Goal: Task Accomplishment & Management: Complete application form

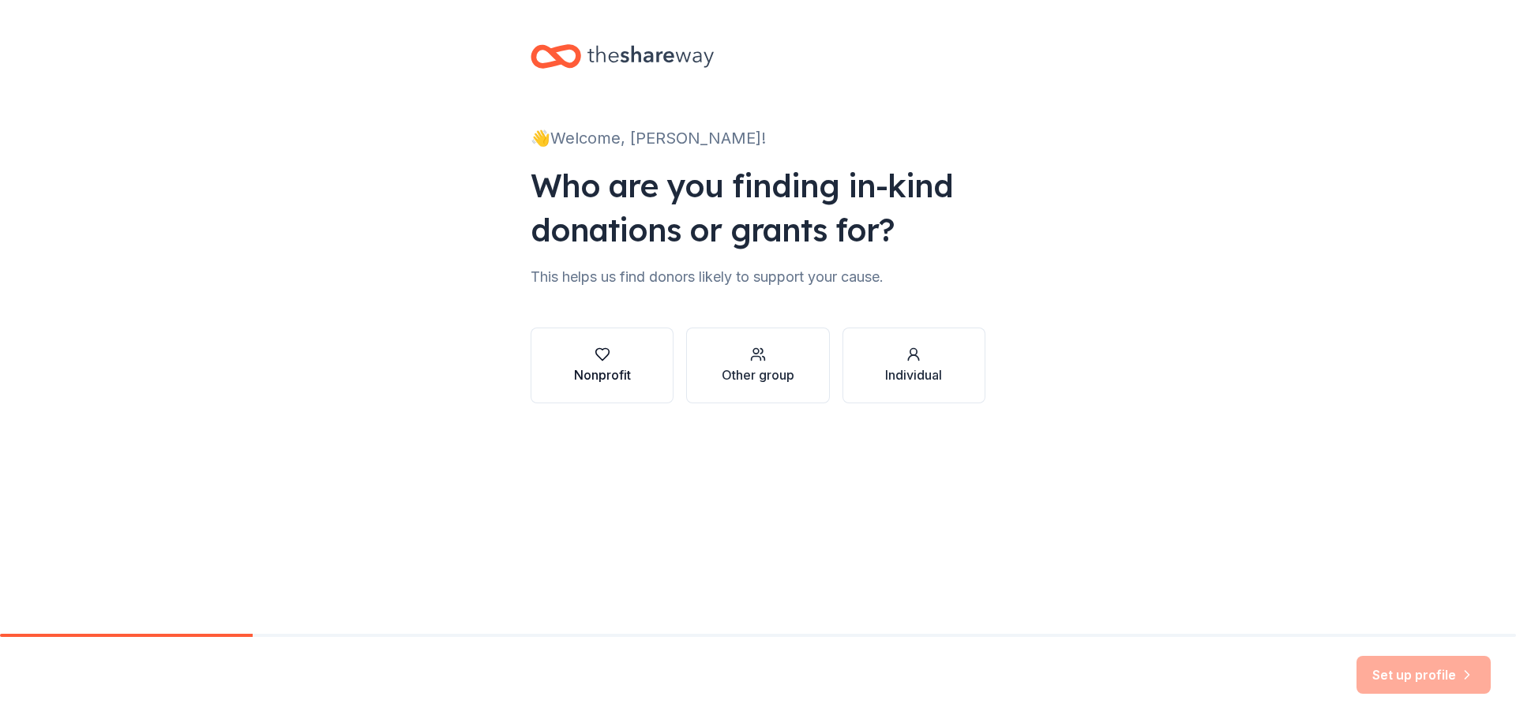
click at [616, 371] on div "Nonprofit" at bounding box center [602, 374] width 57 height 19
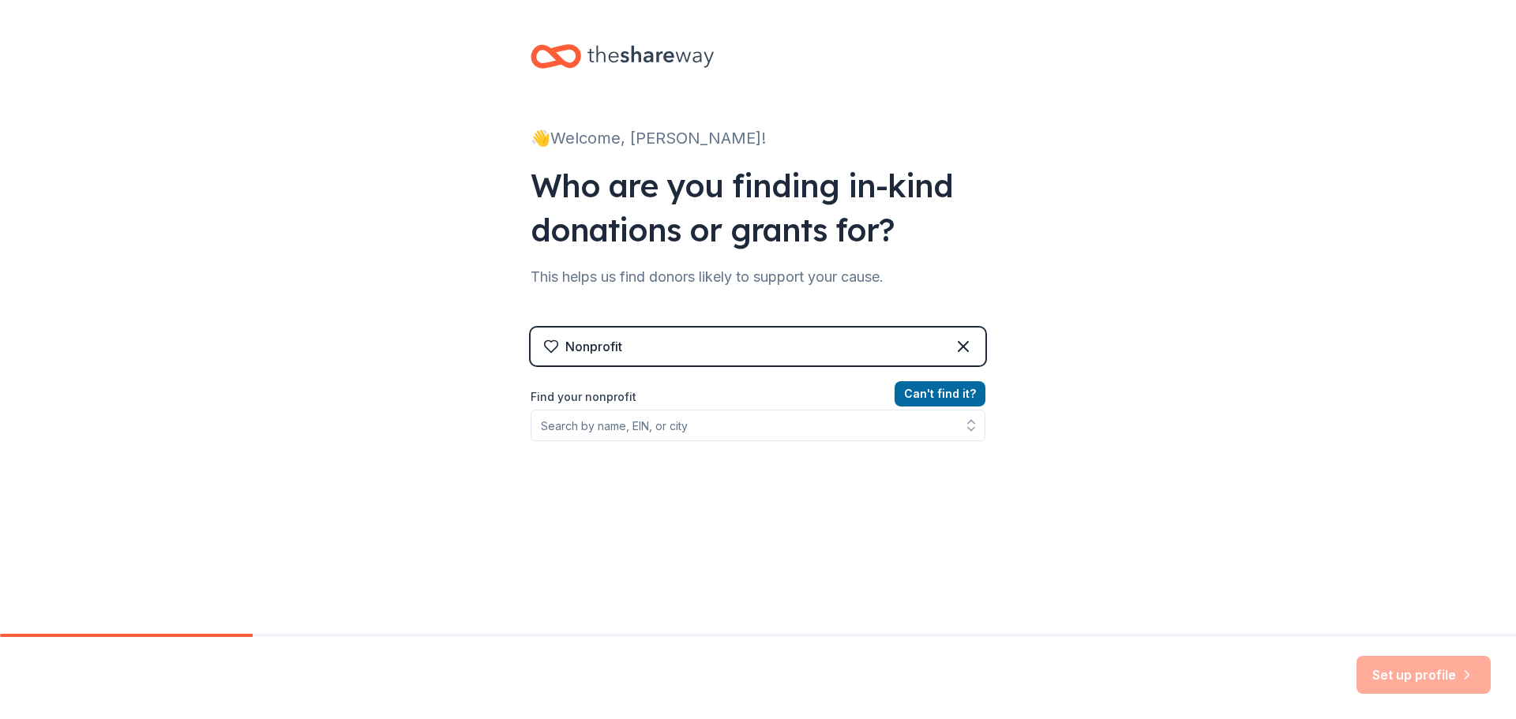
click at [618, 340] on div "Nonprofit" at bounding box center [757, 347] width 455 height 38
click at [611, 430] on input "Find your nonprofit" at bounding box center [757, 426] width 455 height 32
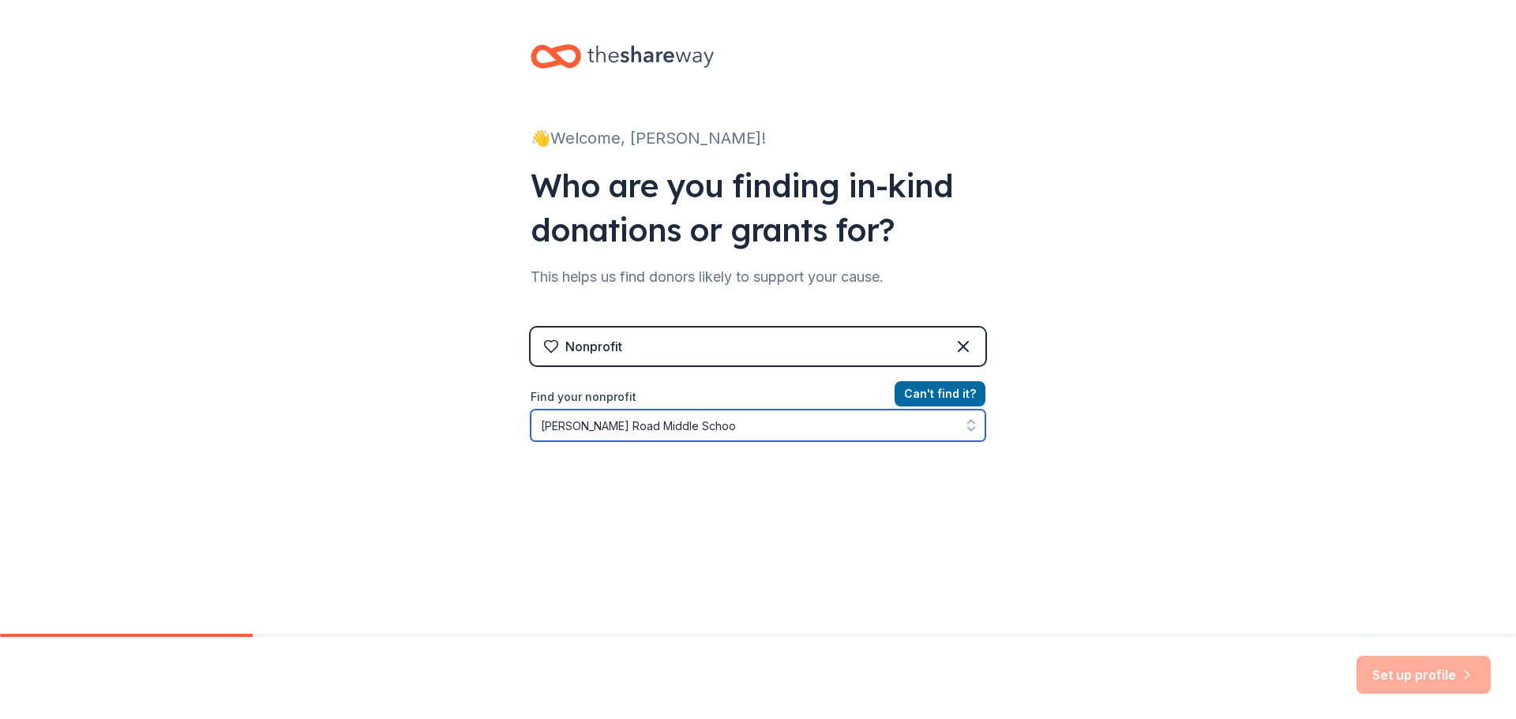
type input "[PERSON_NAME][GEOGRAPHIC_DATA]"
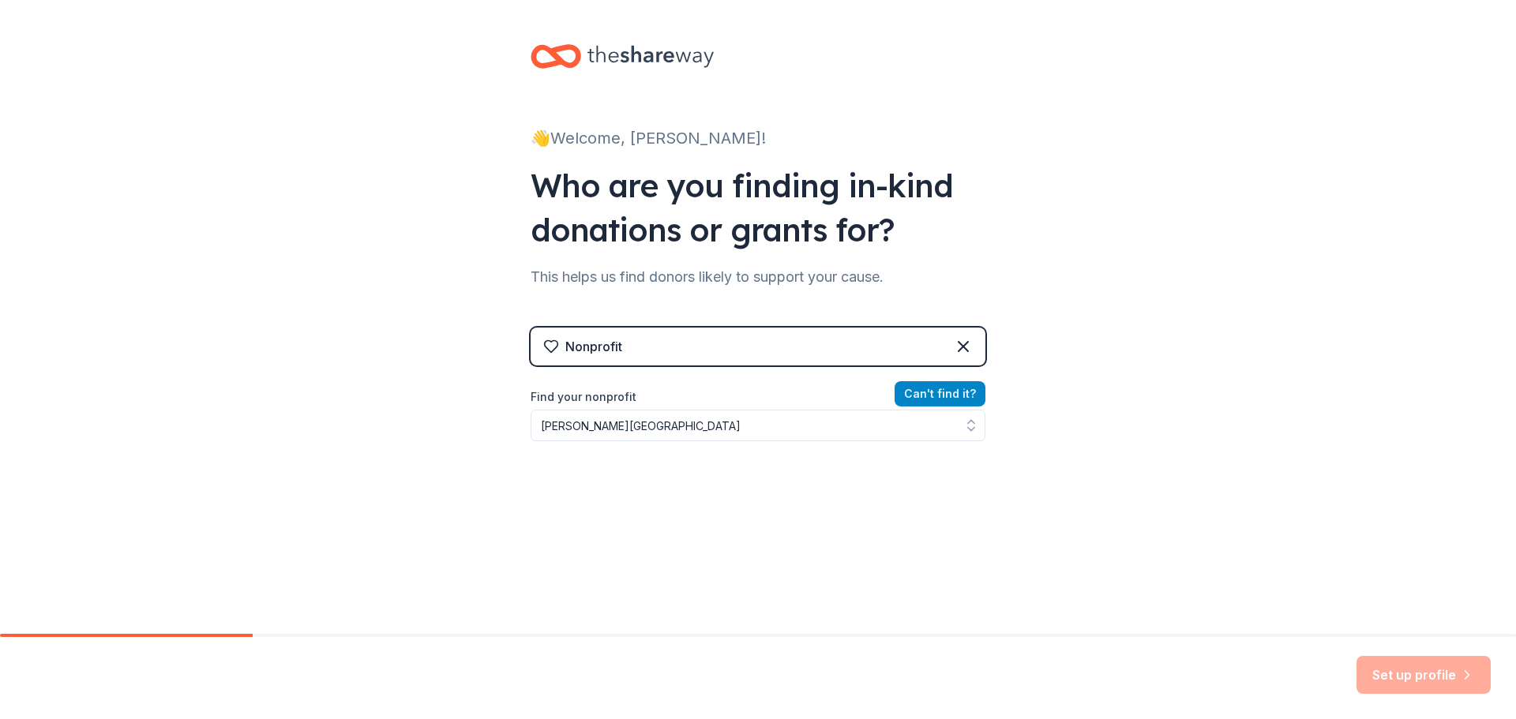
click at [946, 401] on button "Can ' t find it?" at bounding box center [939, 393] width 91 height 25
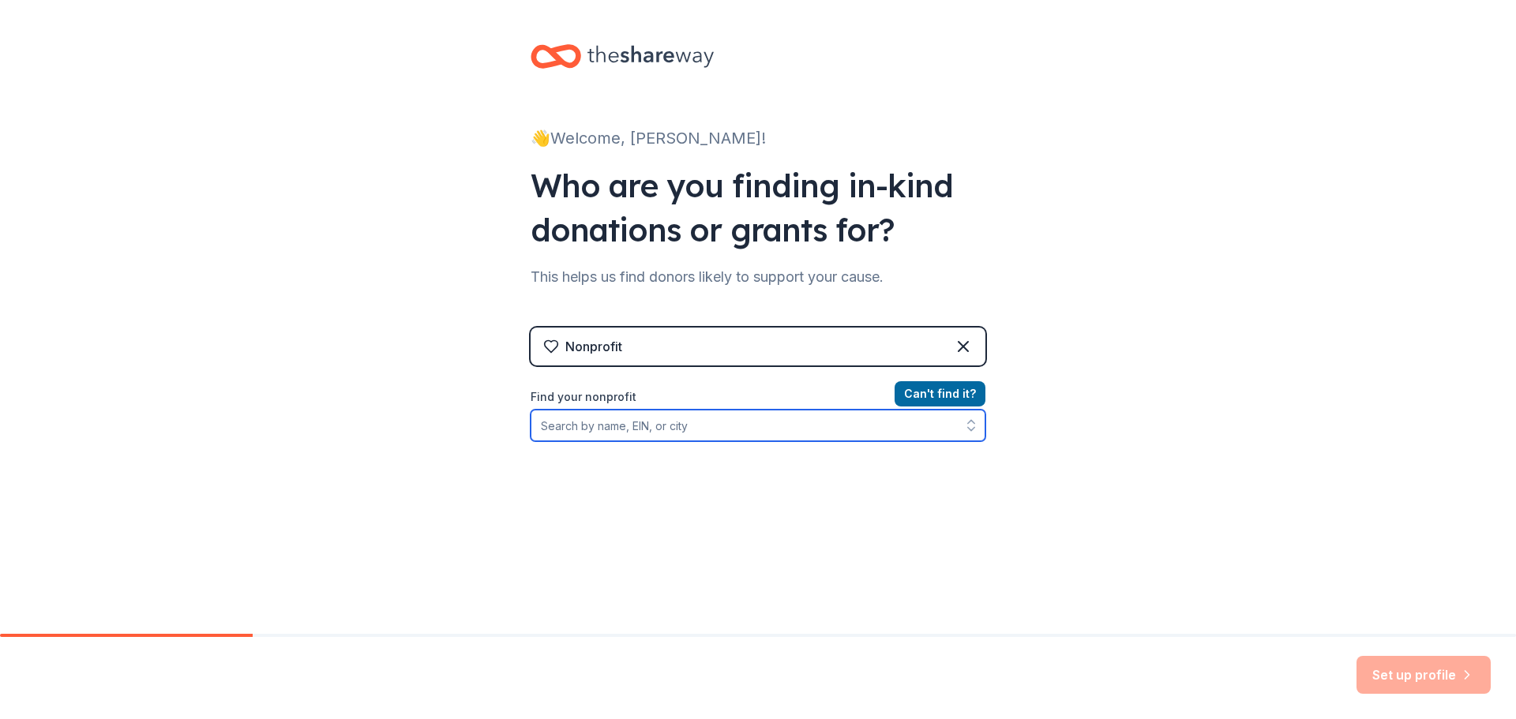
click at [731, 421] on input "Find your nonprofit" at bounding box center [757, 426] width 455 height 32
type input "Gillette Road Middle School Cicero, ny"
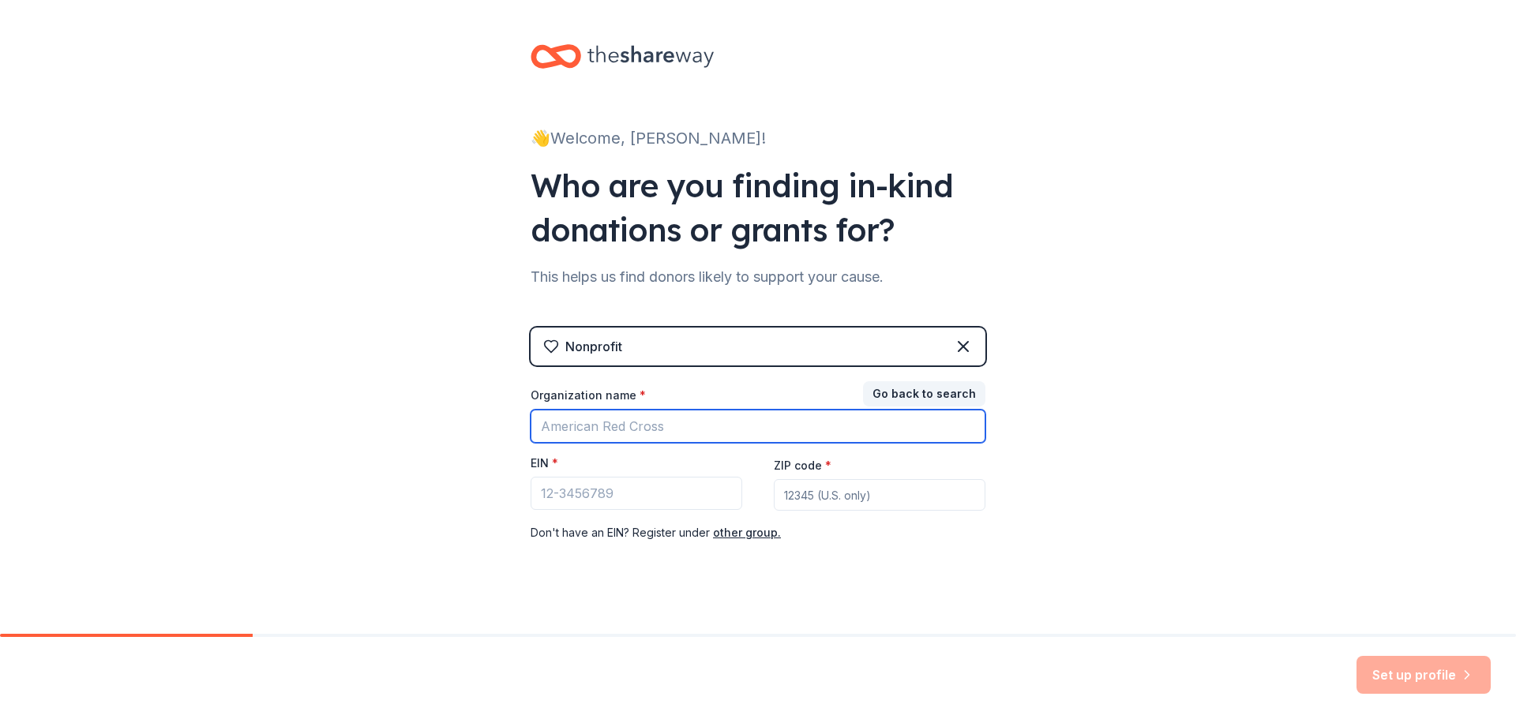
click at [638, 421] on input "Organization name *" at bounding box center [757, 426] width 455 height 33
type input "[PERSON_NAME][GEOGRAPHIC_DATA]"
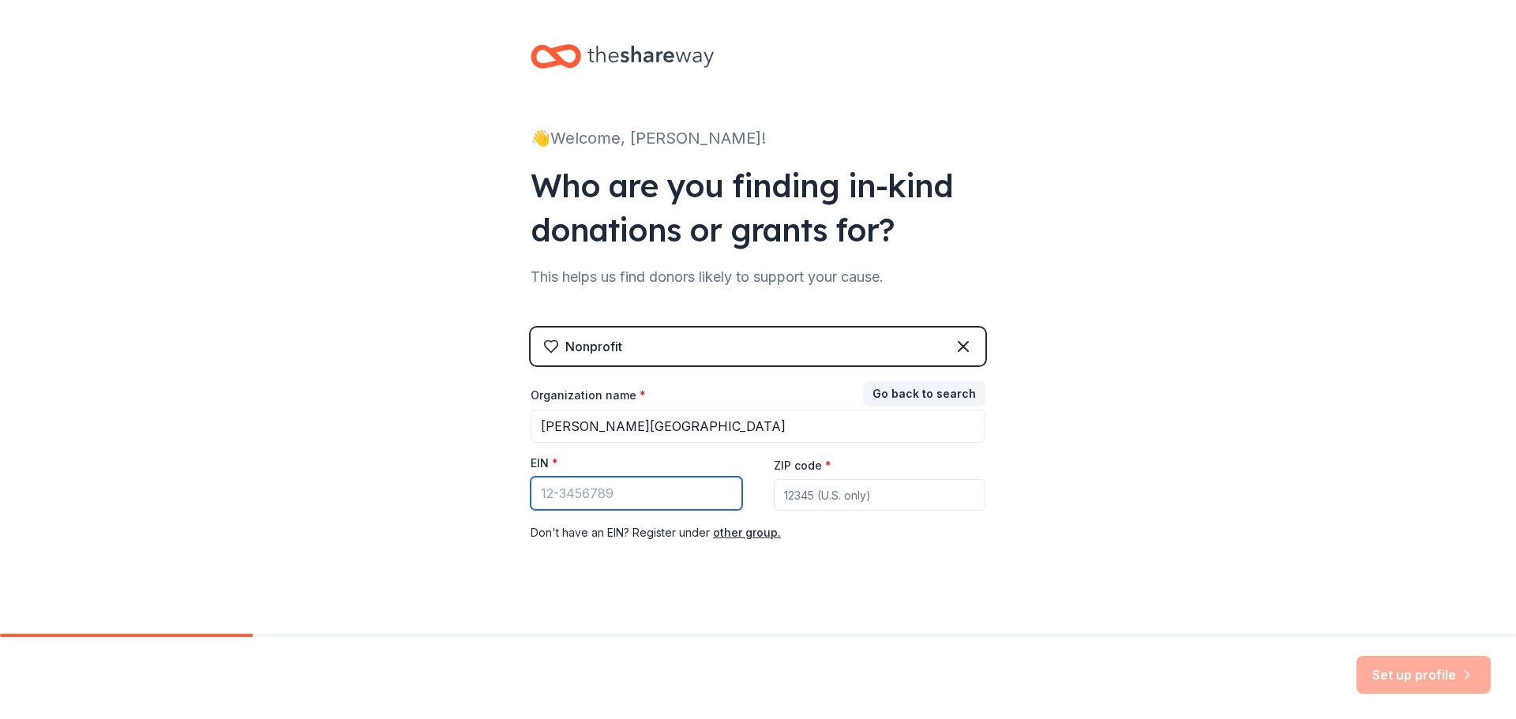
click at [677, 497] on input "EIN *" at bounding box center [636, 493] width 212 height 33
type input "07-5285757"
click at [805, 500] on input "ZIP code *" at bounding box center [880, 495] width 212 height 32
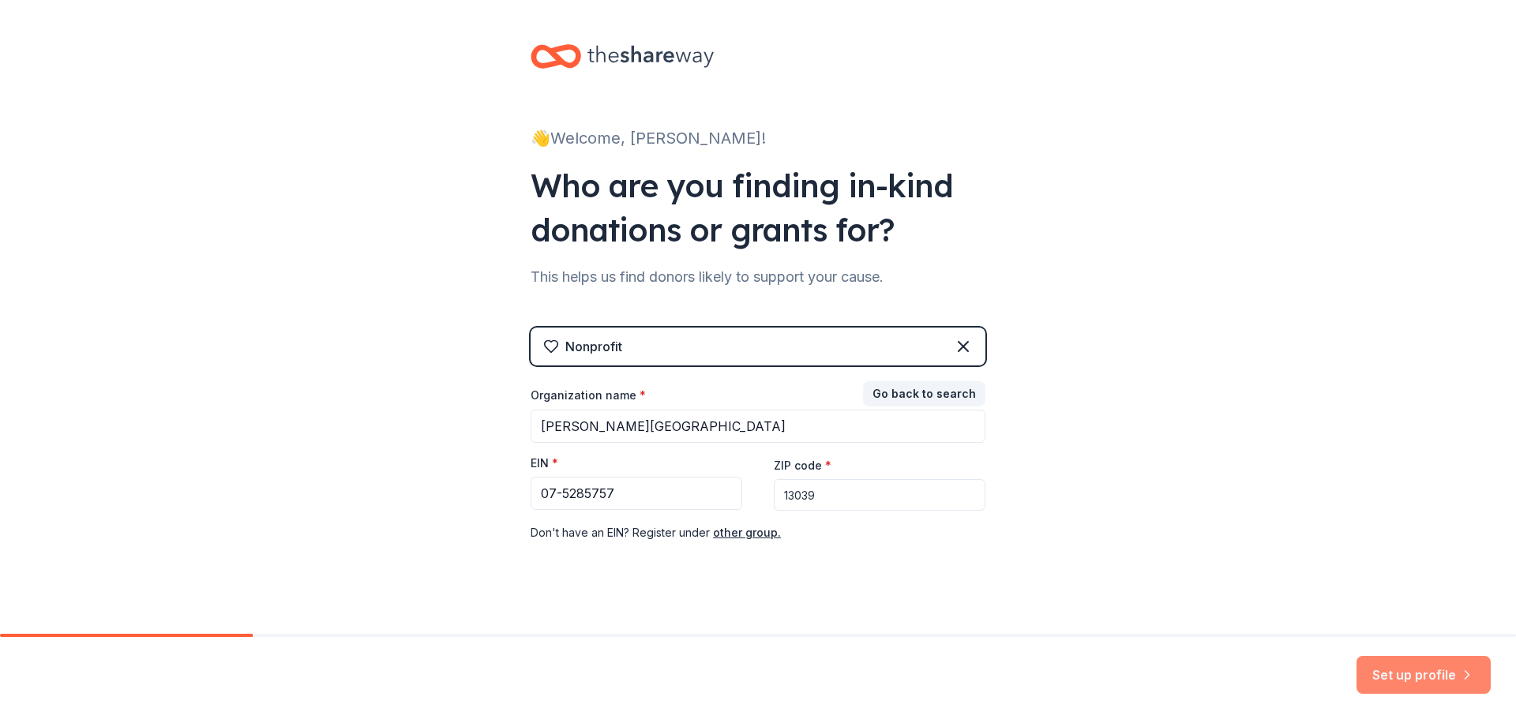
type input "13039"
click at [1411, 674] on button "Set up profile" at bounding box center [1423, 675] width 134 height 38
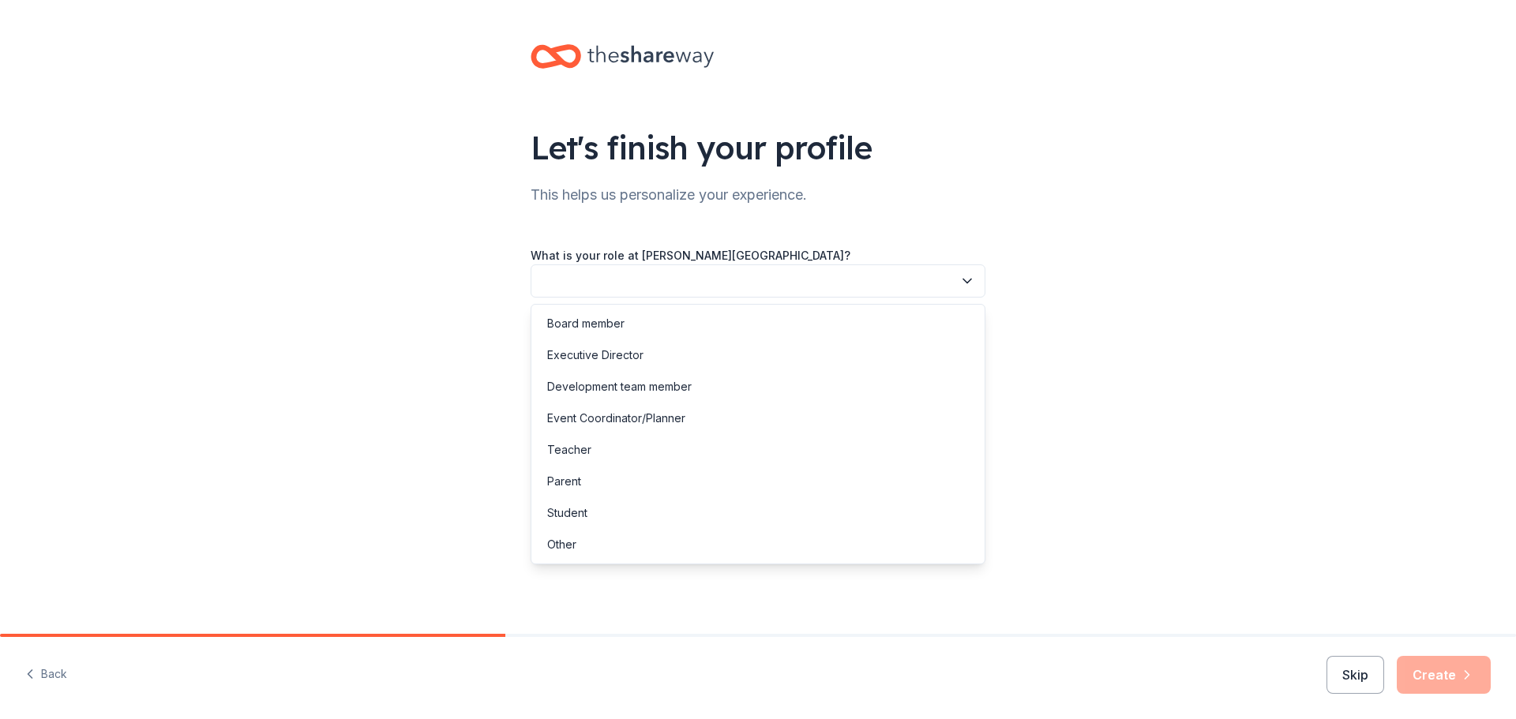
click at [587, 287] on button "button" at bounding box center [757, 280] width 455 height 33
click at [605, 484] on div "Parent" at bounding box center [757, 482] width 447 height 32
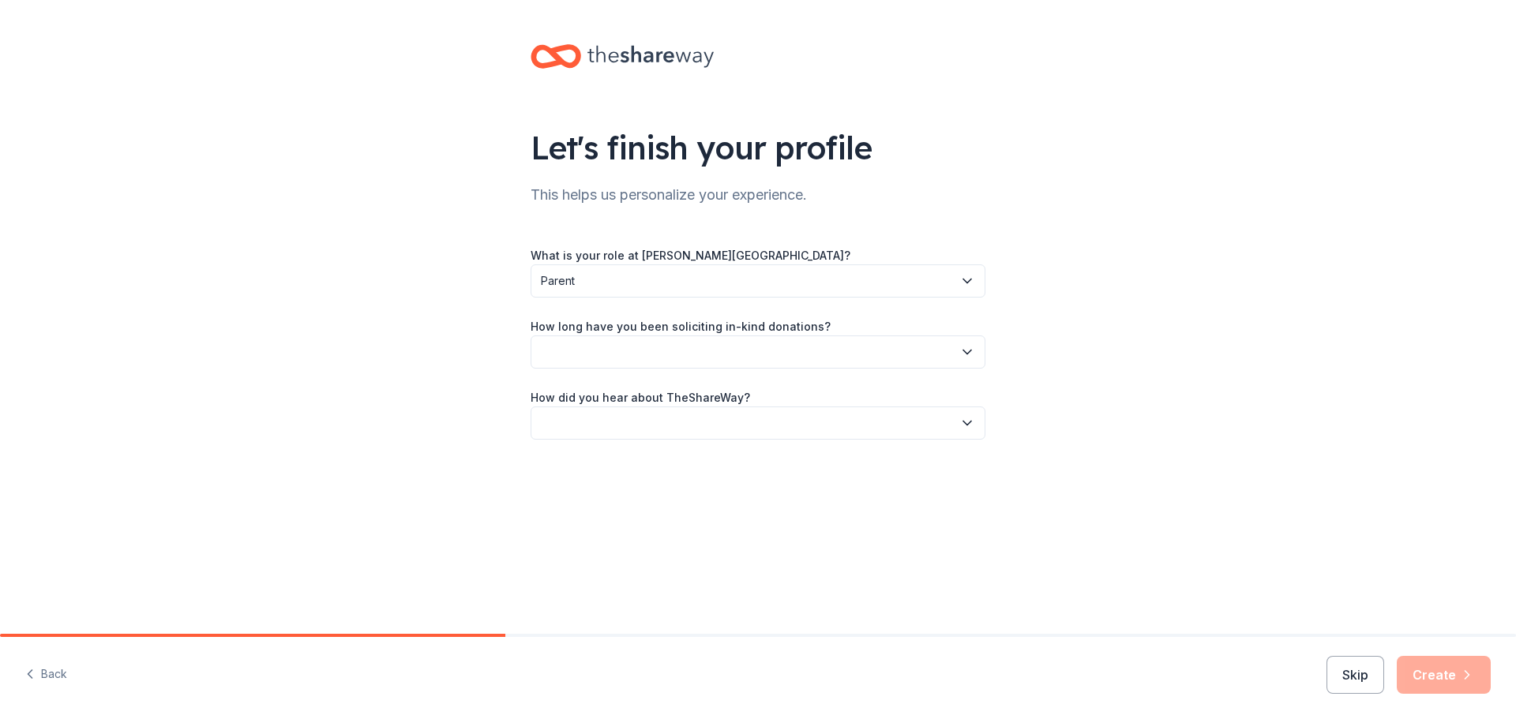
click at [592, 347] on button "button" at bounding box center [757, 351] width 455 height 33
click at [605, 429] on div "1 to 2 years" at bounding box center [576, 426] width 59 height 19
click at [605, 429] on button "button" at bounding box center [757, 423] width 455 height 33
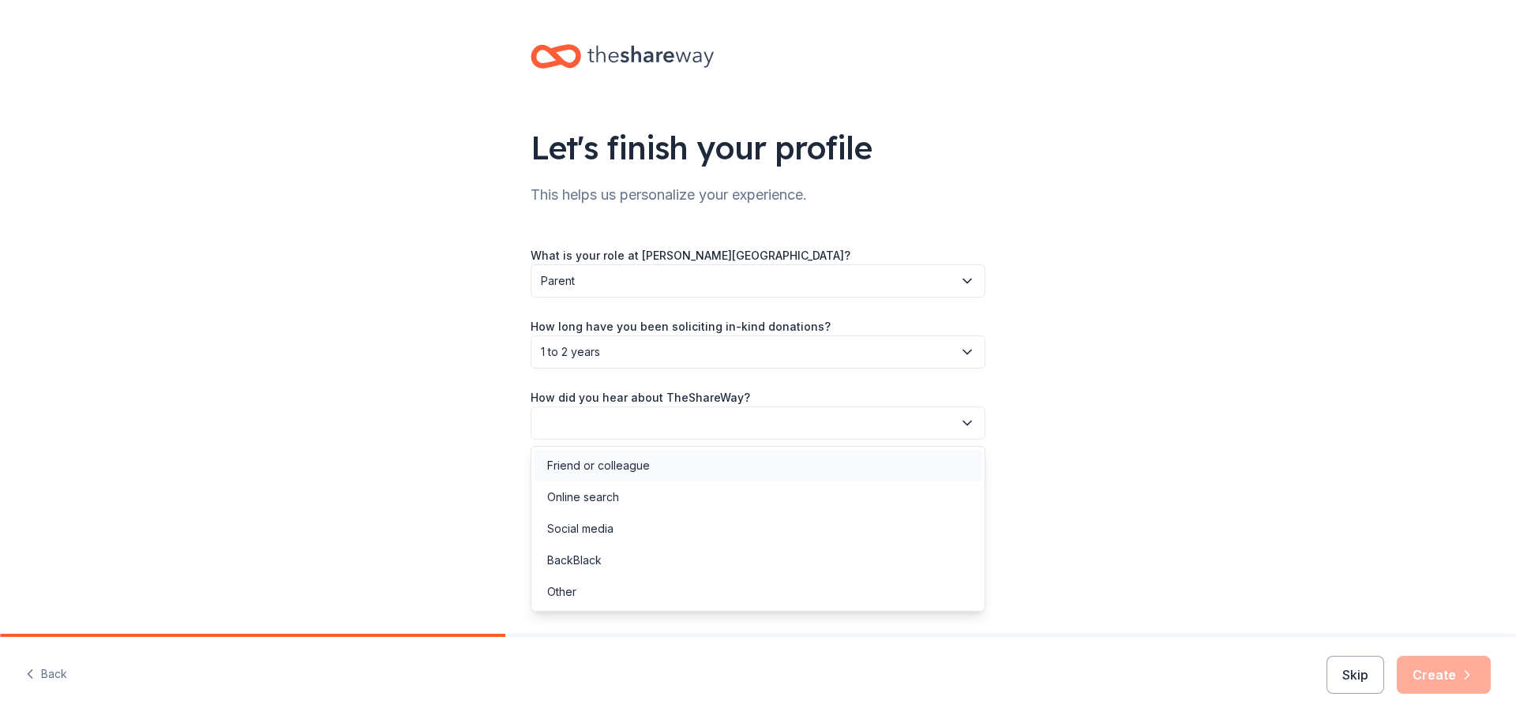
click at [612, 471] on div "Friend or colleague" at bounding box center [598, 465] width 103 height 19
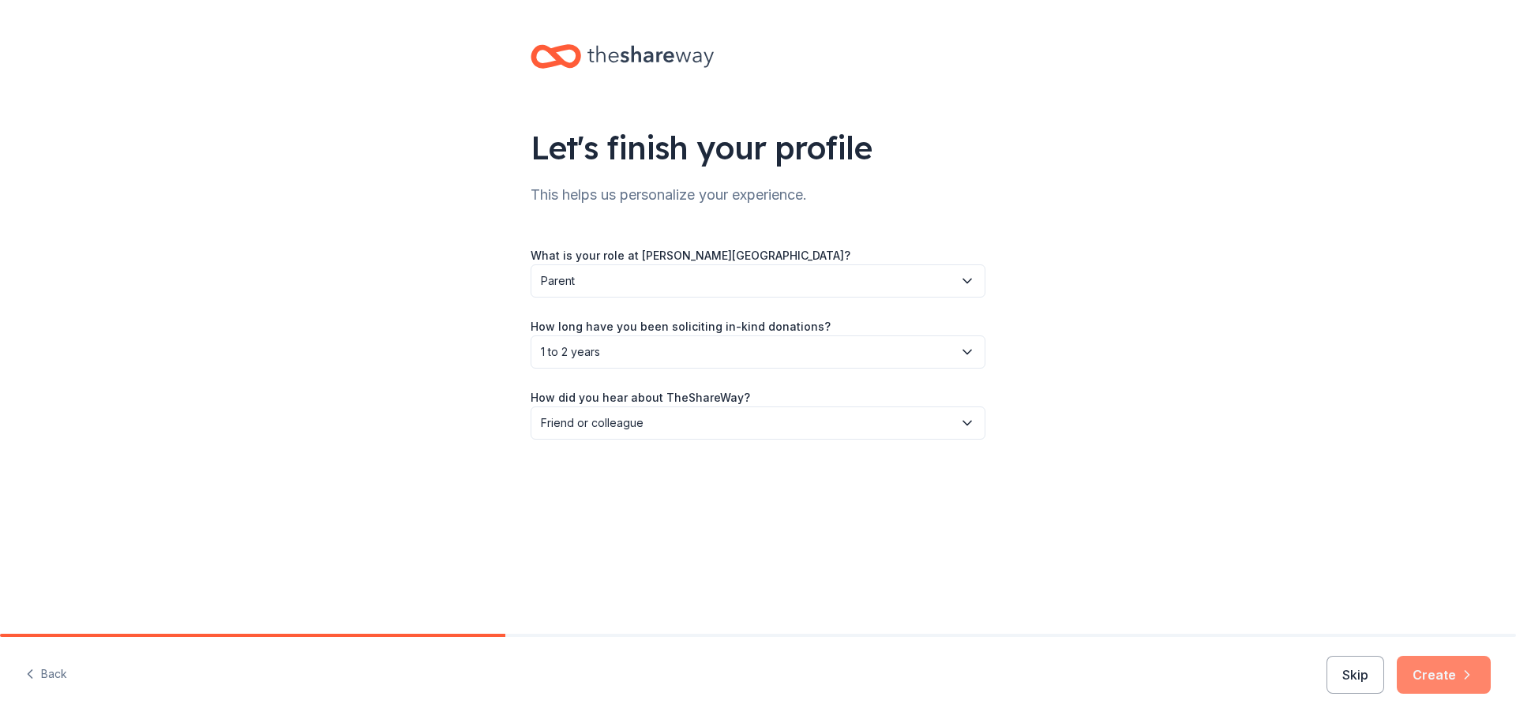
click at [1473, 677] on icon "button" at bounding box center [1467, 675] width 16 height 16
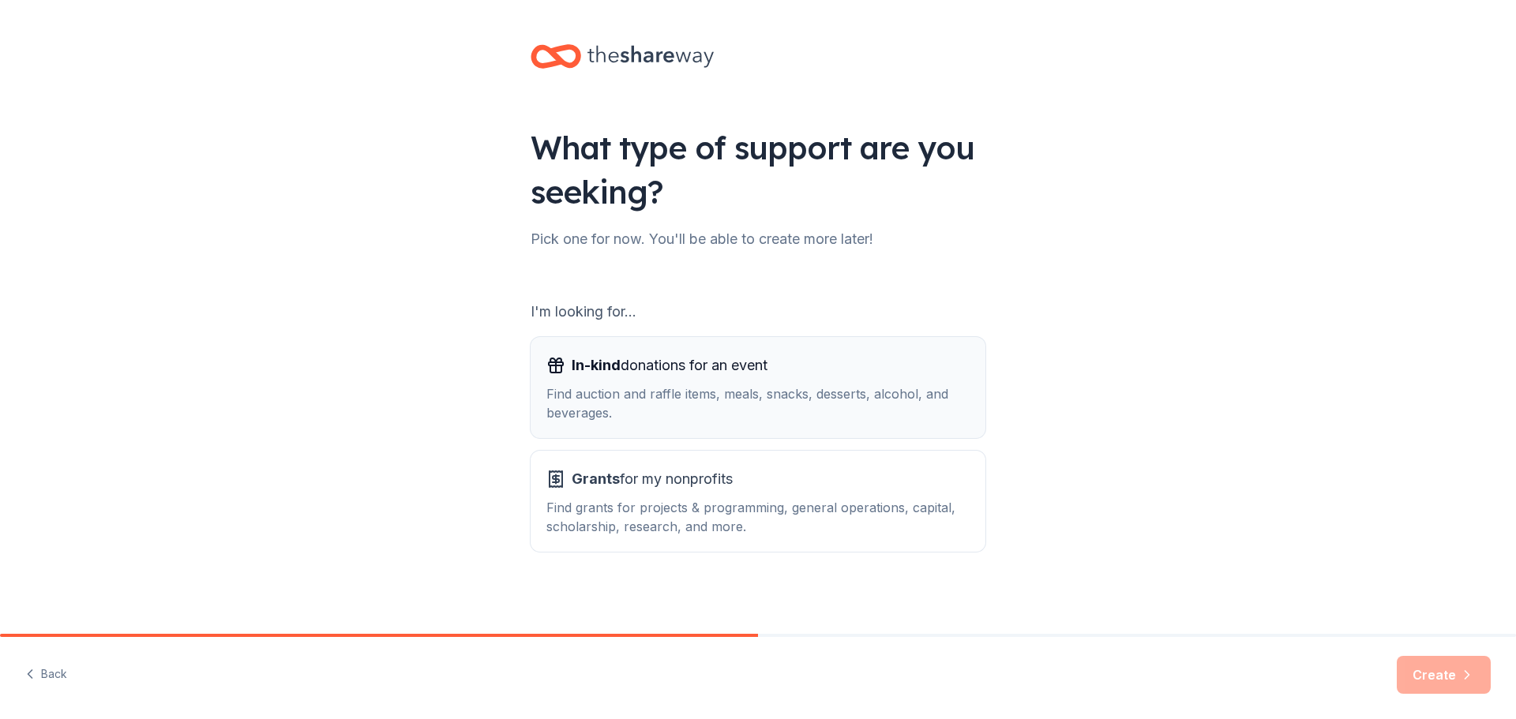
click at [602, 377] on span "In-kind donations for an event" at bounding box center [669, 365] width 196 height 25
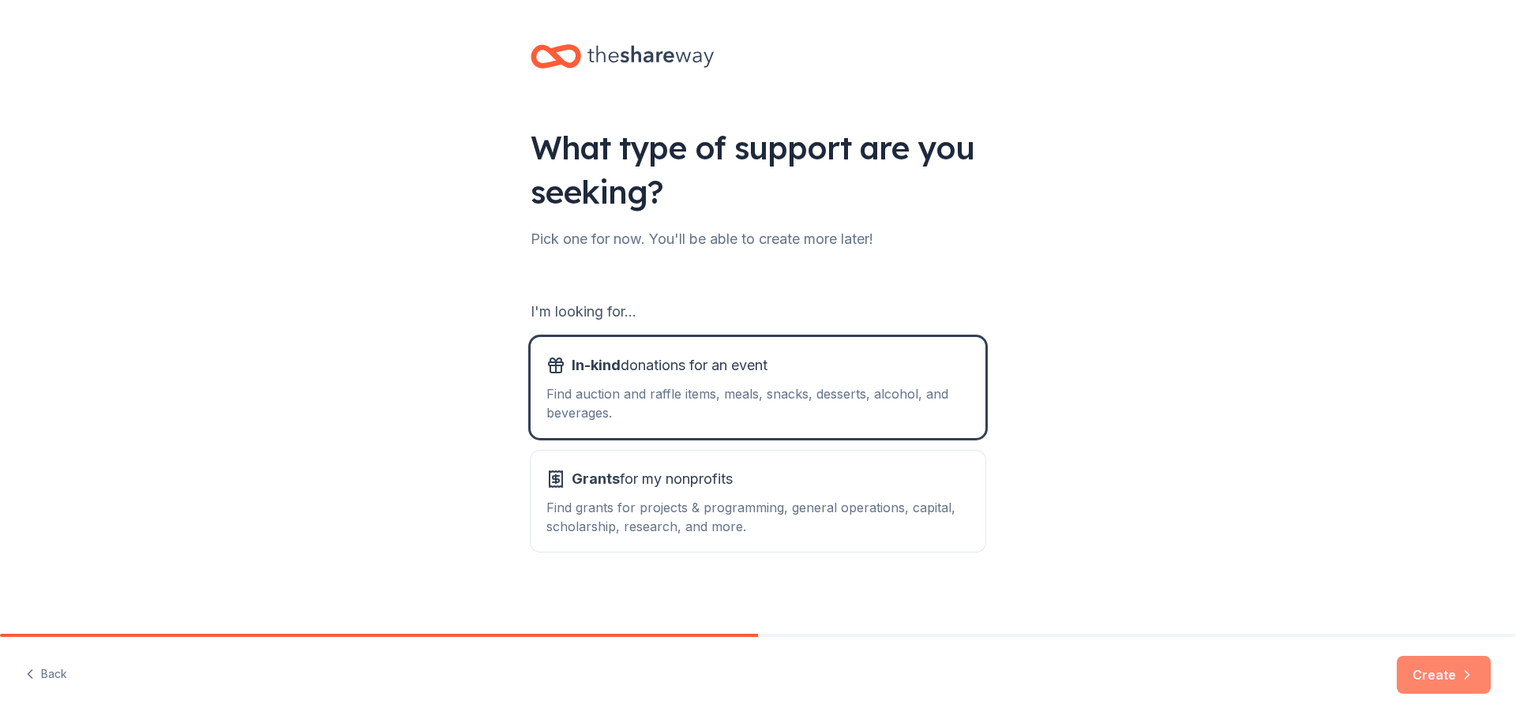
click at [1468, 683] on button "Create" at bounding box center [1443, 675] width 94 height 38
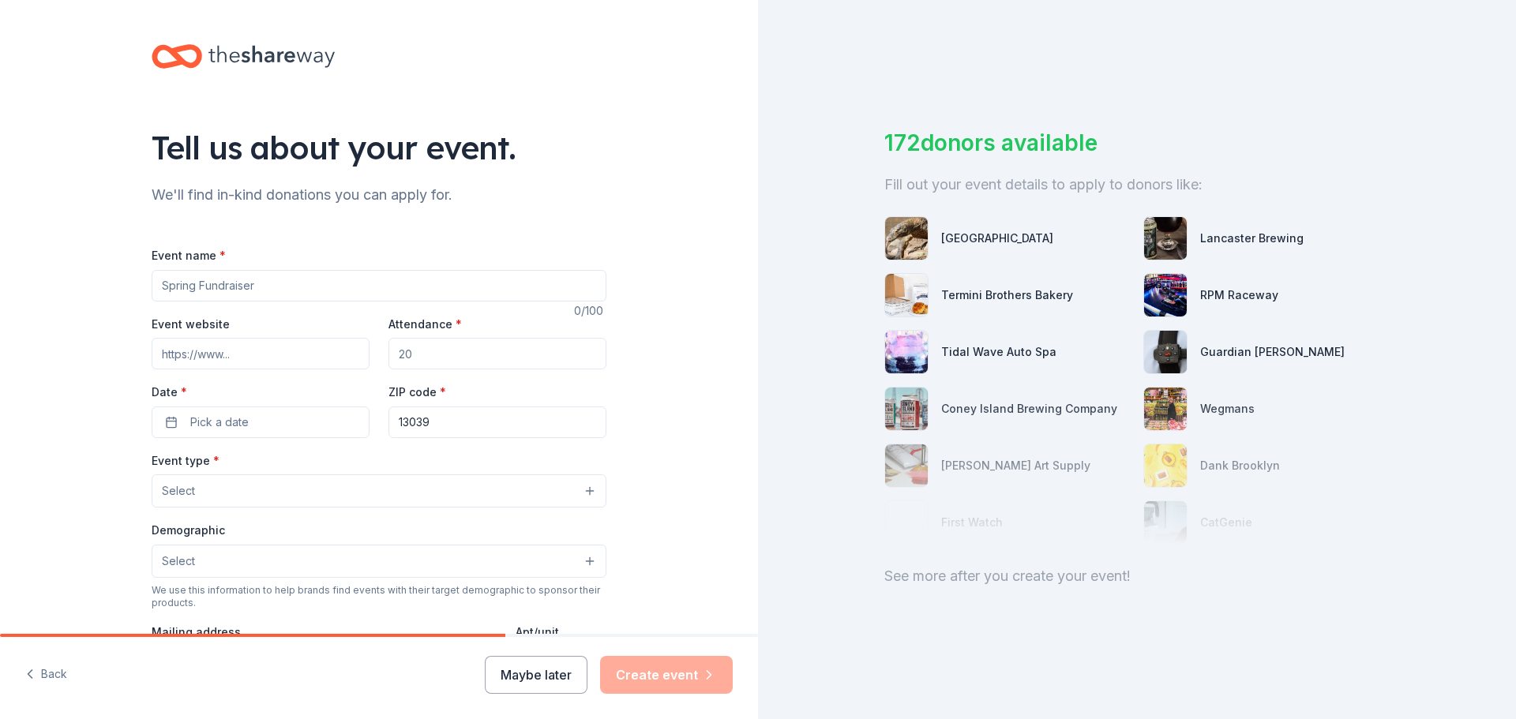
click at [244, 289] on input "Event name *" at bounding box center [379, 286] width 455 height 32
type input "Back to School BBQ"
click at [257, 350] on input "Event website" at bounding box center [261, 354] width 218 height 32
paste input "https://sites.google.com/view/gilletteroadptg/about-us"
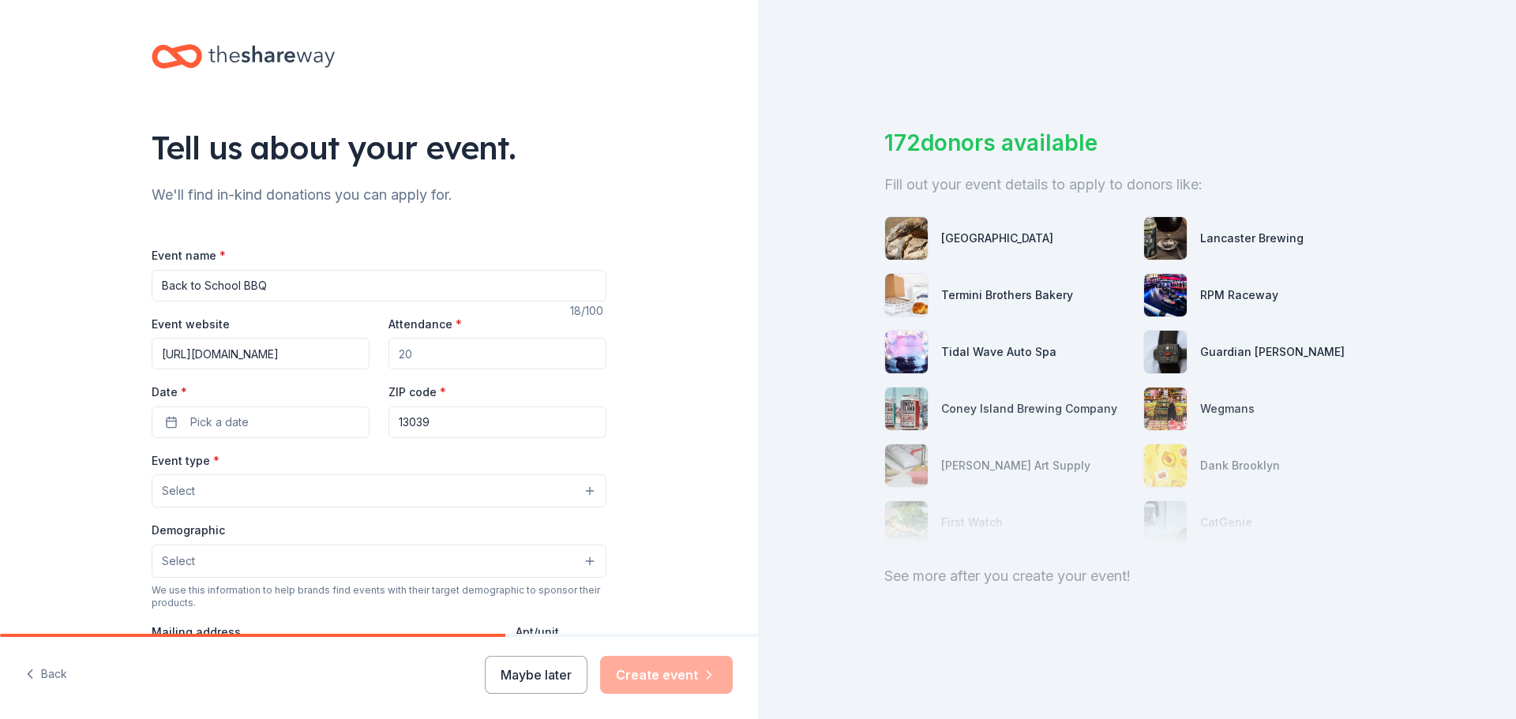
type input "https://sites.google.com/view/gilletteroadptg/about-us"
click at [428, 360] on input "Attendance *" at bounding box center [497, 354] width 218 height 32
drag, startPoint x: 428, startPoint y: 360, endPoint x: 390, endPoint y: 360, distance: 37.9
click at [390, 360] on input "Attendance *" at bounding box center [497, 354] width 218 height 32
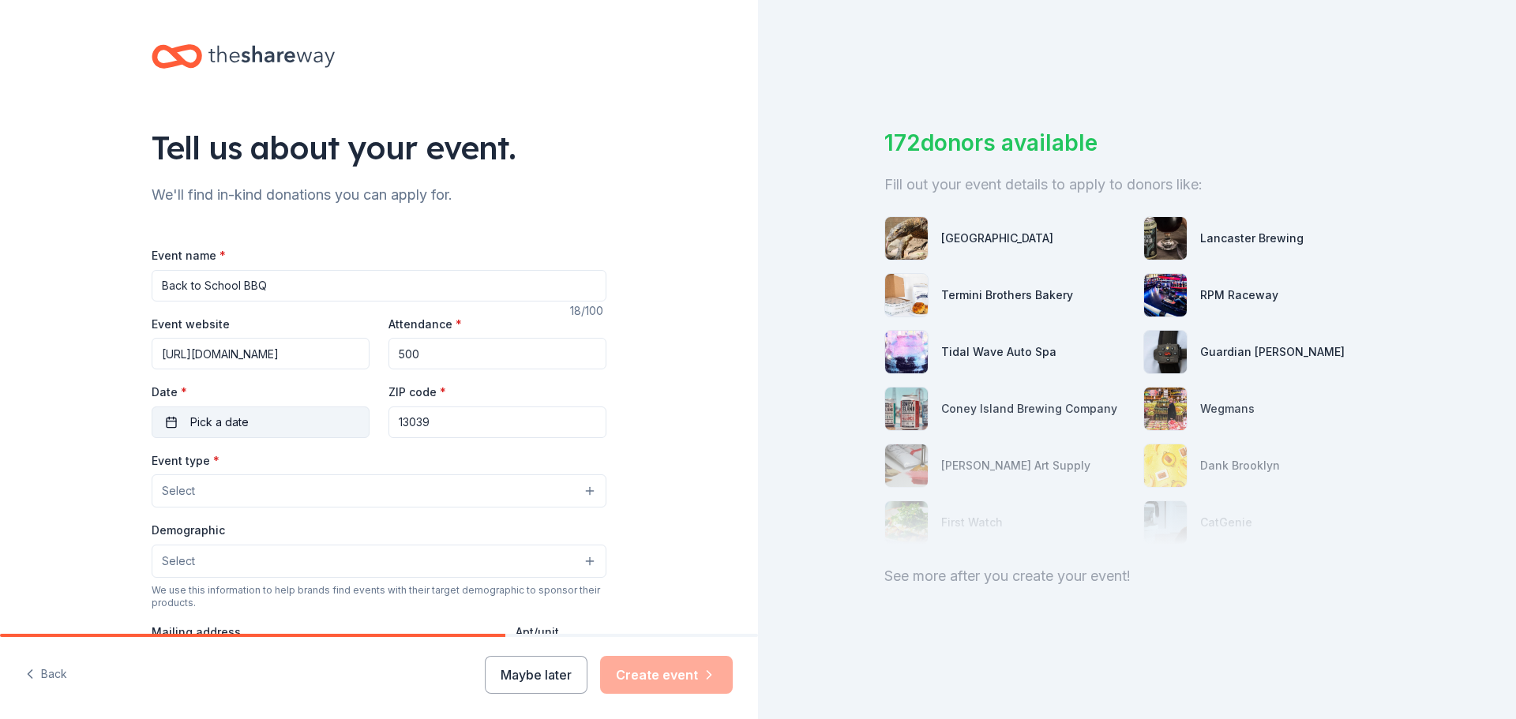
type input "500"
click at [288, 422] on button "Pick a date" at bounding box center [261, 423] width 218 height 32
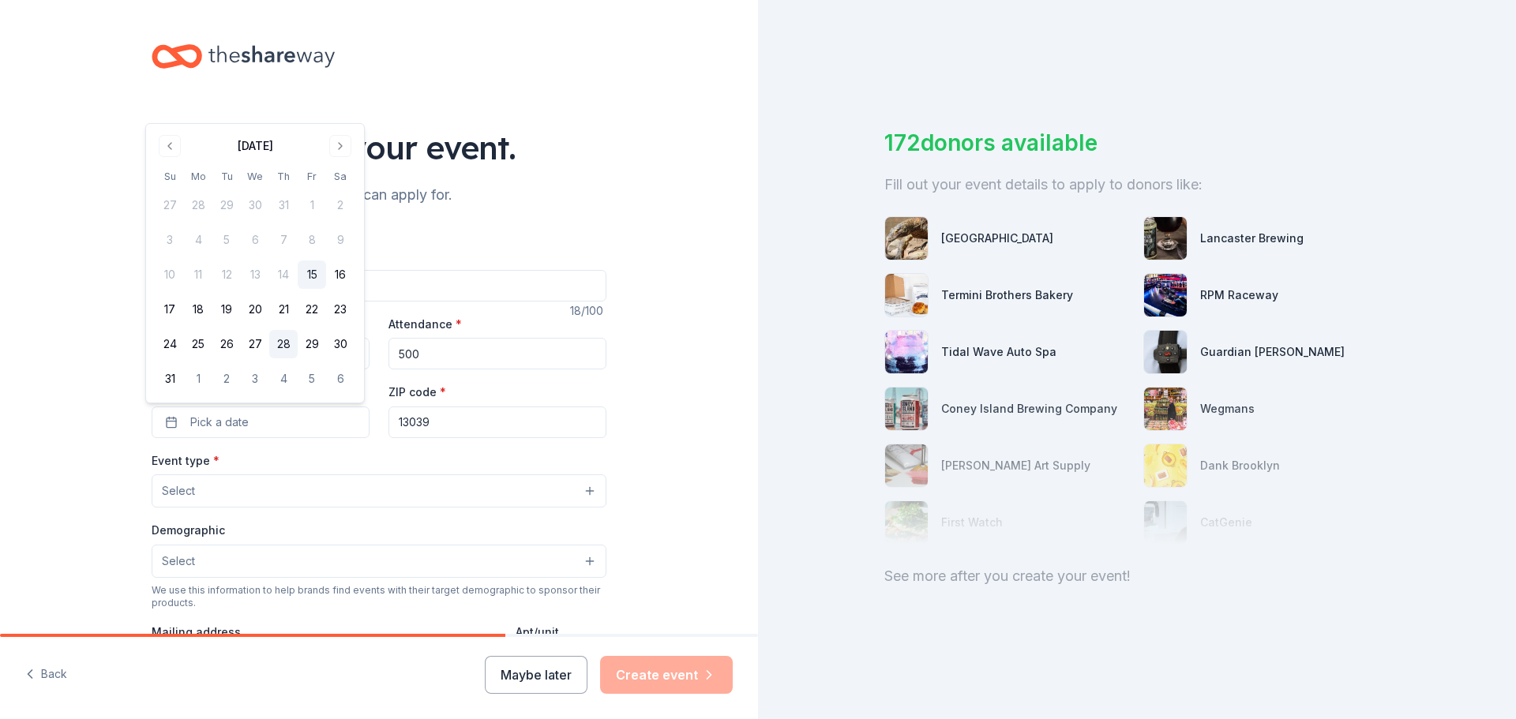
click at [282, 346] on button "28" at bounding box center [283, 344] width 28 height 28
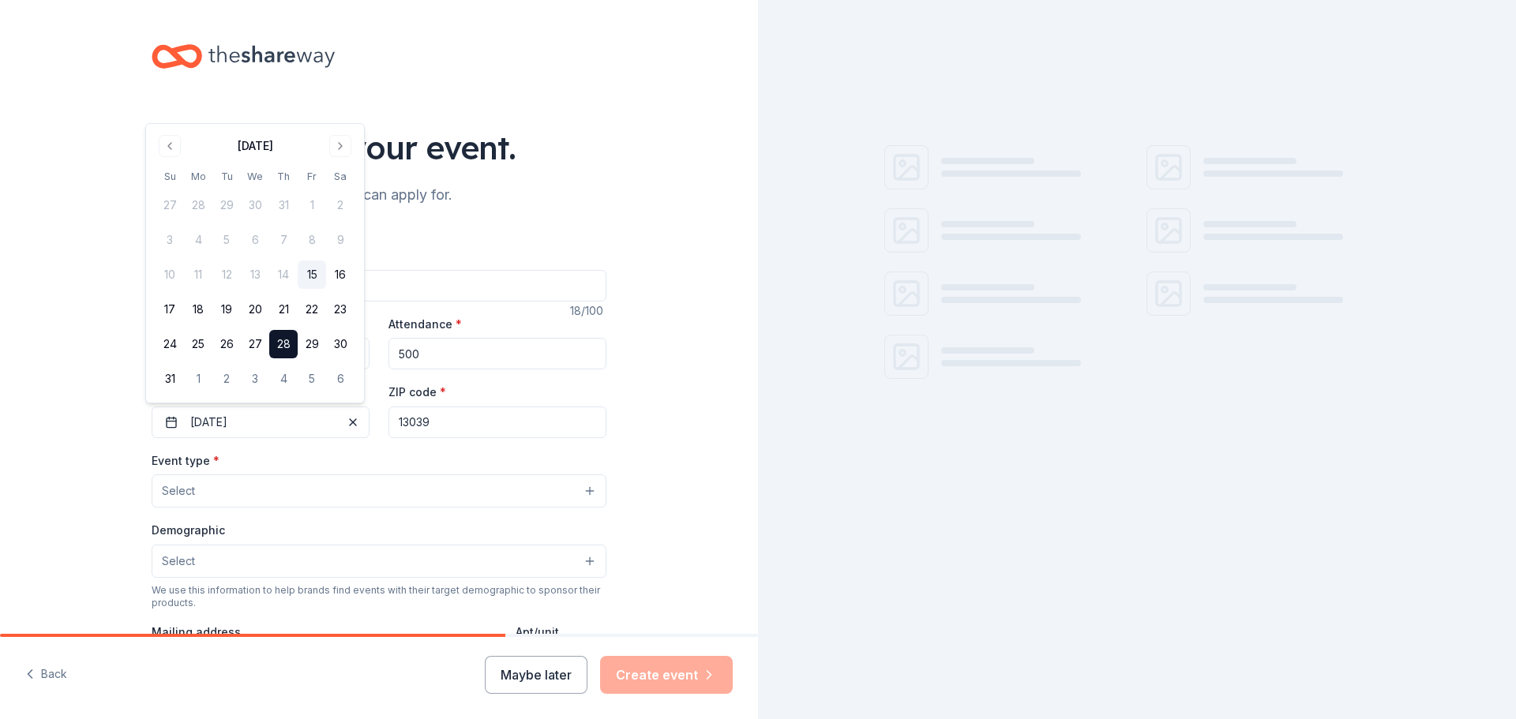
click at [231, 493] on button "Select" at bounding box center [379, 490] width 455 height 33
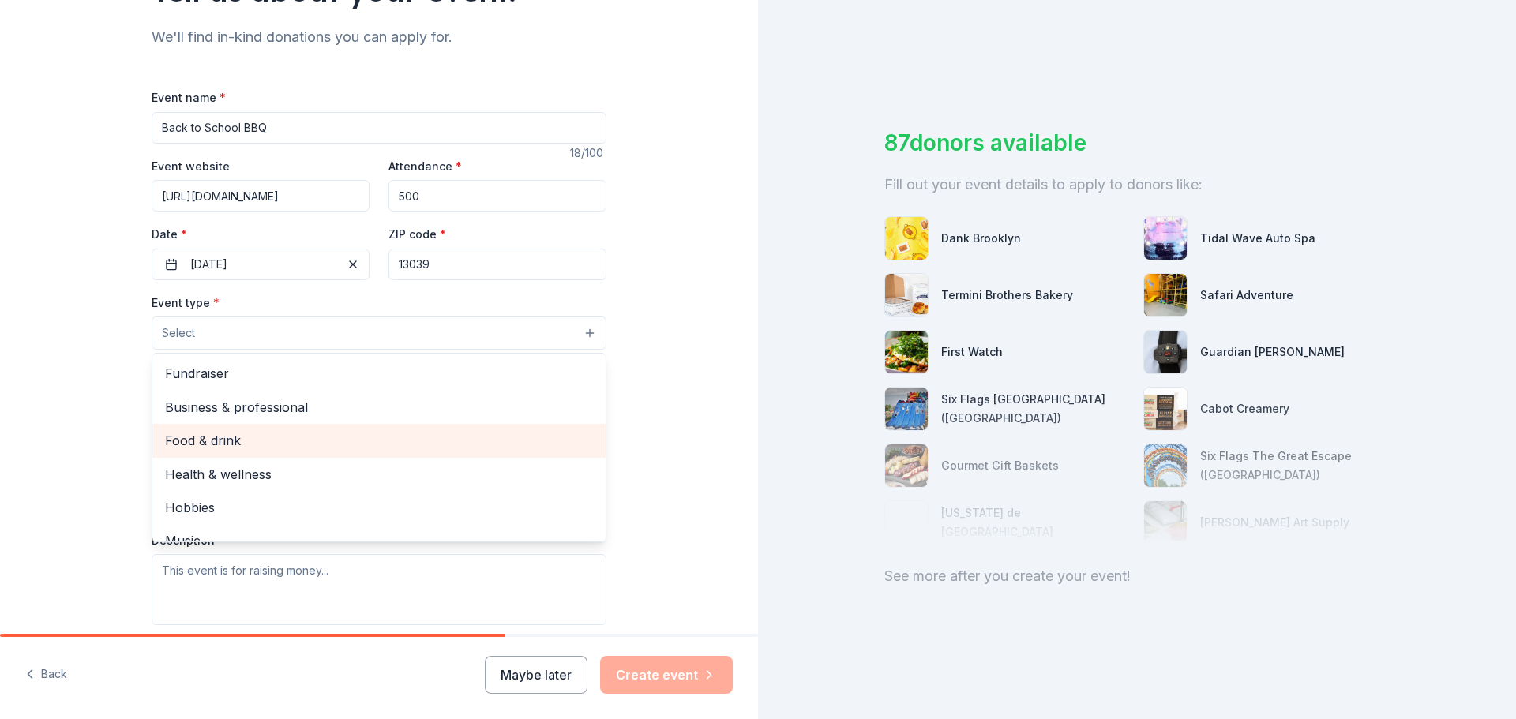
scroll to position [53, 0]
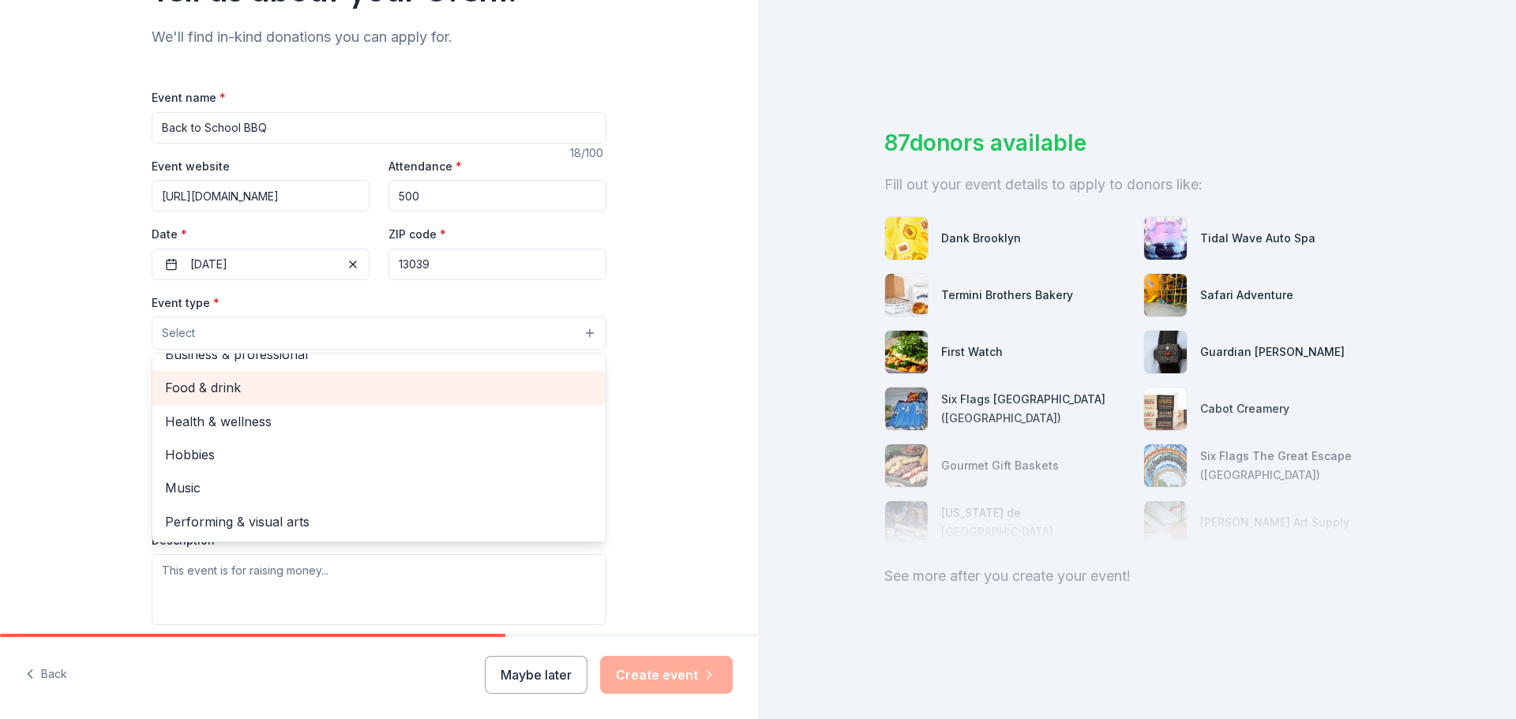
click at [256, 382] on span "Food & drink" at bounding box center [379, 387] width 428 height 21
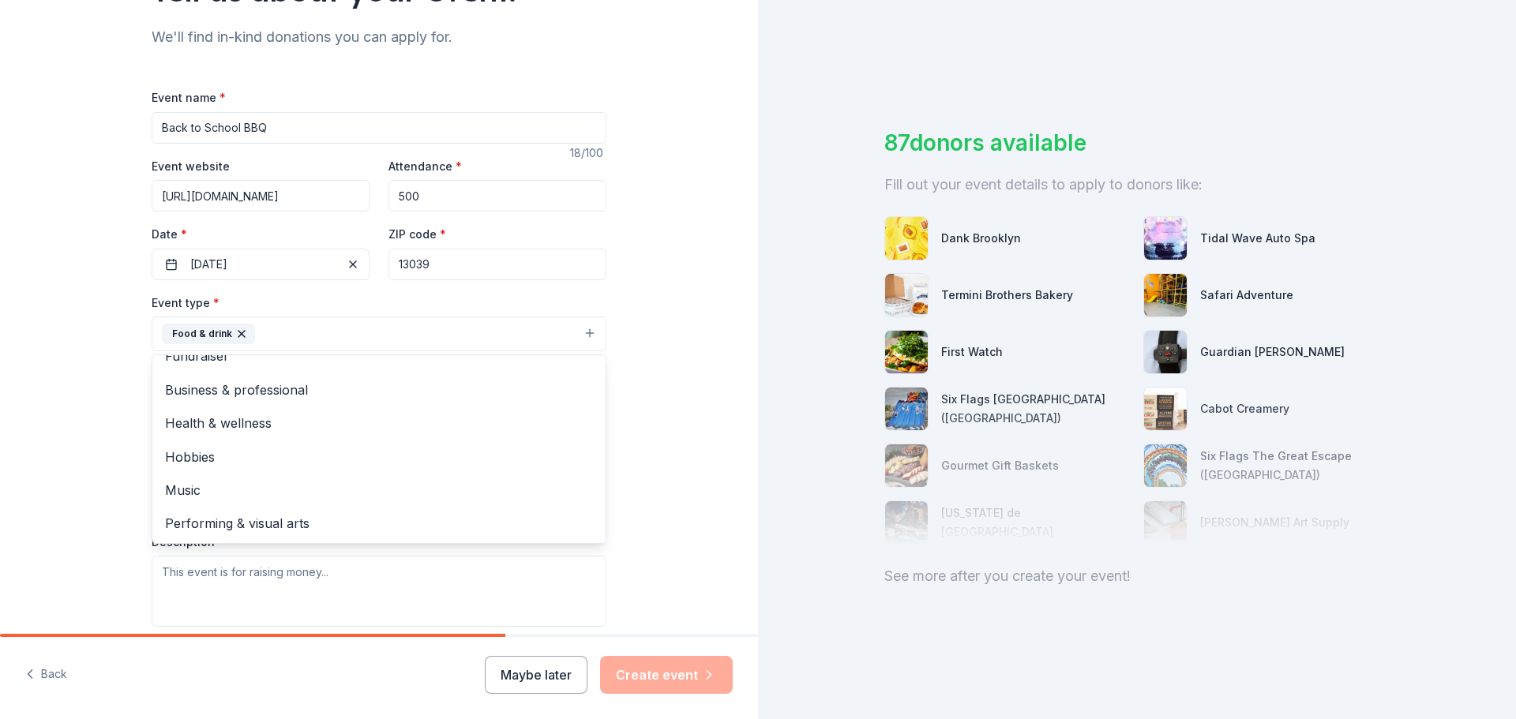
click at [666, 395] on div "Tell us about your event. We'll find in-kind donations you can apply for. Event…" at bounding box center [379, 368] width 758 height 1052
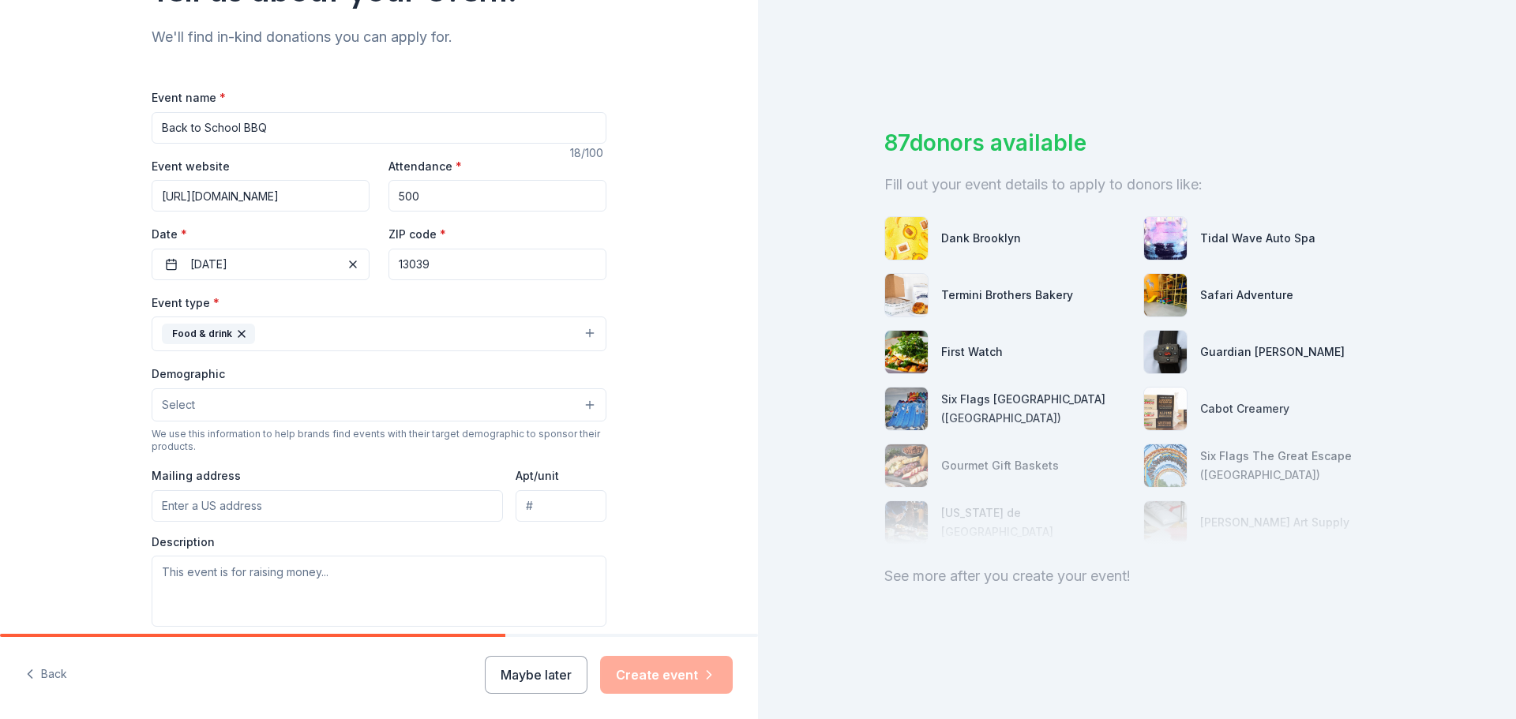
click at [245, 412] on button "Select" at bounding box center [379, 404] width 455 height 33
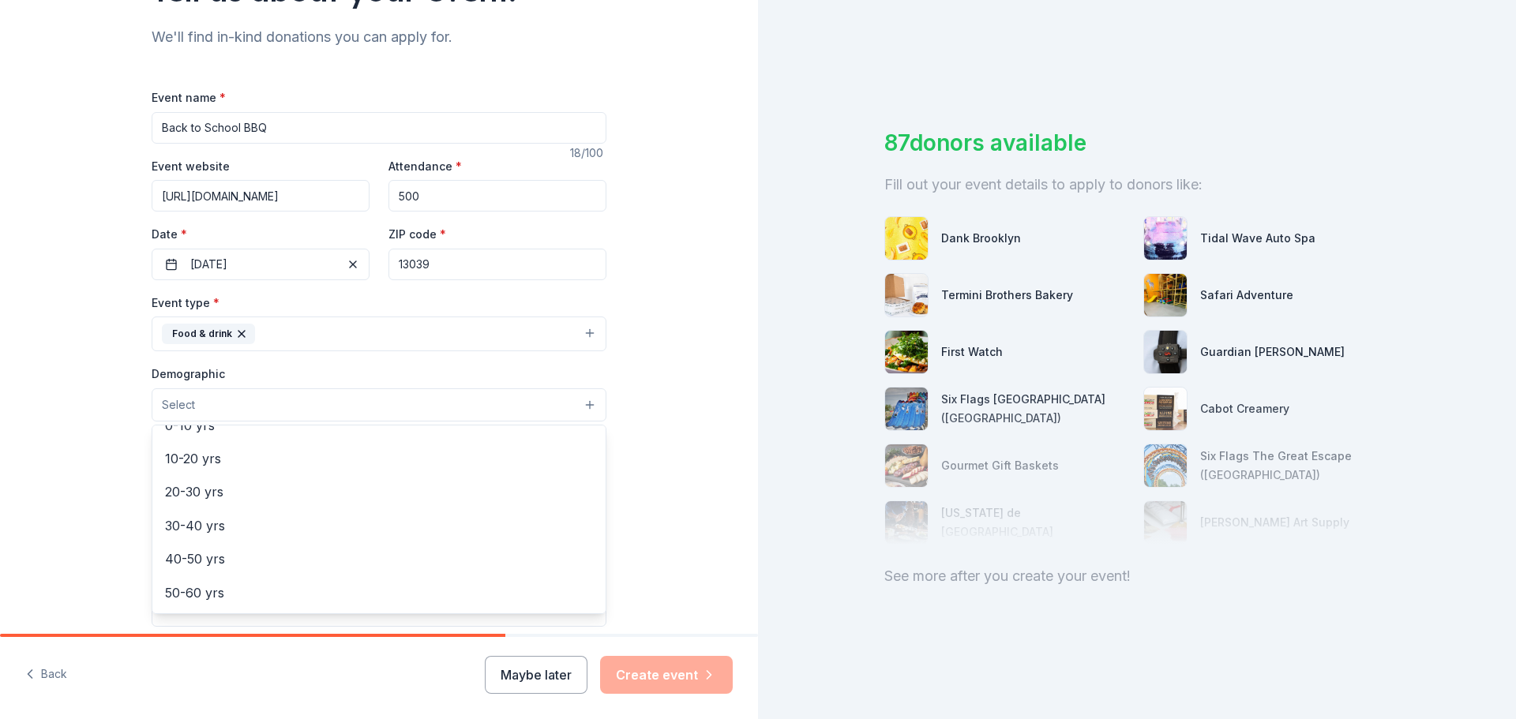
scroll to position [0, 0]
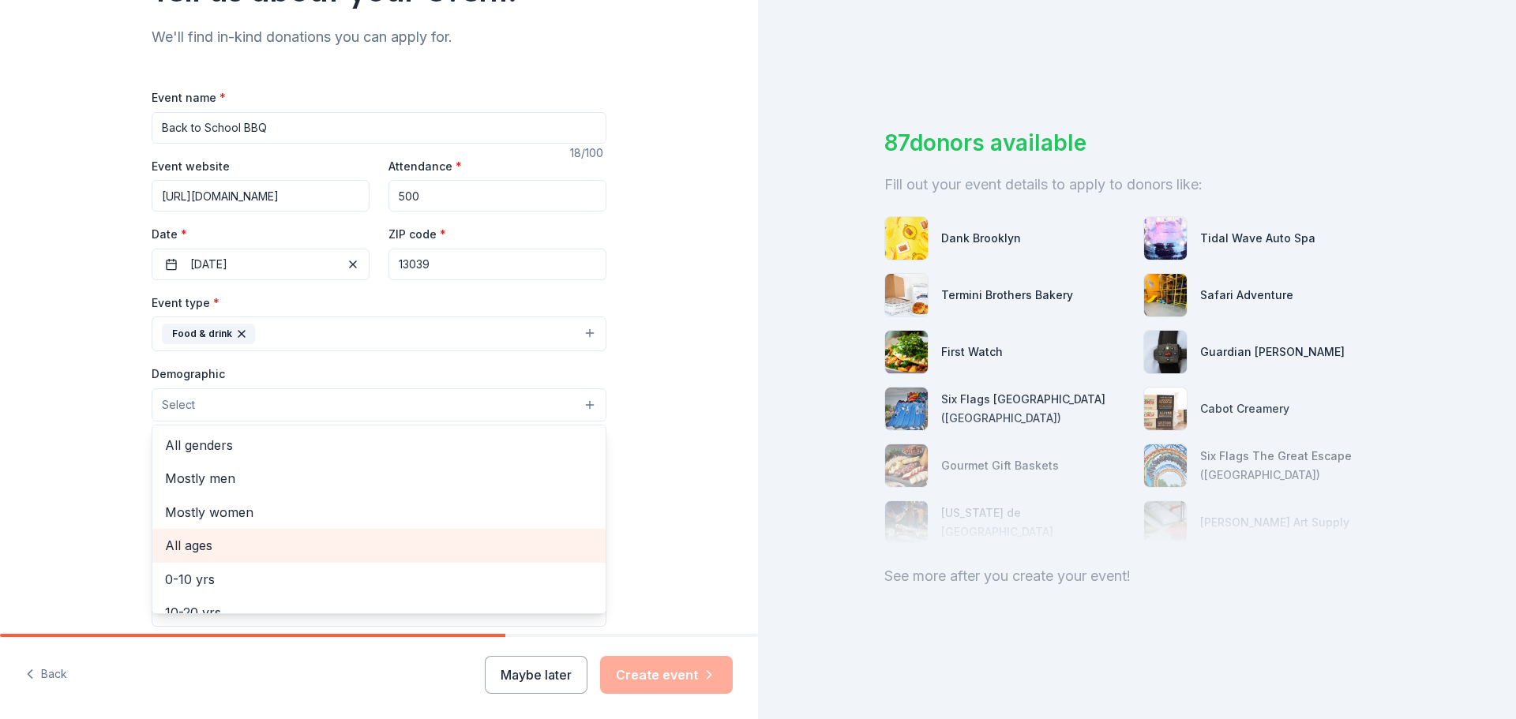
click at [250, 542] on span "All ages" at bounding box center [379, 545] width 428 height 21
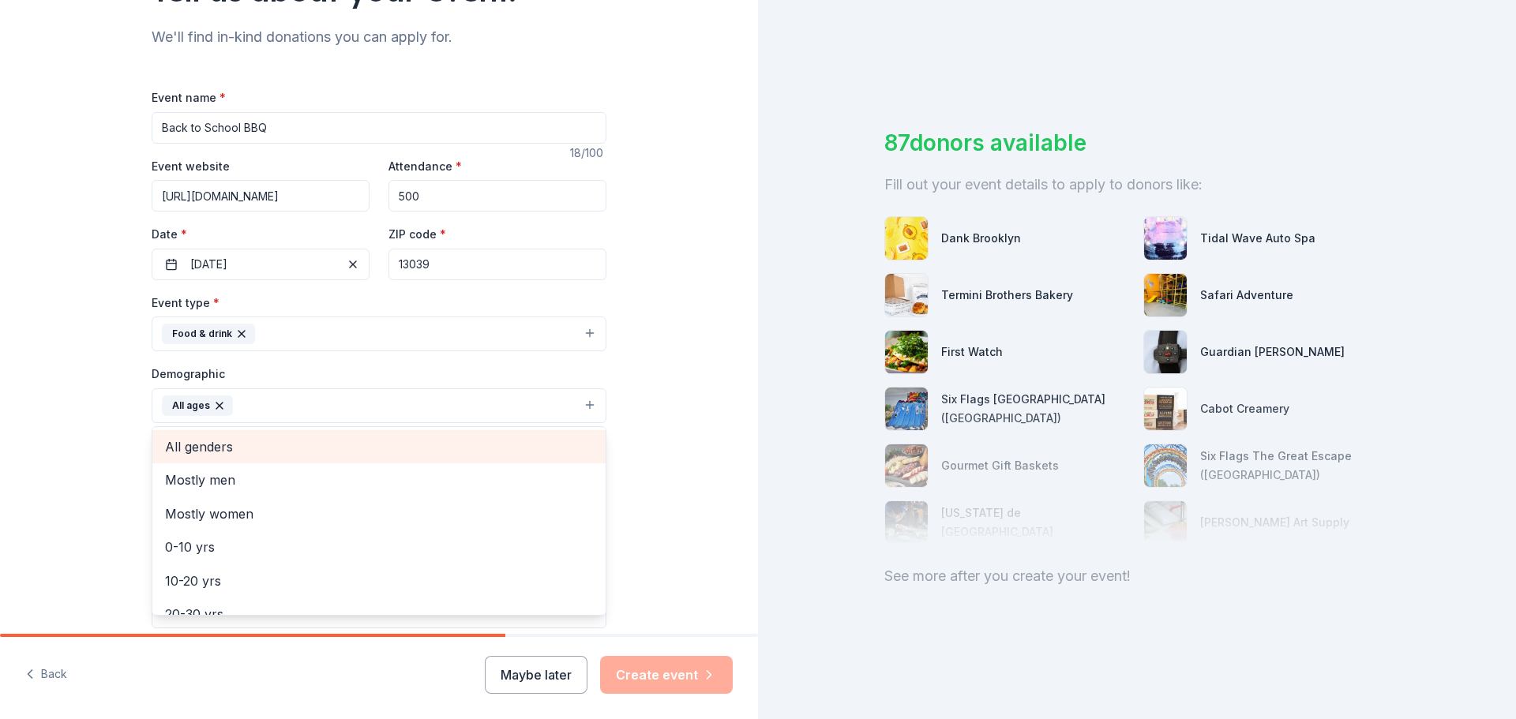
click at [220, 451] on span "All genders" at bounding box center [379, 447] width 428 height 21
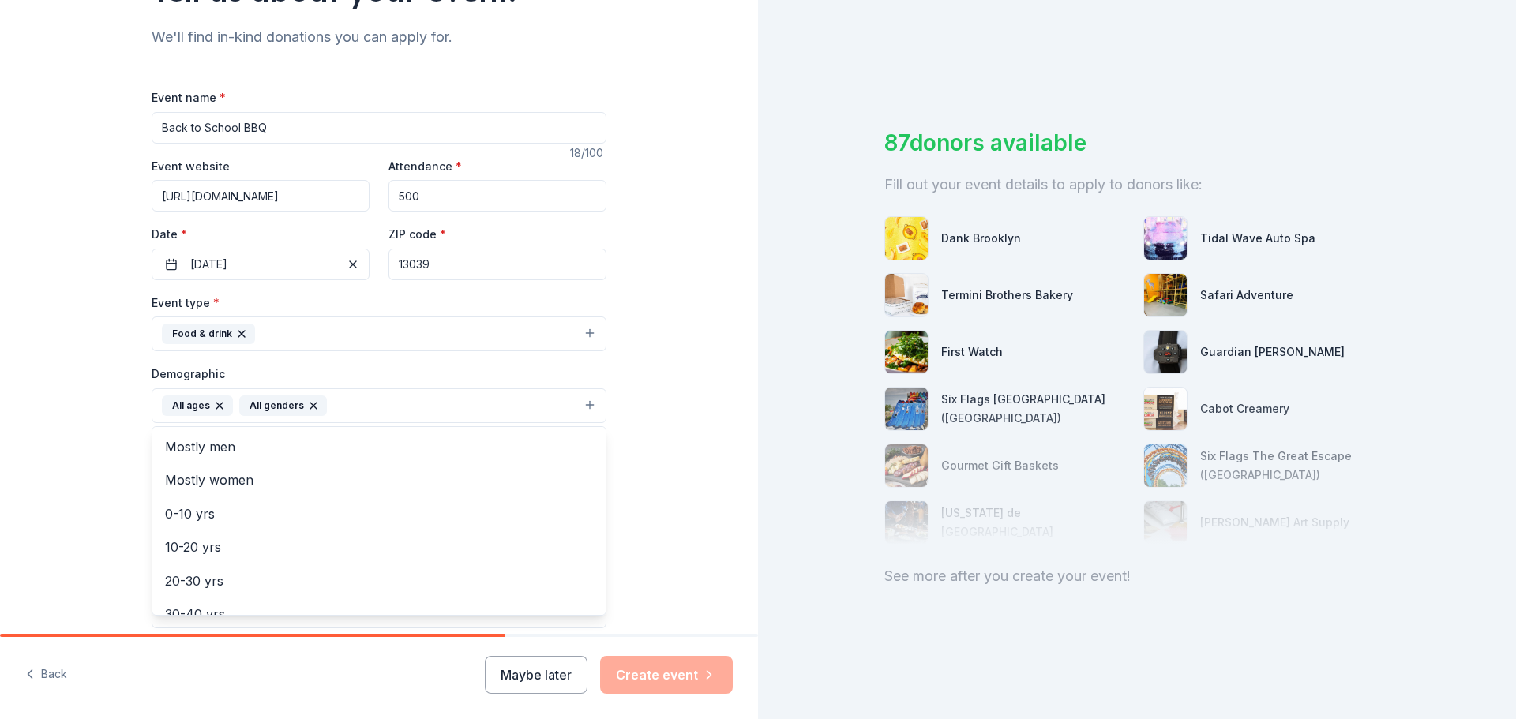
click at [702, 536] on div "Tell us about your event. We'll find in-kind donations you can apply for. Event…" at bounding box center [379, 369] width 758 height 1054
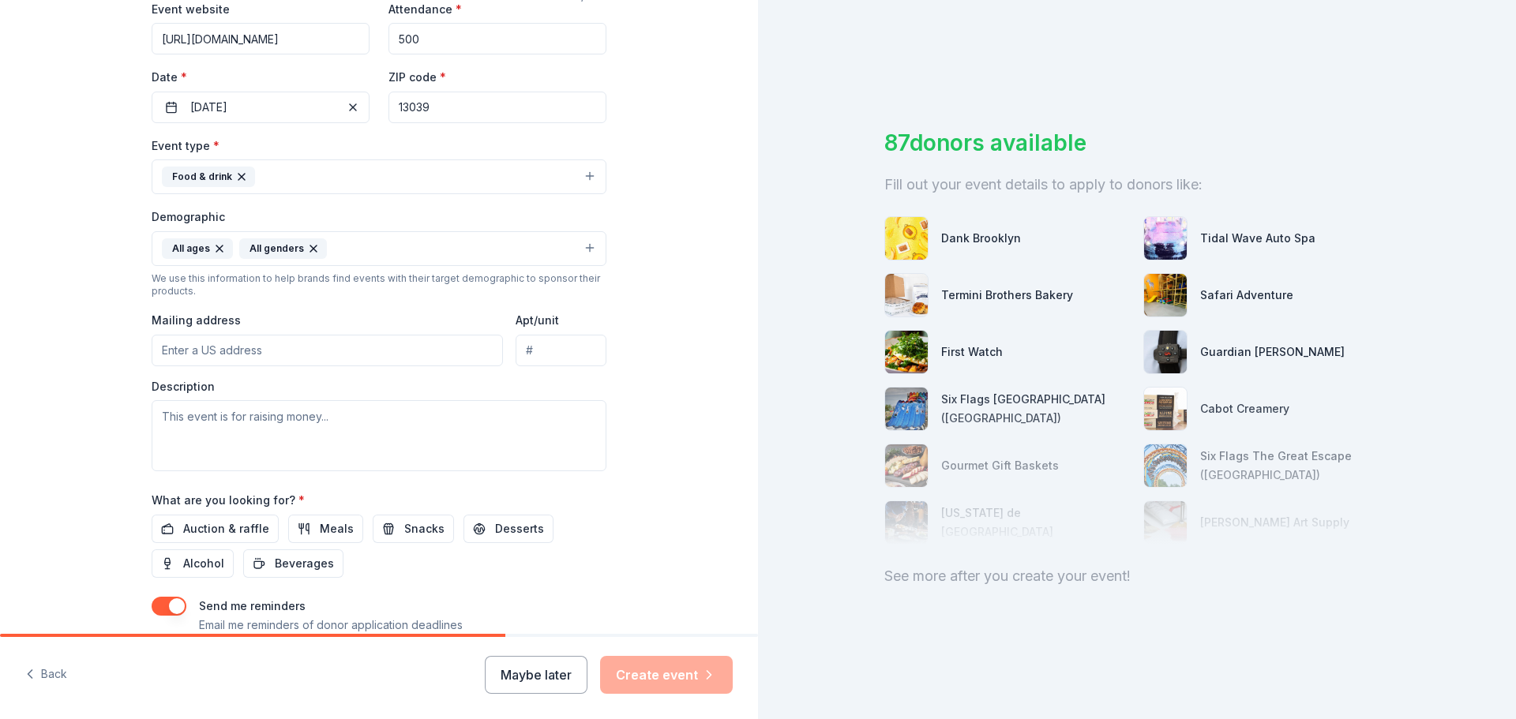
scroll to position [316, 0]
click at [212, 350] on input "Mailing address" at bounding box center [327, 350] width 351 height 32
click at [72, 462] on div "Tell us about your event. We'll find in-kind donations you can apply for. Event…" at bounding box center [379, 211] width 758 height 1054
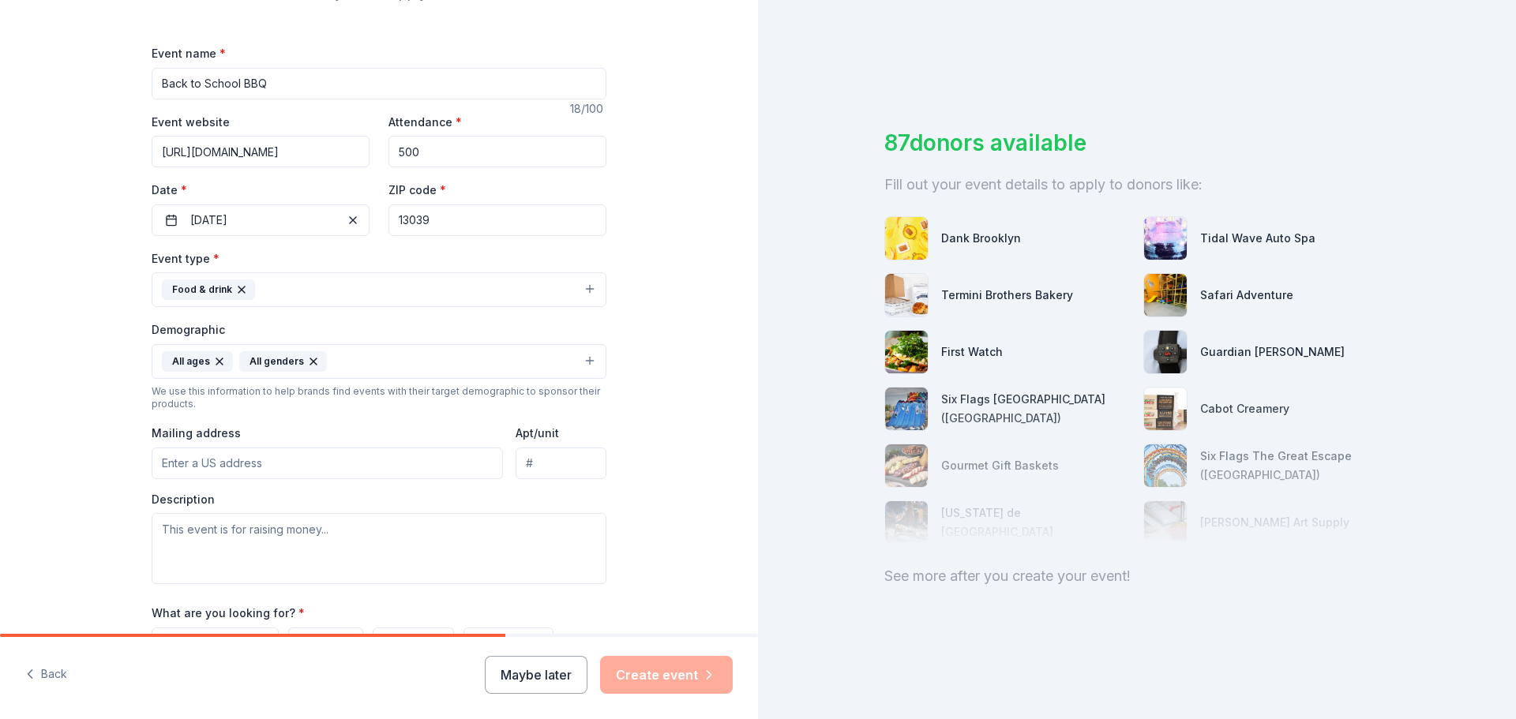
scroll to position [237, 0]
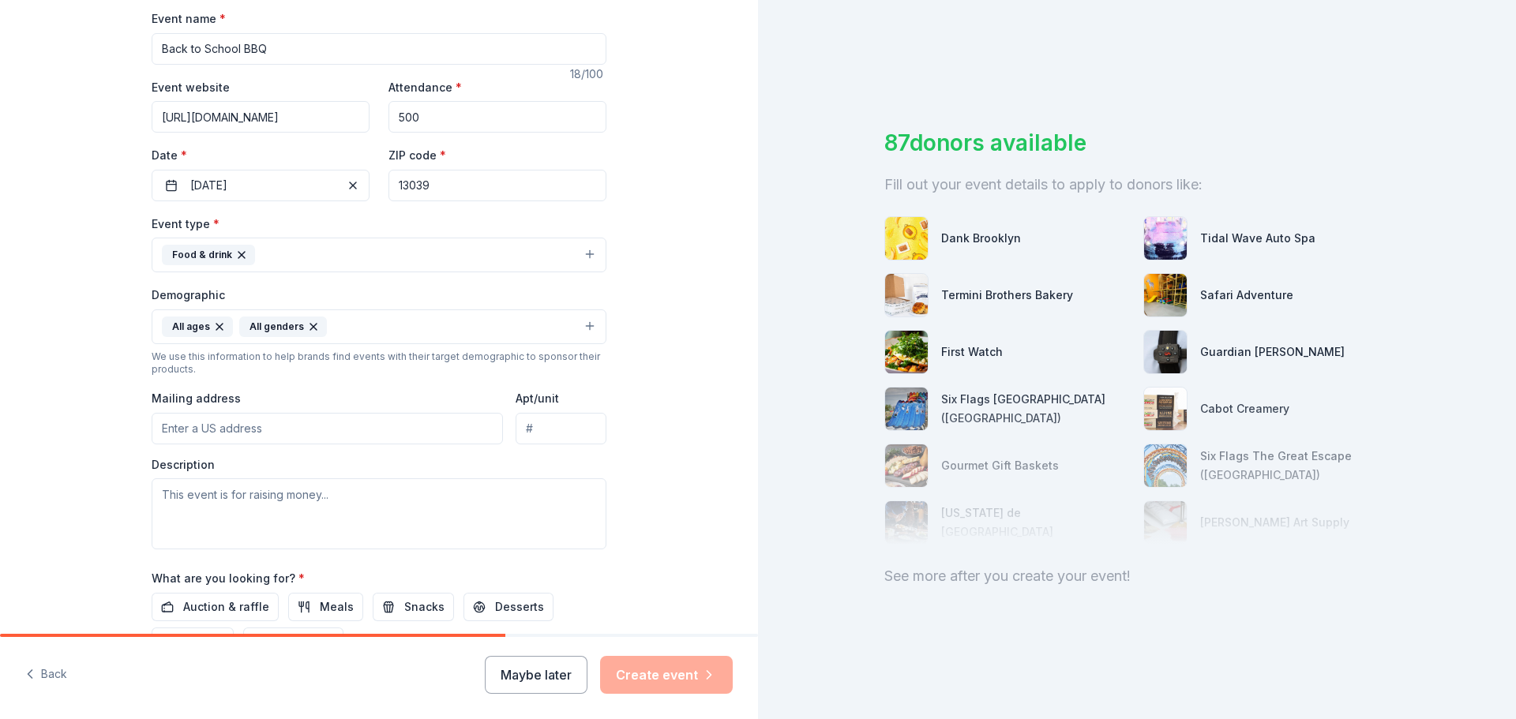
click at [267, 431] on input "Mailing address" at bounding box center [327, 429] width 351 height 32
click at [232, 432] on input "Mailing address" at bounding box center [327, 429] width 351 height 32
paste input "6150 S Bay Rd, Cicero, NY 13039"
type input "6150 S Bay Rd, Cicero, NY 13039"
click at [272, 511] on textarea at bounding box center [379, 513] width 455 height 71
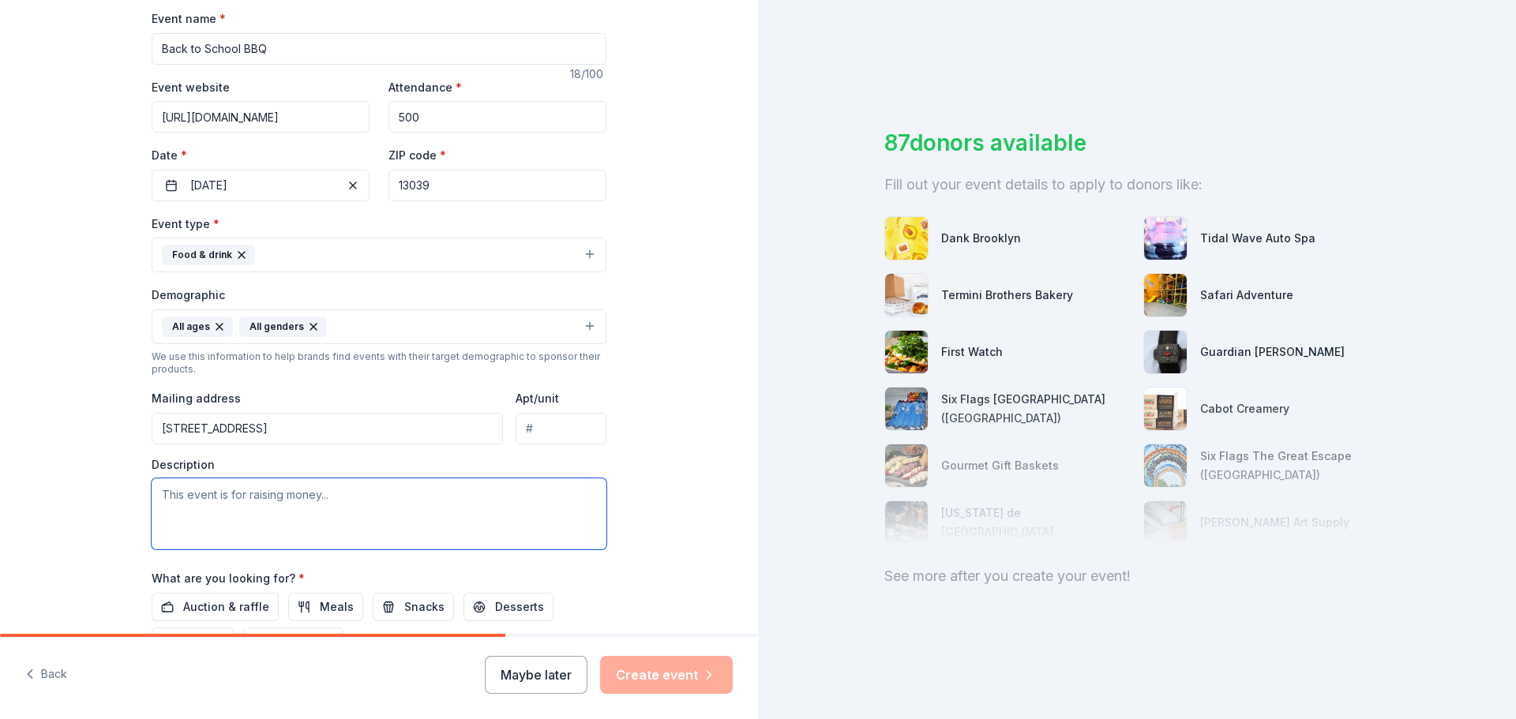
click at [219, 508] on textarea at bounding box center [379, 513] width 455 height 71
paste textarea "I hope this letter finds you well. I am writing on behalf of the Gillette Middl…"
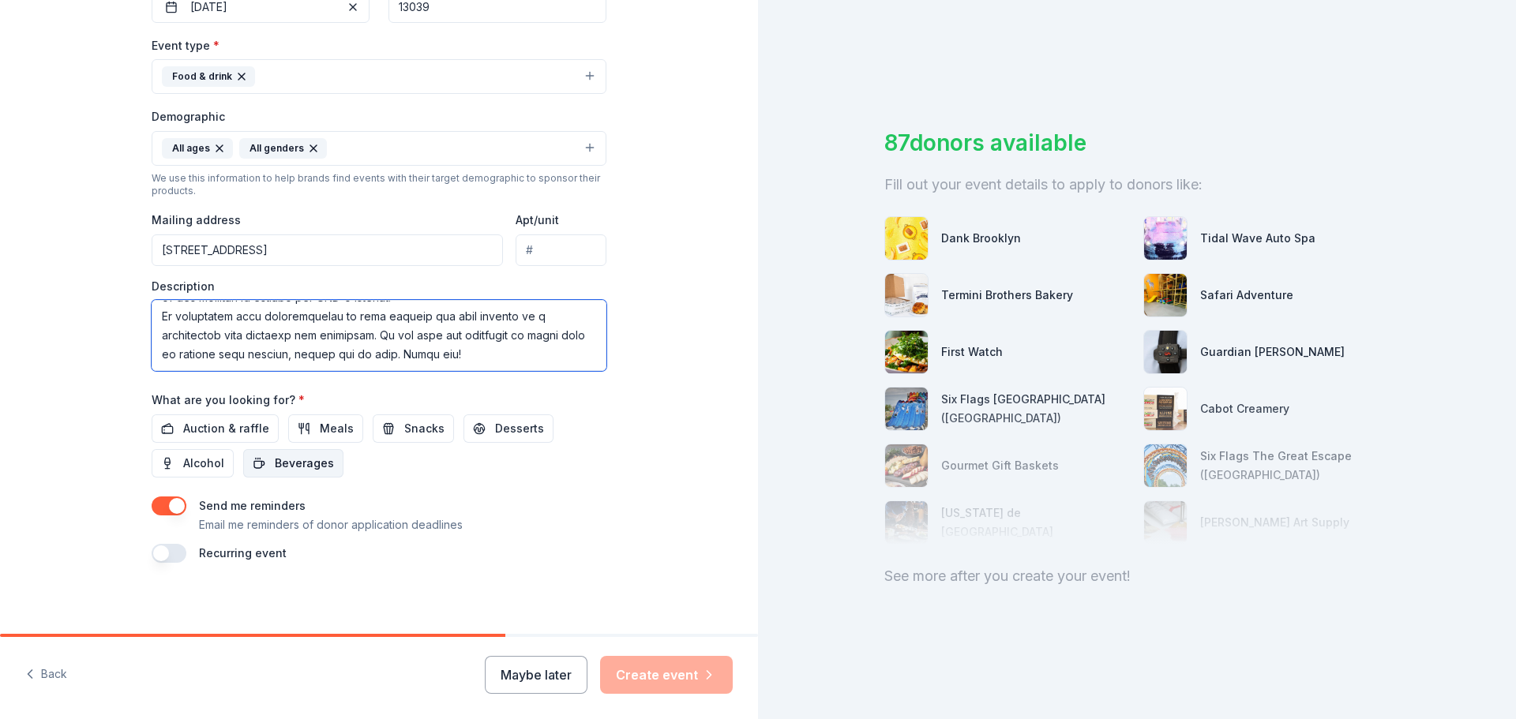
scroll to position [420, 0]
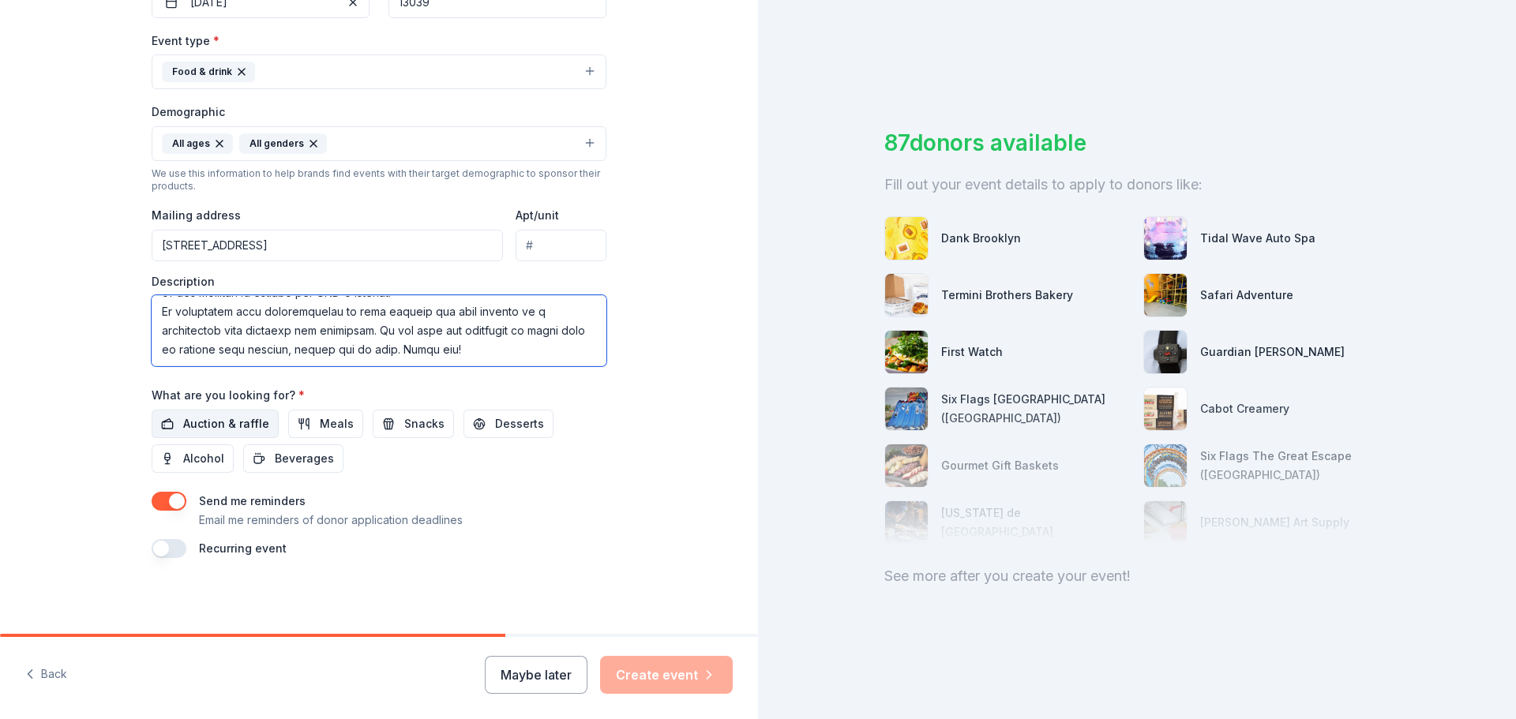
type textarea "I hope this letter finds you well. I am writing on behalf of the Gillette Middl…"
click at [239, 419] on span "Auction & raffle" at bounding box center [226, 423] width 86 height 19
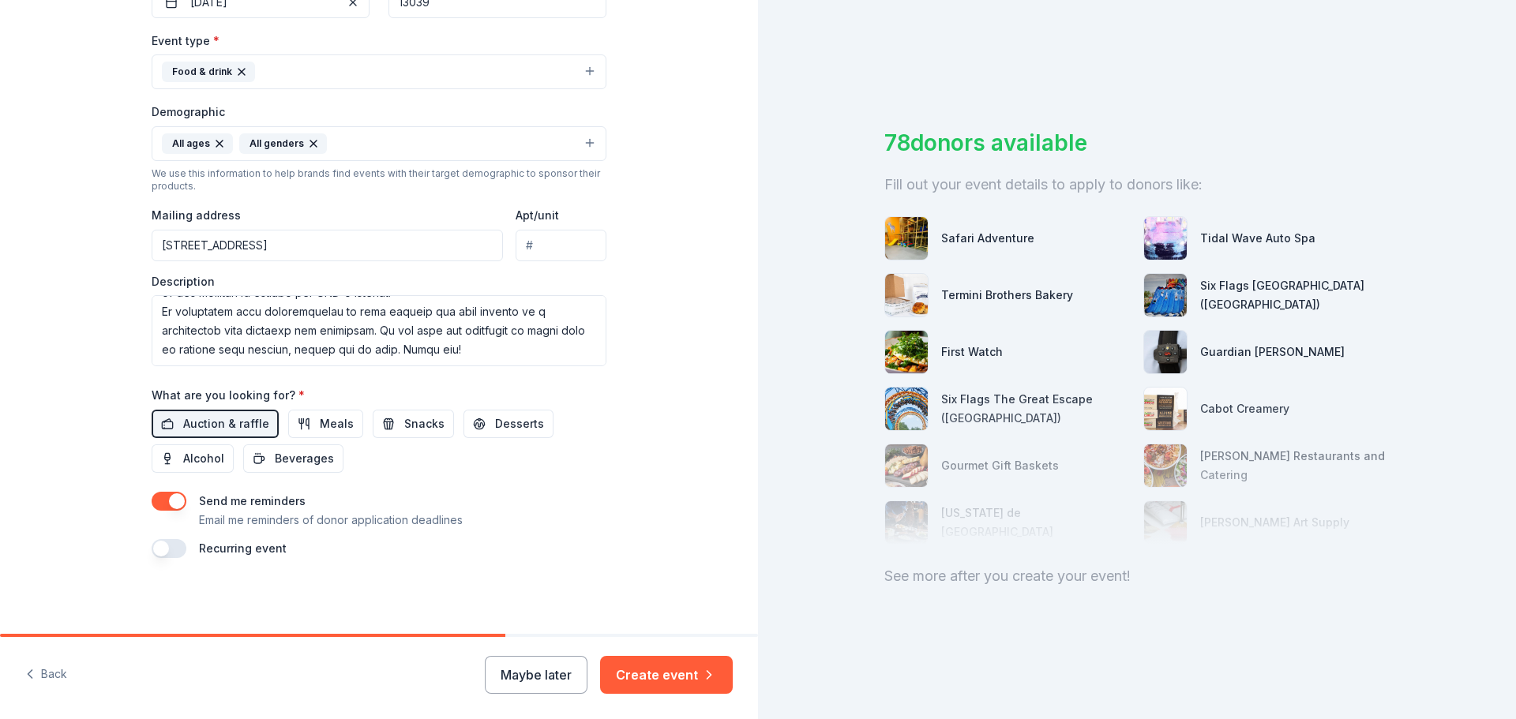
click at [167, 550] on button "button" at bounding box center [169, 548] width 35 height 19
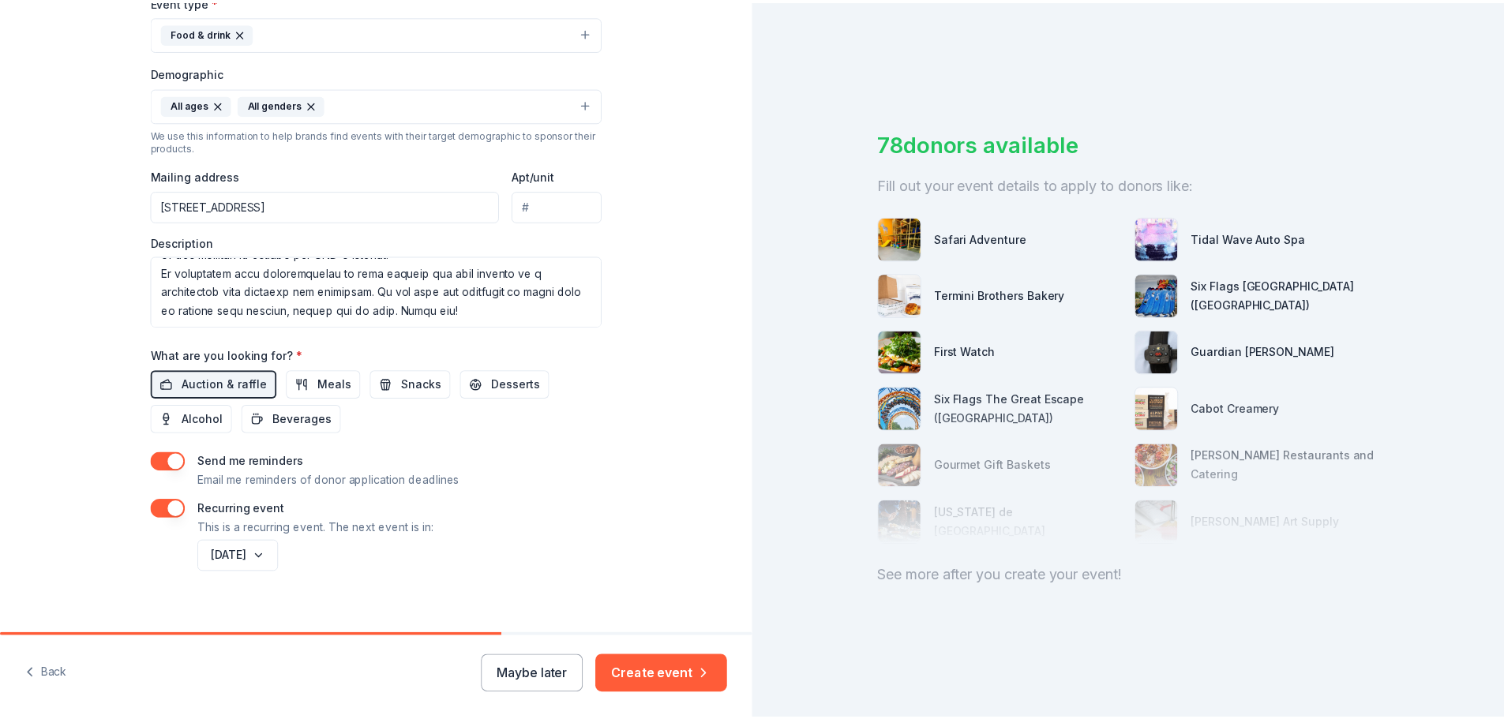
scroll to position [477, 0]
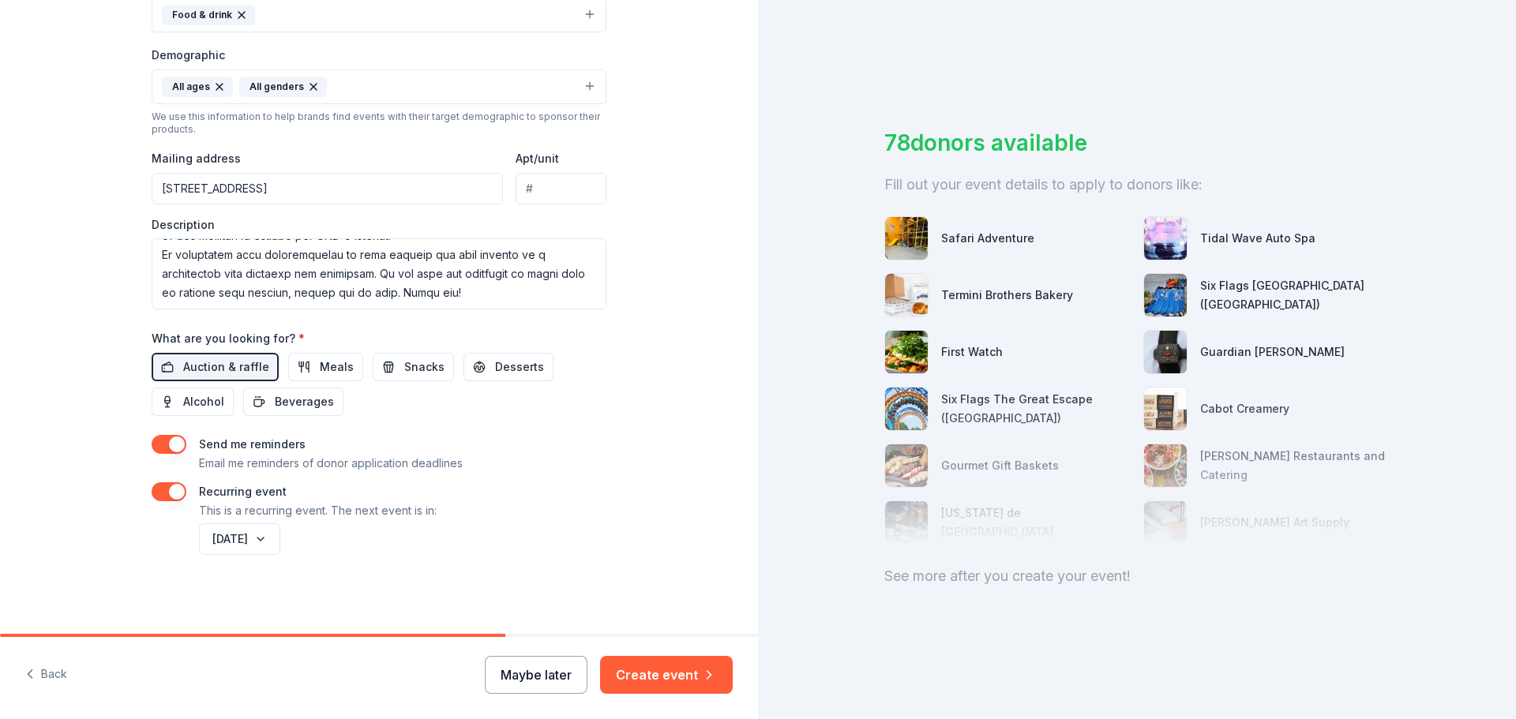
click at [554, 673] on button "Maybe later" at bounding box center [536, 675] width 103 height 38
click at [565, 673] on button "Maybe later" at bounding box center [536, 675] width 103 height 38
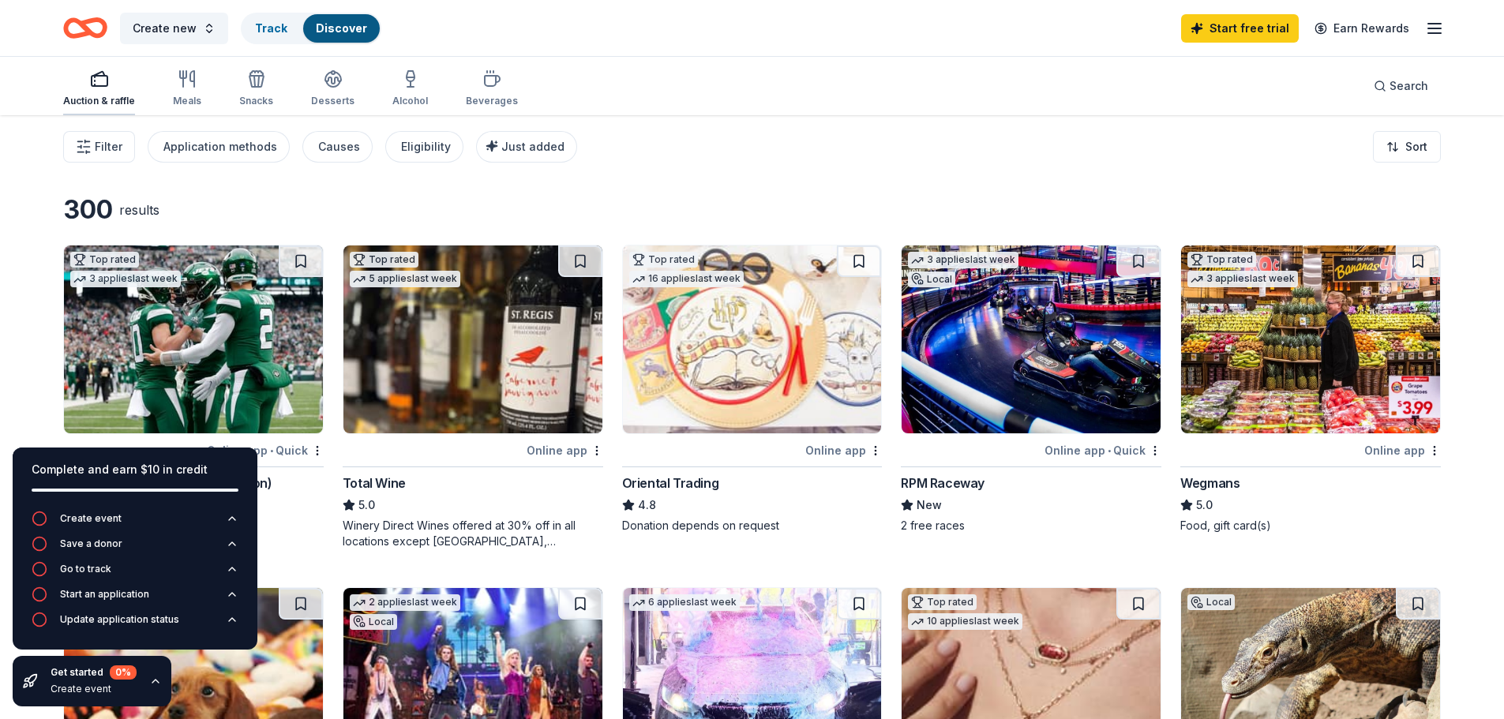
click at [97, 86] on rect "button" at bounding box center [100, 81] width 16 height 10
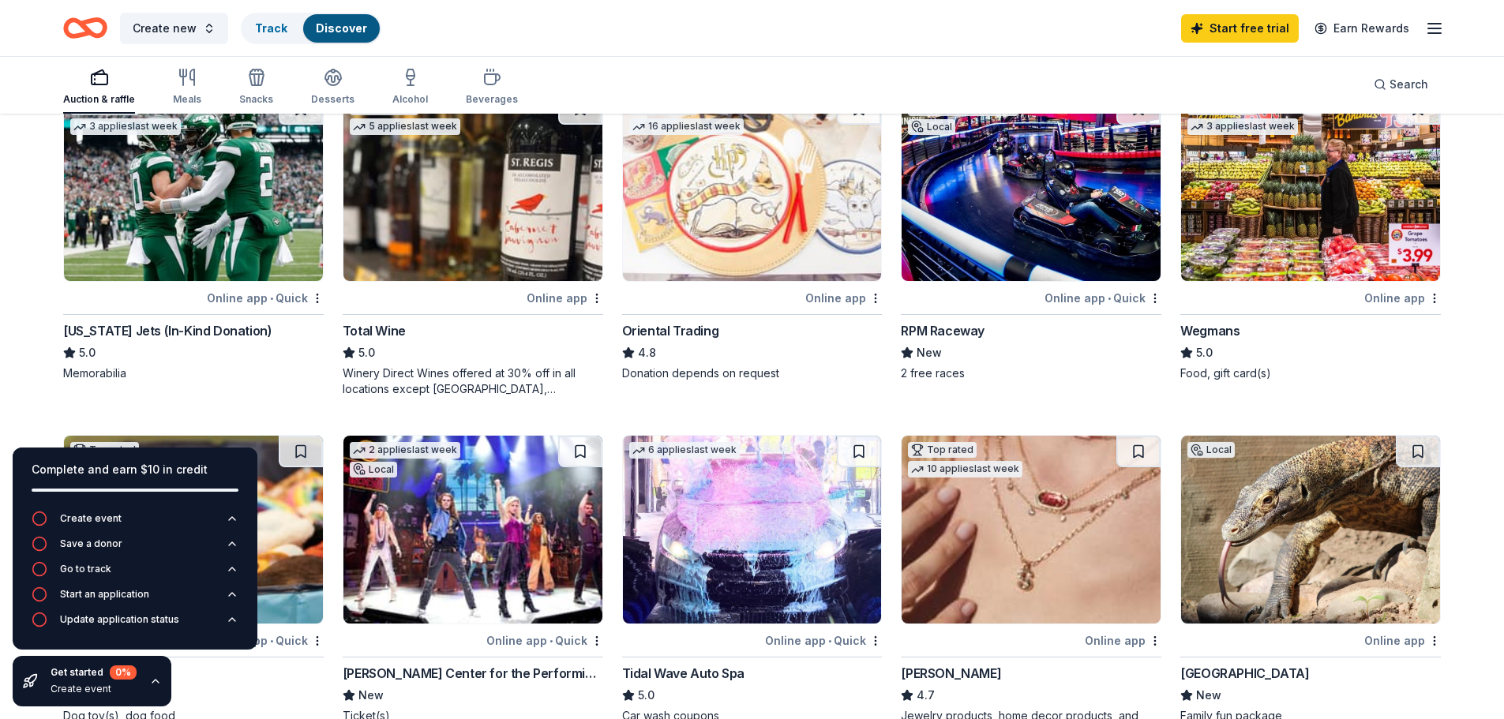
scroll to position [158, 0]
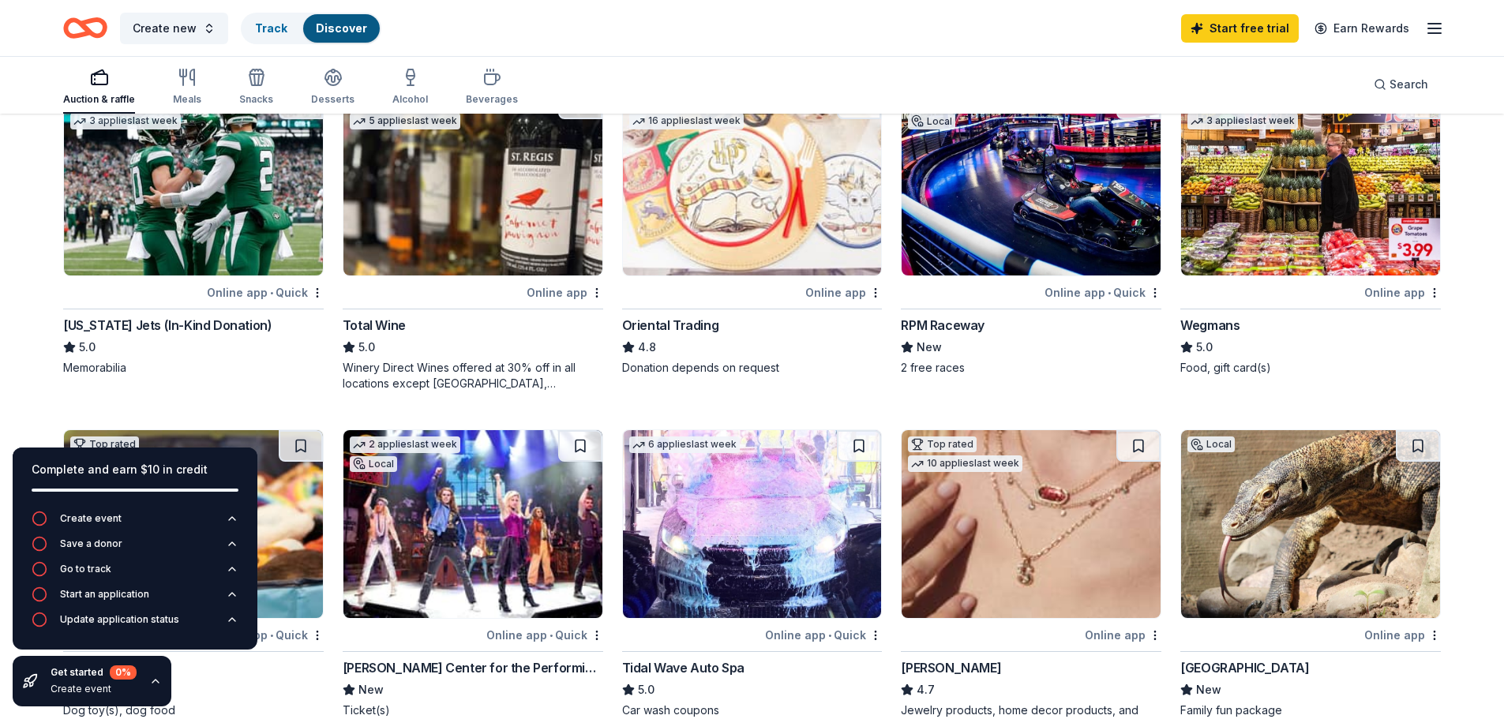
click at [789, 233] on img at bounding box center [752, 182] width 259 height 188
click at [1236, 230] on img at bounding box center [1310, 182] width 259 height 188
click at [453, 195] on img at bounding box center [472, 182] width 259 height 188
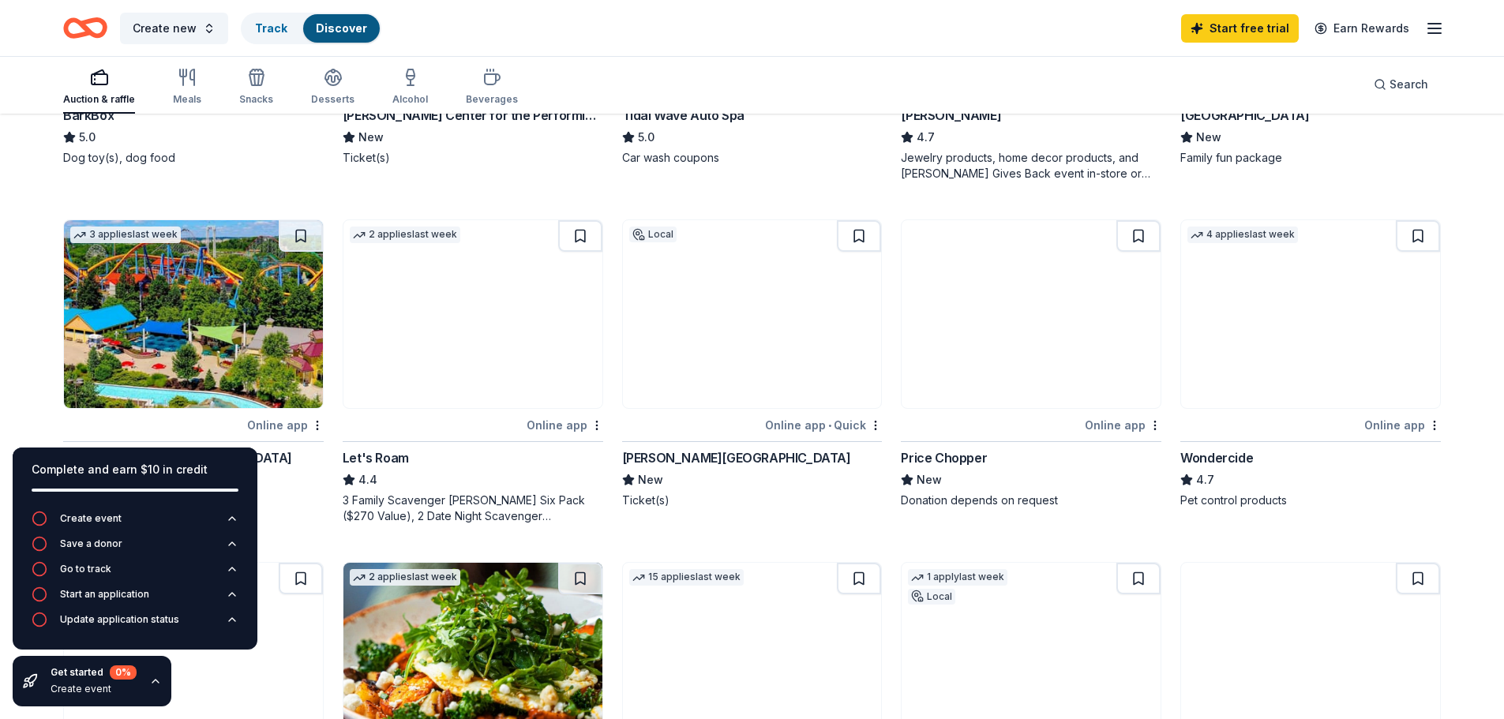
scroll to position [868, 0]
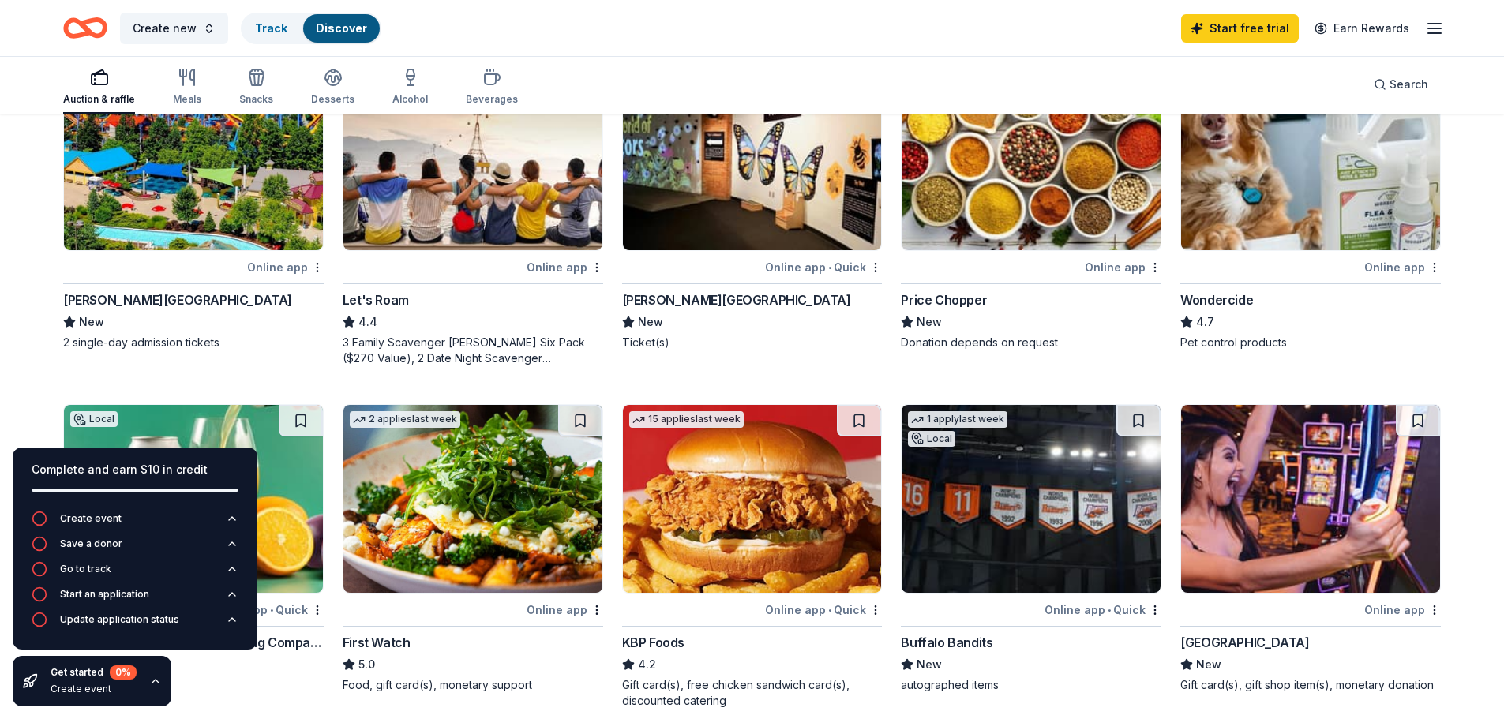
click at [737, 192] on img at bounding box center [752, 156] width 259 height 188
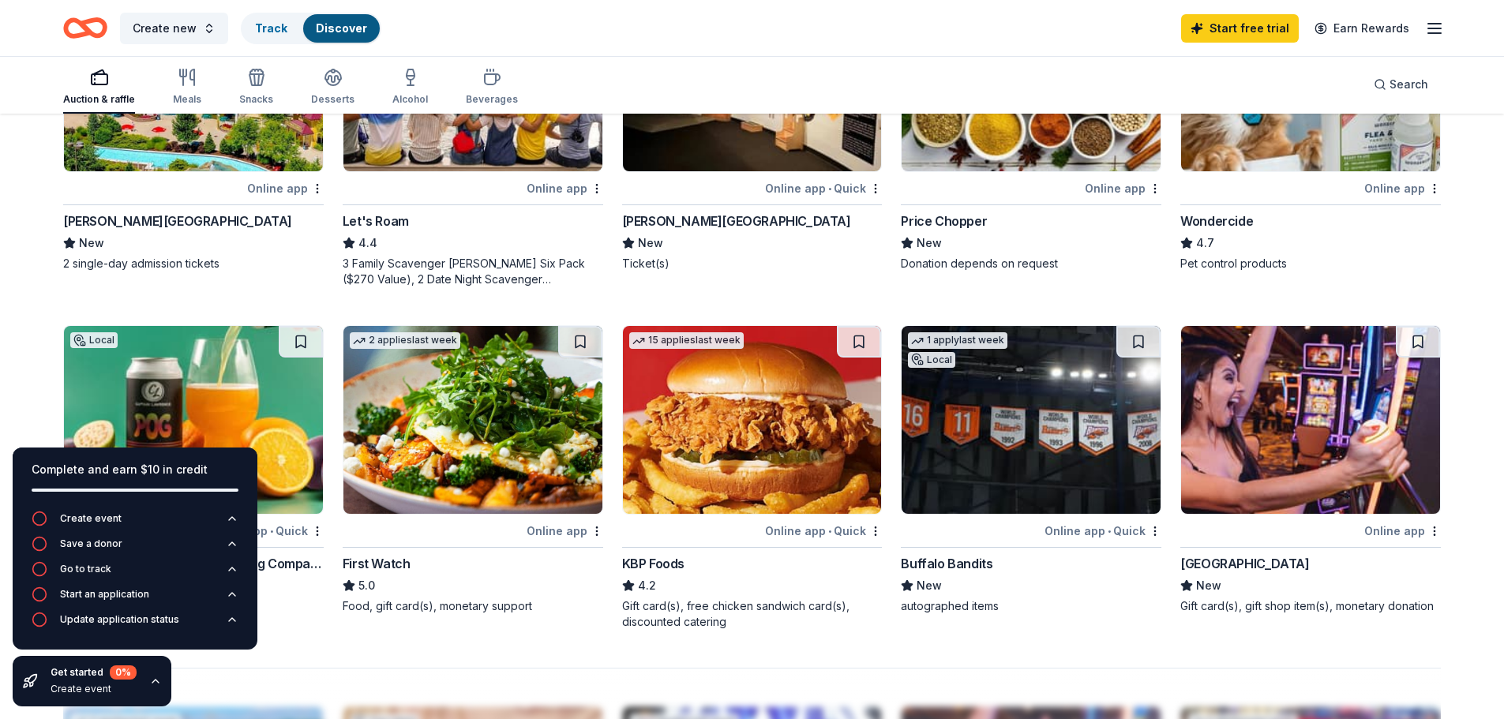
scroll to position [789, 0]
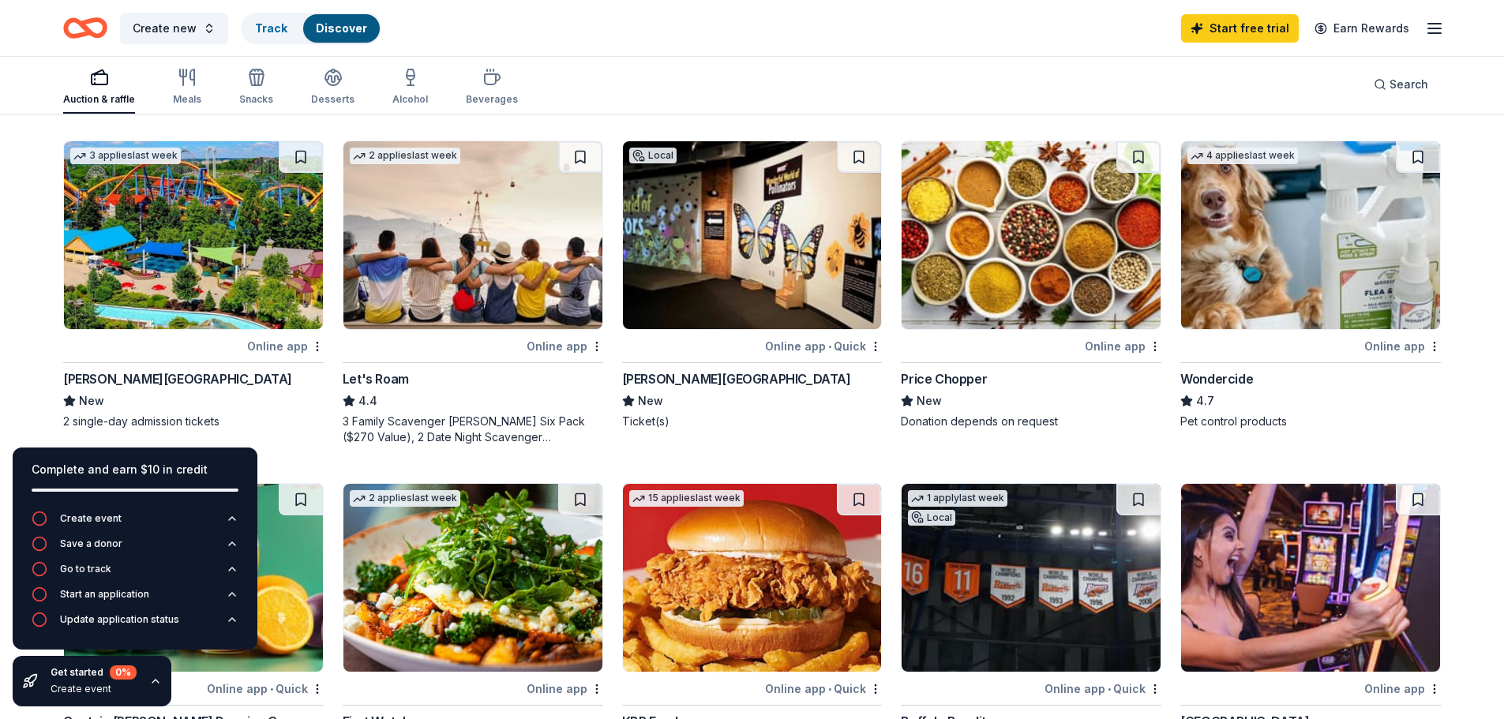
click at [1044, 274] on img at bounding box center [1030, 235] width 259 height 188
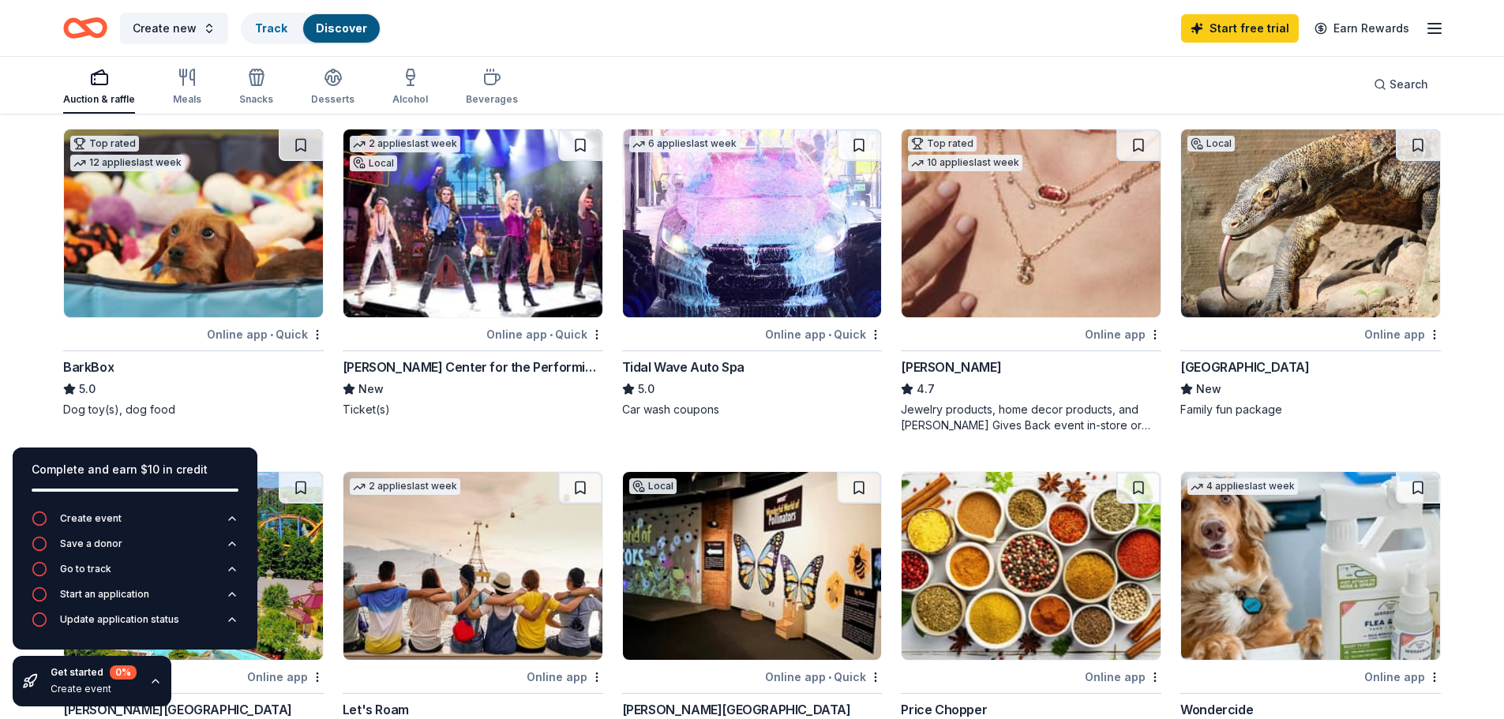
scroll to position [474, 0]
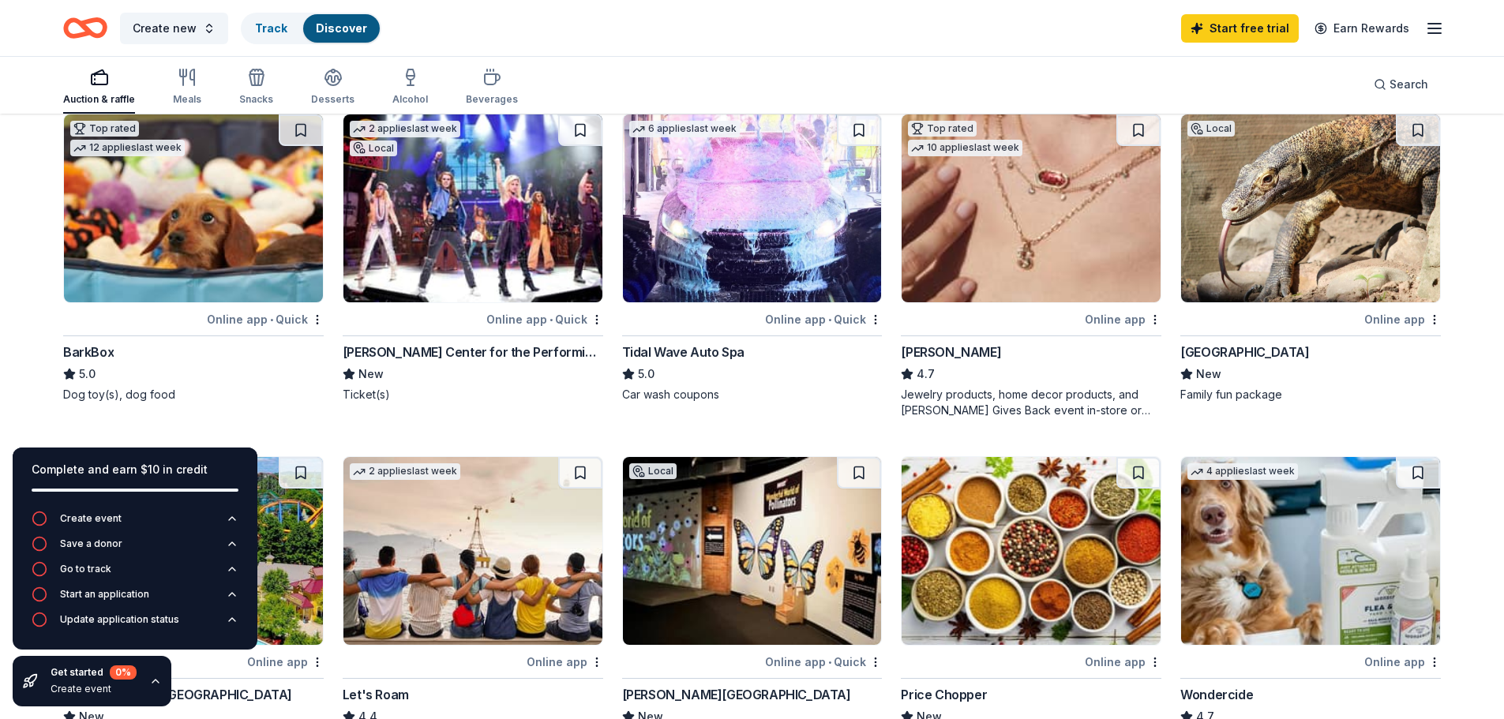
click at [713, 264] on img at bounding box center [752, 208] width 259 height 188
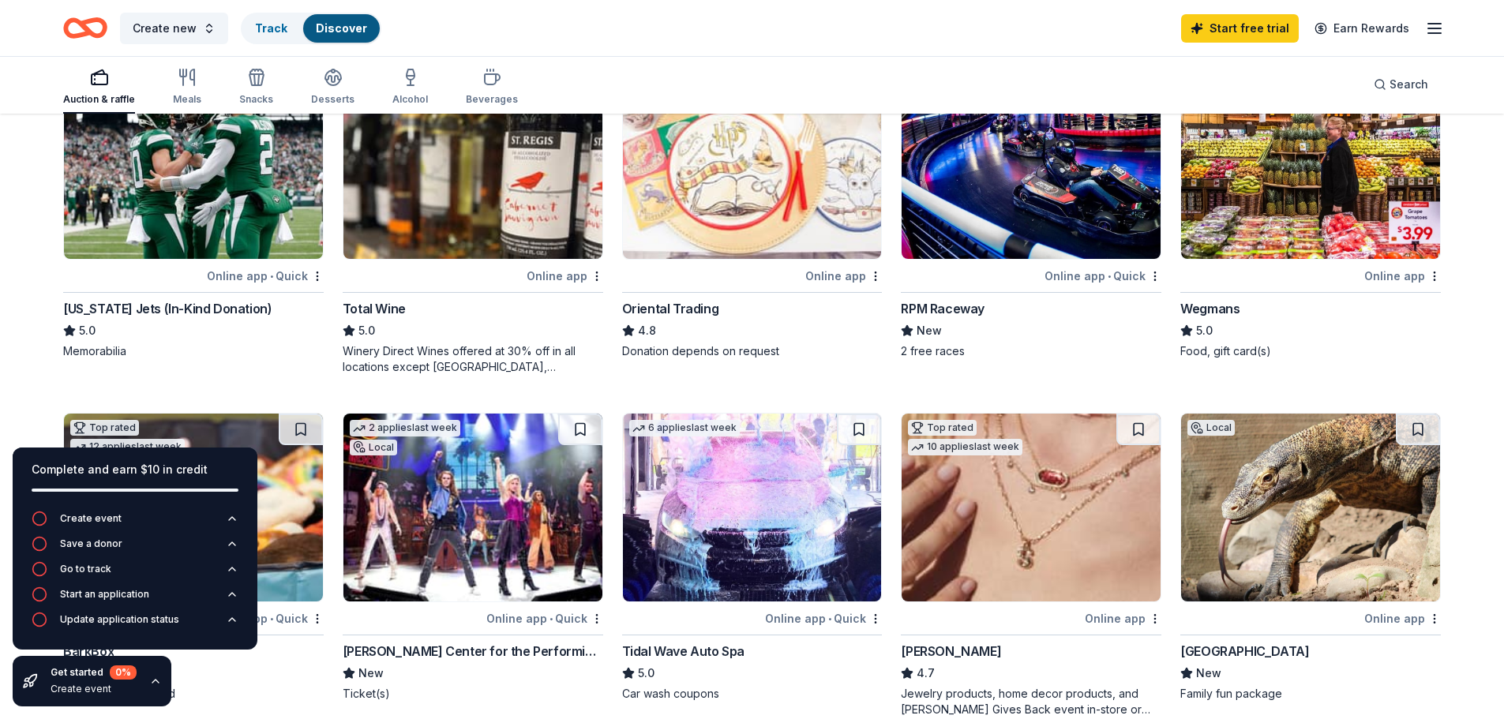
scroll to position [0, 0]
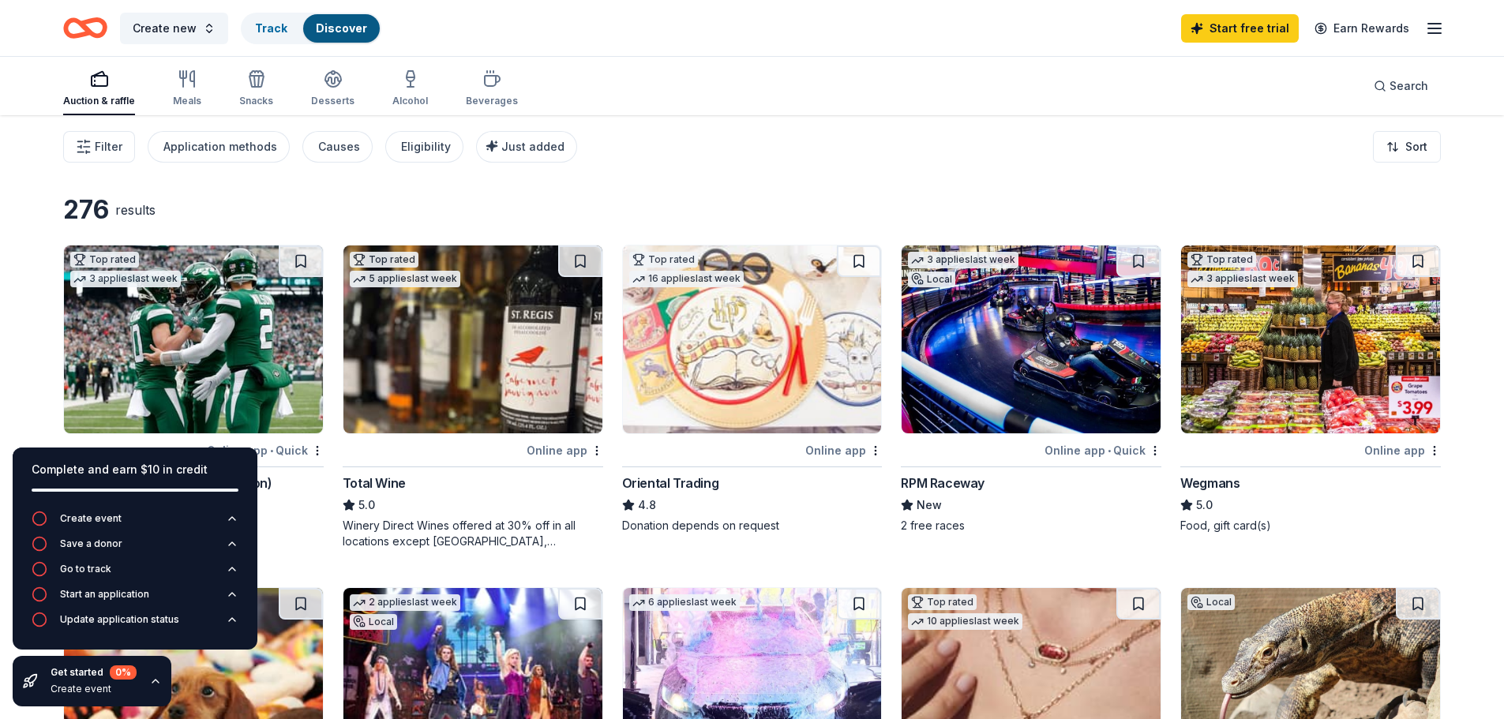
click at [669, 98] on div "Auction & raffle Meals Snacks Desserts Alcohol Beverages Search" at bounding box center [751, 86] width 1377 height 58
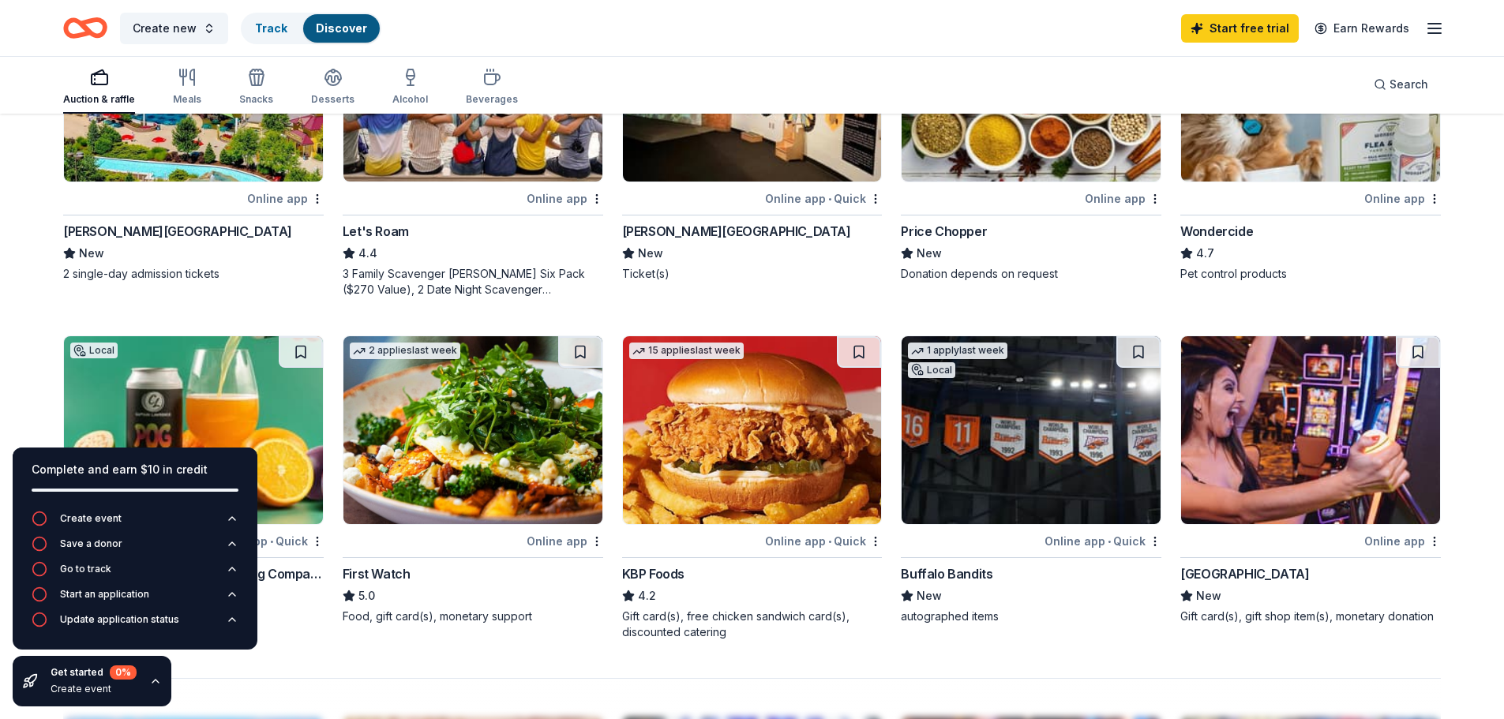
scroll to position [947, 0]
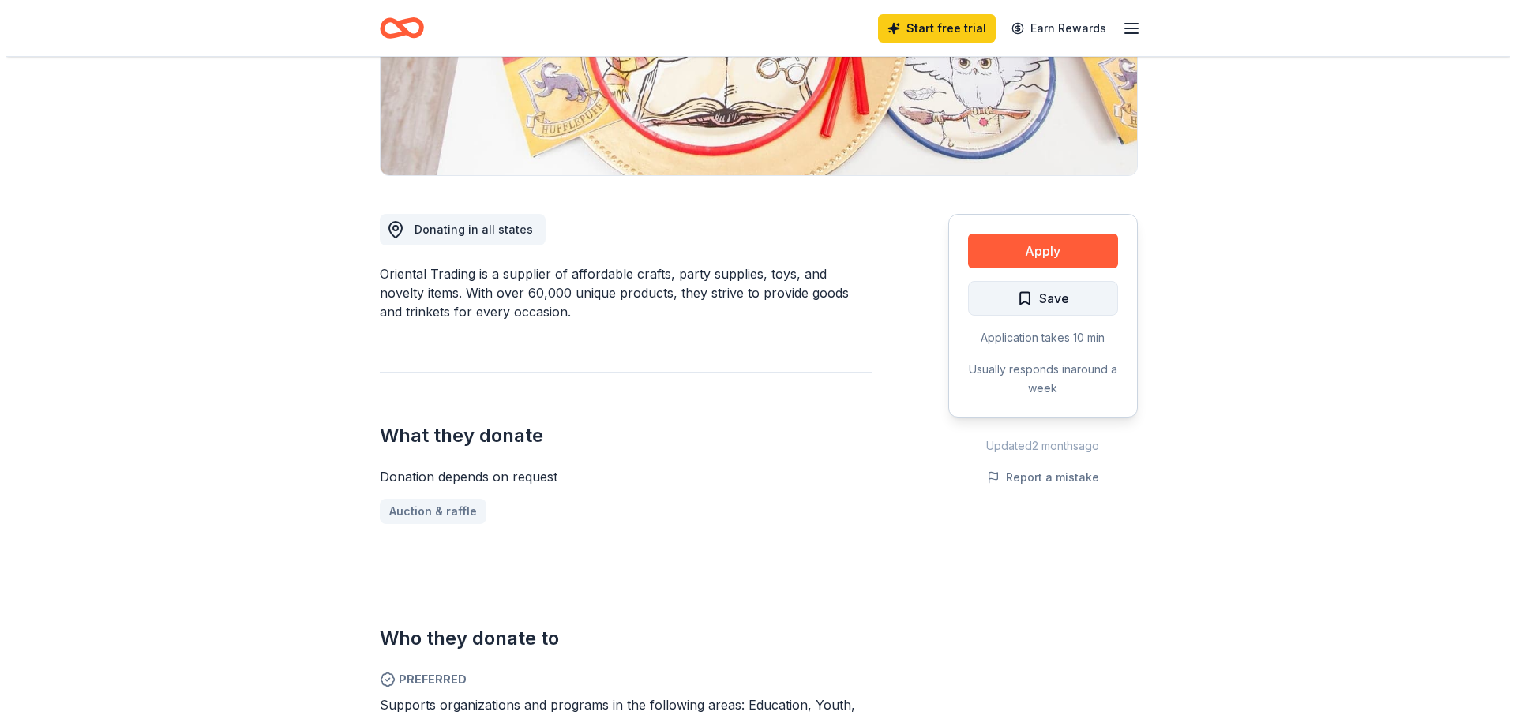
scroll to position [316, 0]
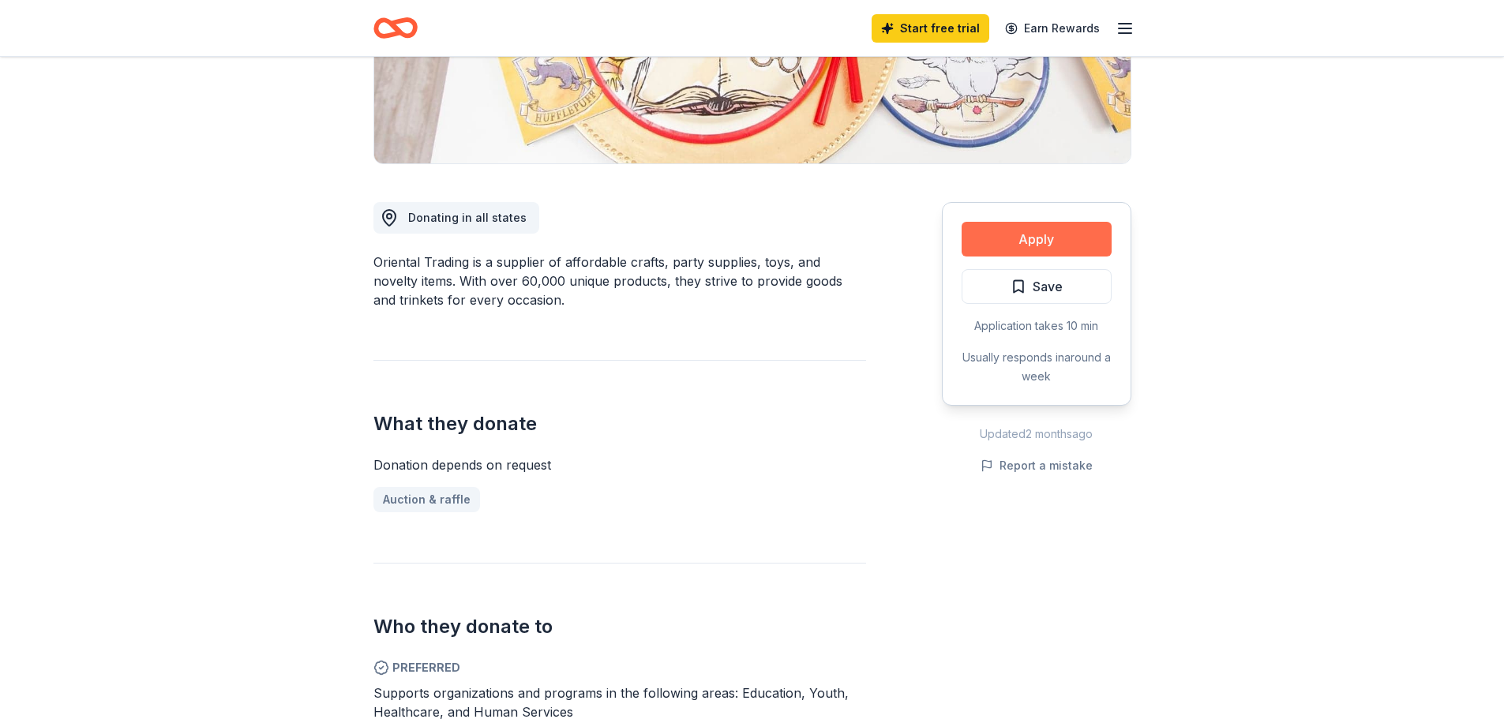
click at [1062, 241] on button "Apply" at bounding box center [1036, 239] width 150 height 35
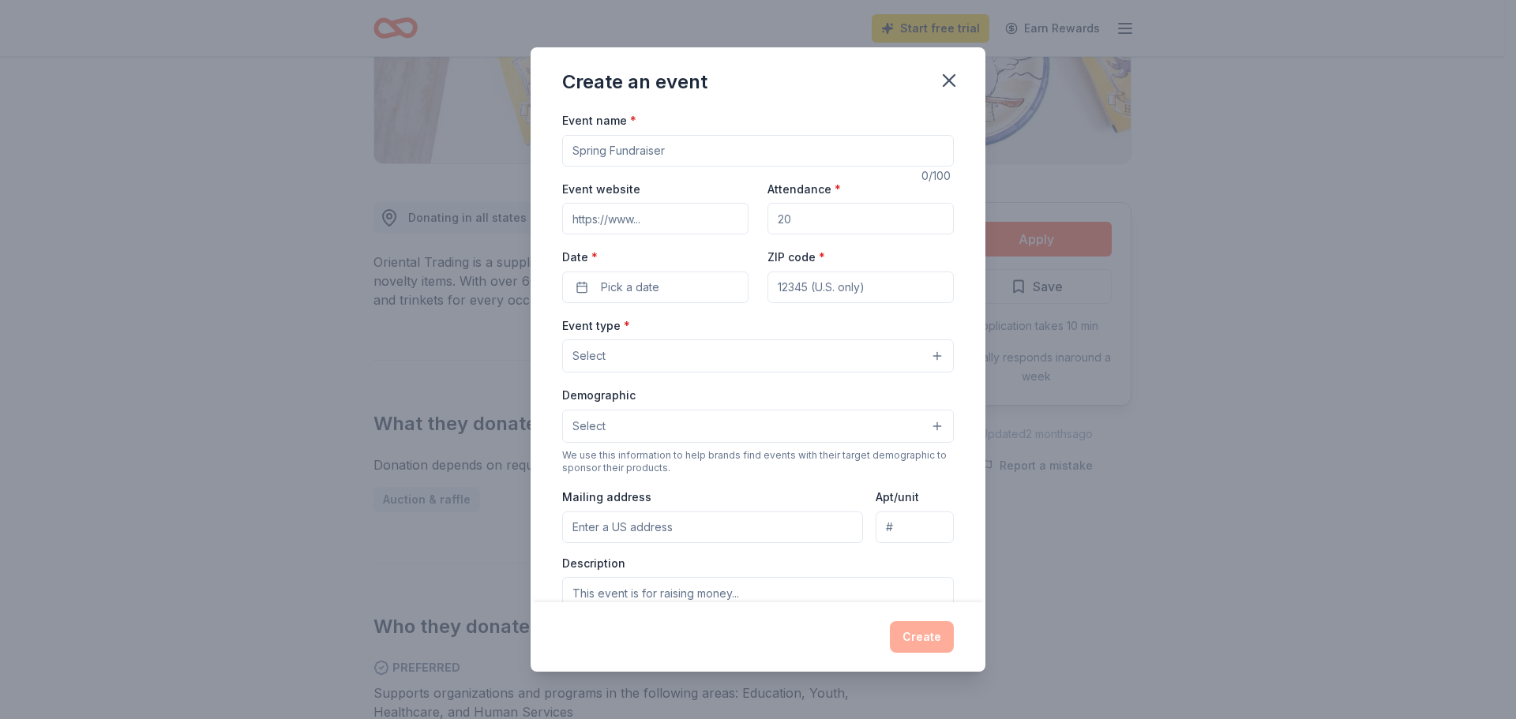
click at [660, 156] on input "Event name *" at bounding box center [758, 151] width 392 height 32
type input "Back to School BBQ"
click at [652, 220] on input "Event website" at bounding box center [655, 219] width 186 height 32
click at [639, 216] on input "Event website" at bounding box center [655, 219] width 186 height 32
paste input "https://sites.google.com/view/gilletteroadptg/about-us"
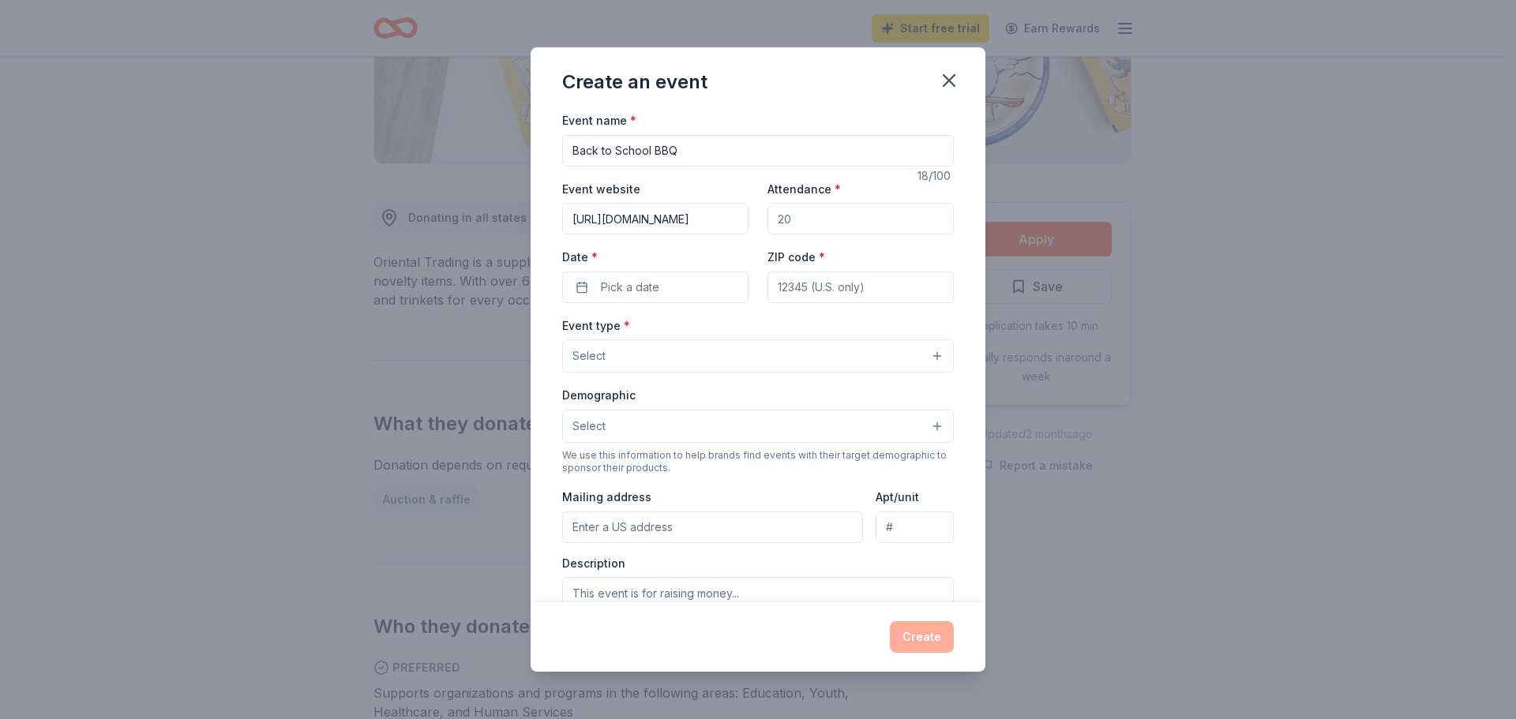
scroll to position [0, 126]
type input "https://sites.google.com/view/gilletteroadptg/about-us"
click at [782, 223] on input "Attendance *" at bounding box center [860, 219] width 186 height 32
type input "500"
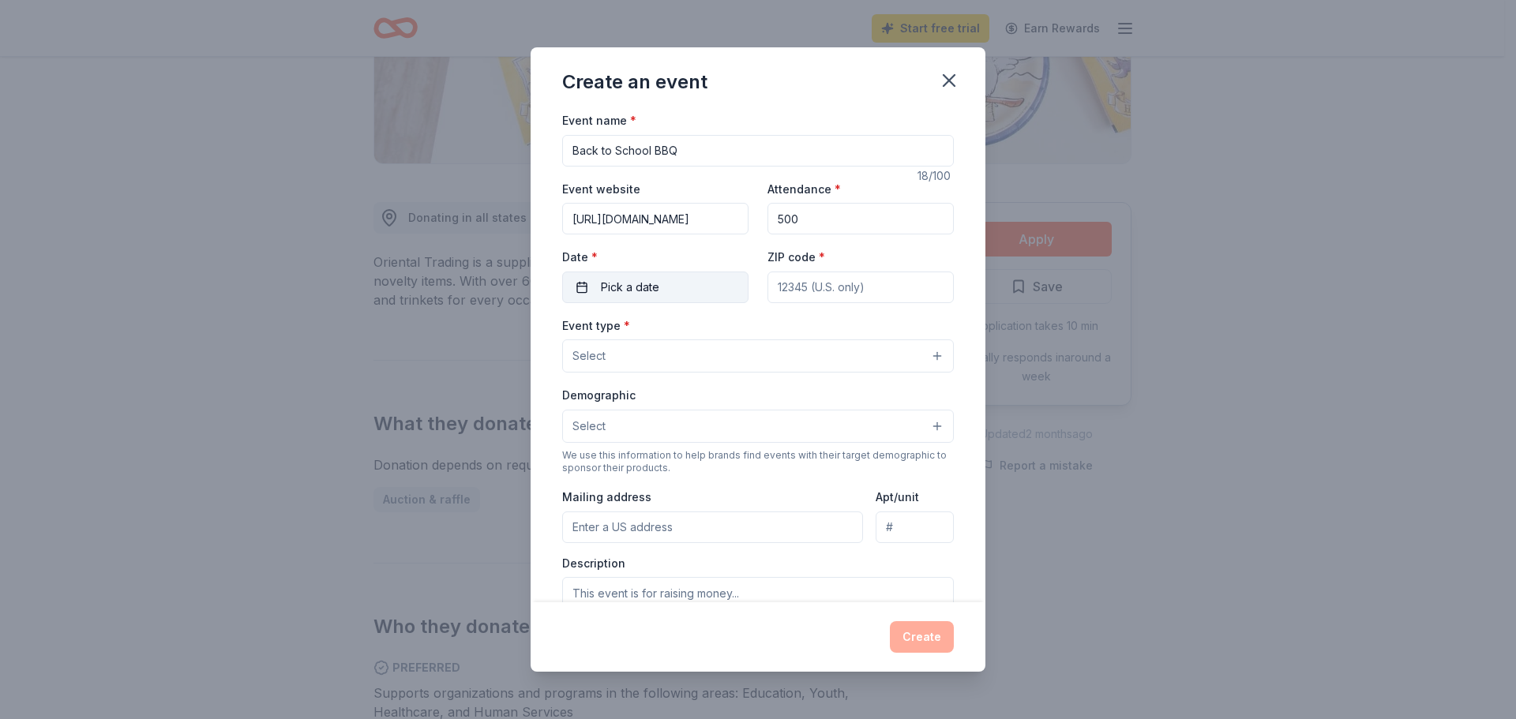
click at [662, 290] on button "Pick a date" at bounding box center [655, 288] width 186 height 32
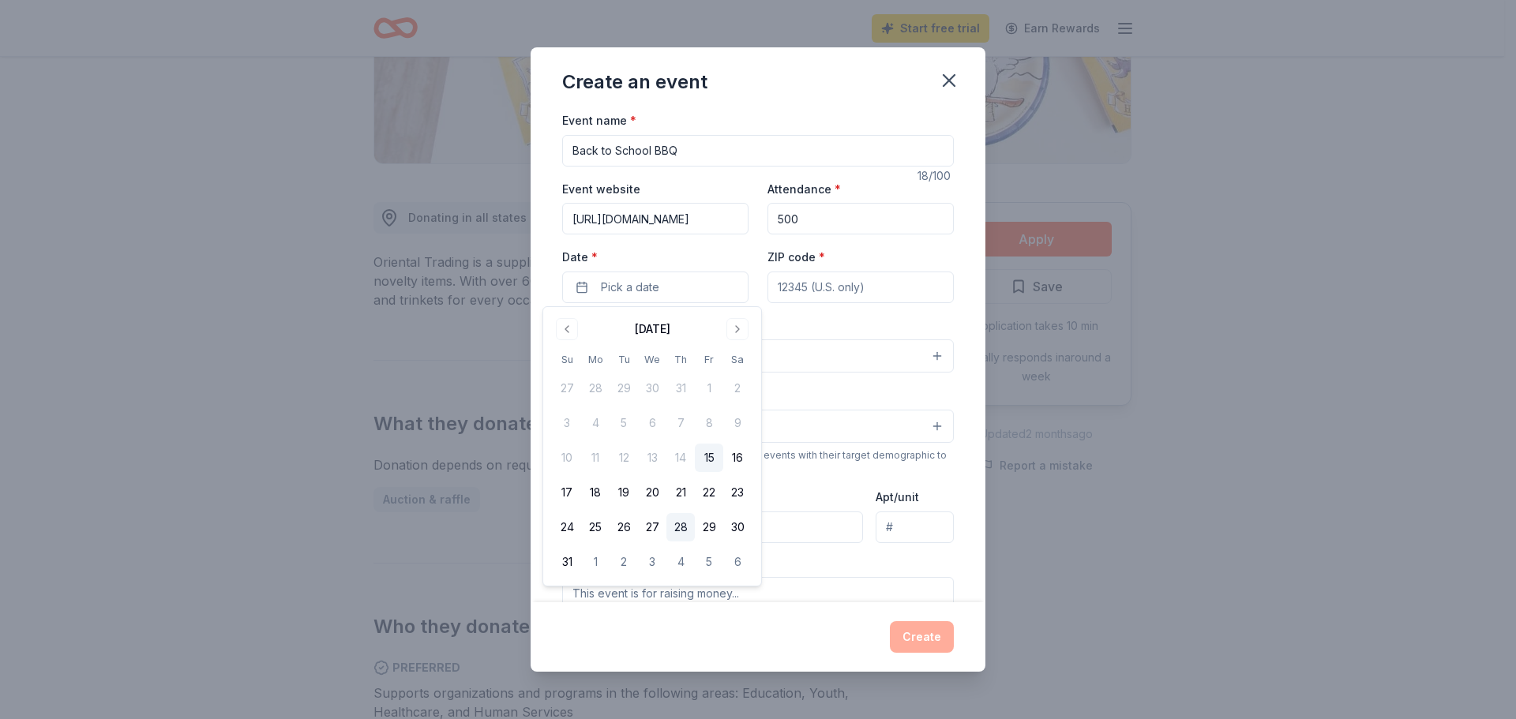
click at [679, 522] on button "28" at bounding box center [680, 527] width 28 height 28
click at [801, 280] on input "ZIP code *" at bounding box center [860, 288] width 186 height 32
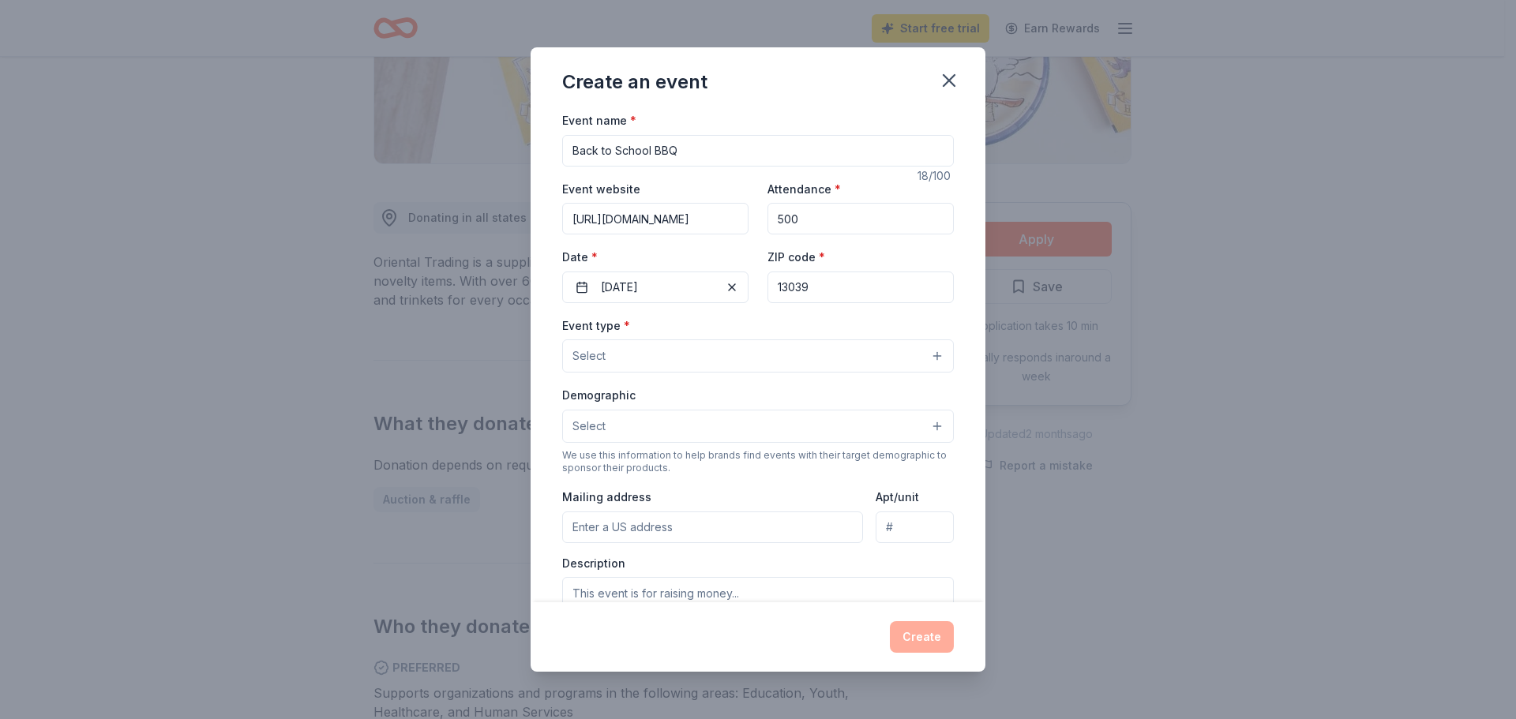
type input "13039"
click at [768, 346] on button "Select" at bounding box center [758, 355] width 392 height 33
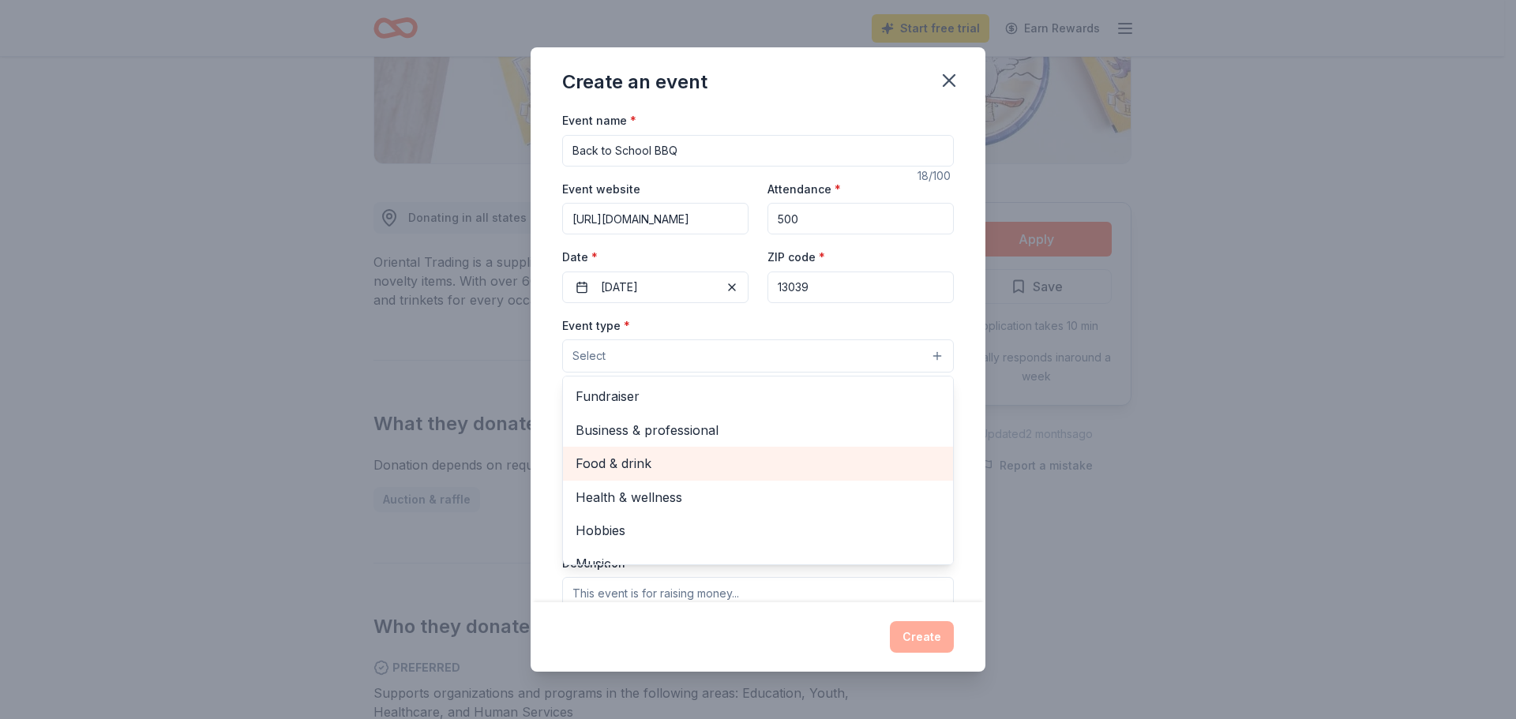
click at [667, 464] on span "Food & drink" at bounding box center [757, 463] width 365 height 21
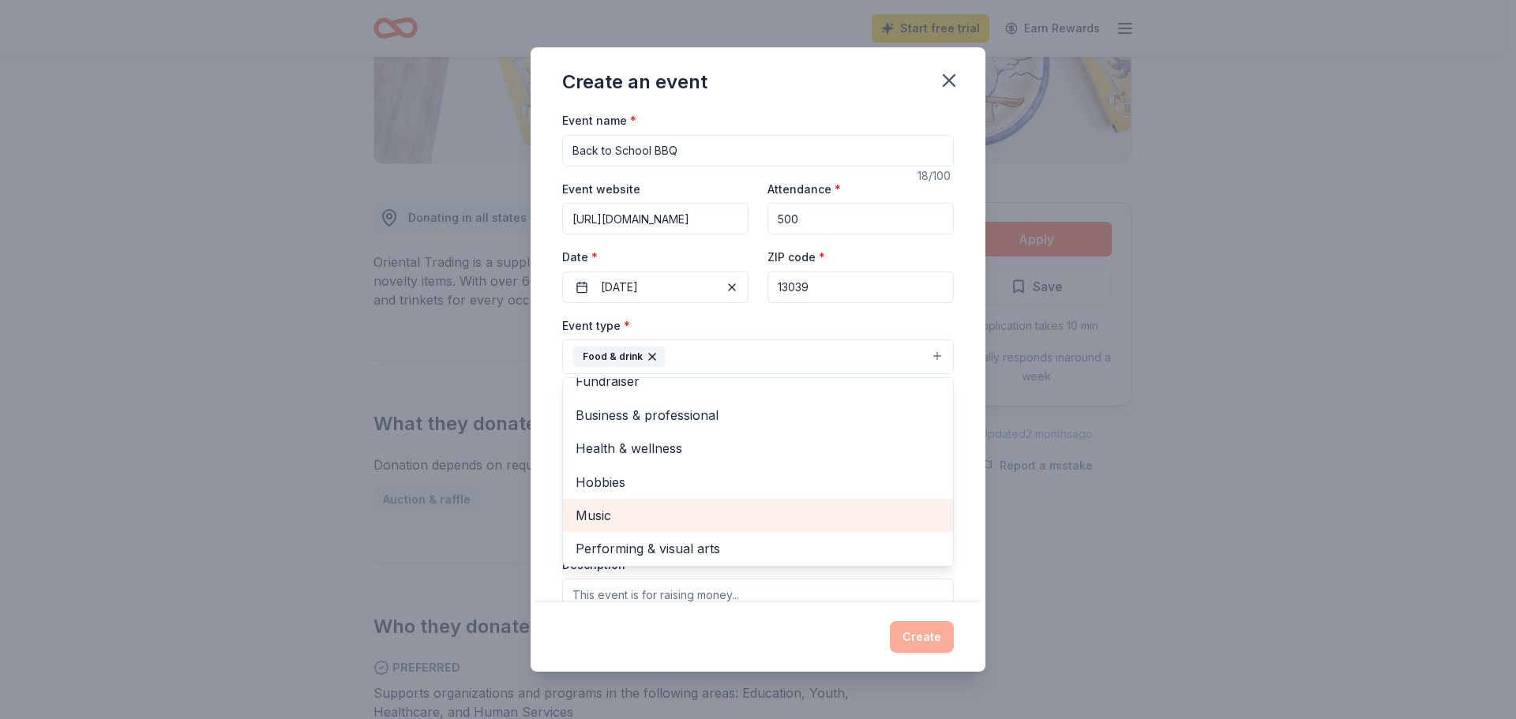
scroll to position [19, 0]
click at [965, 532] on div "Event name * Back to School BBQ 18 /100 Event website https://sites.google.com/…" at bounding box center [757, 357] width 455 height 492
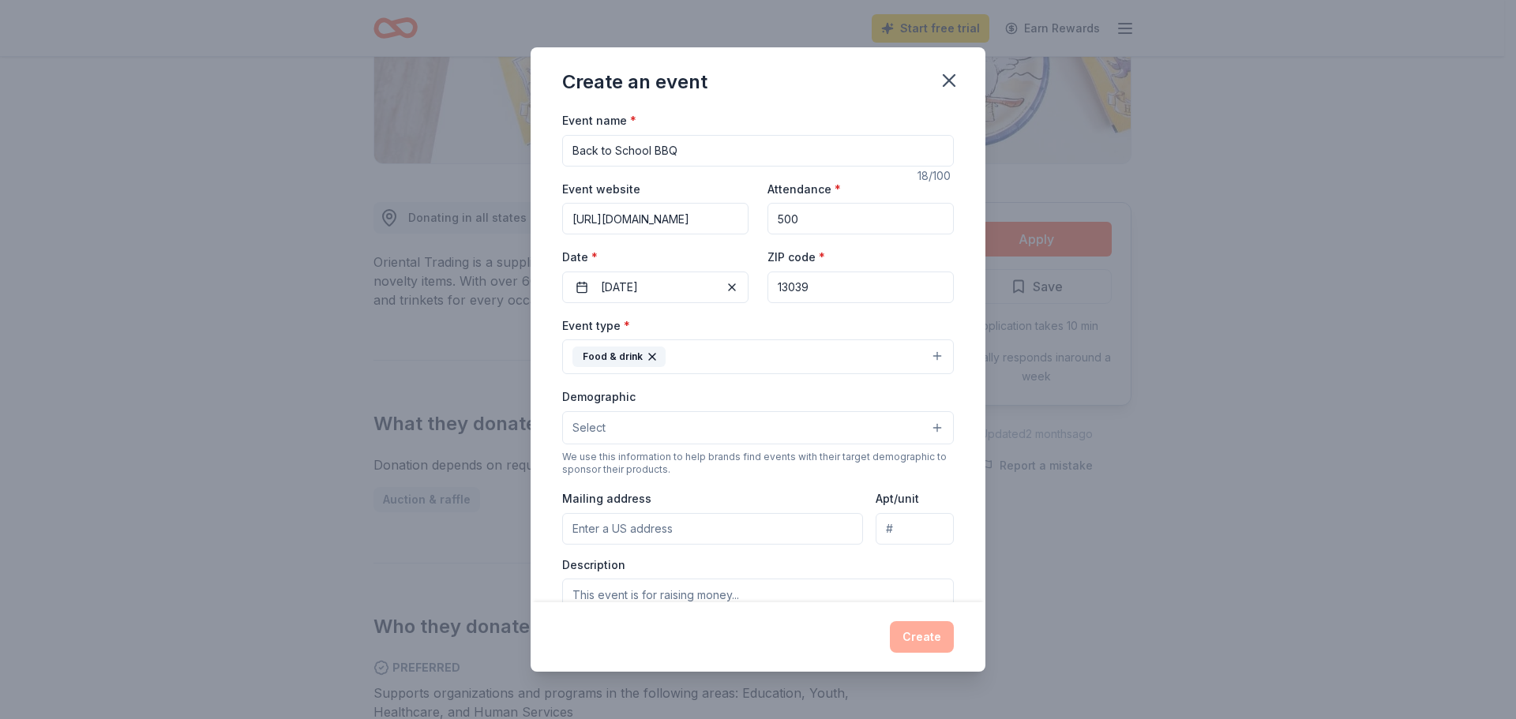
click at [604, 433] on span "Select" at bounding box center [588, 427] width 33 height 19
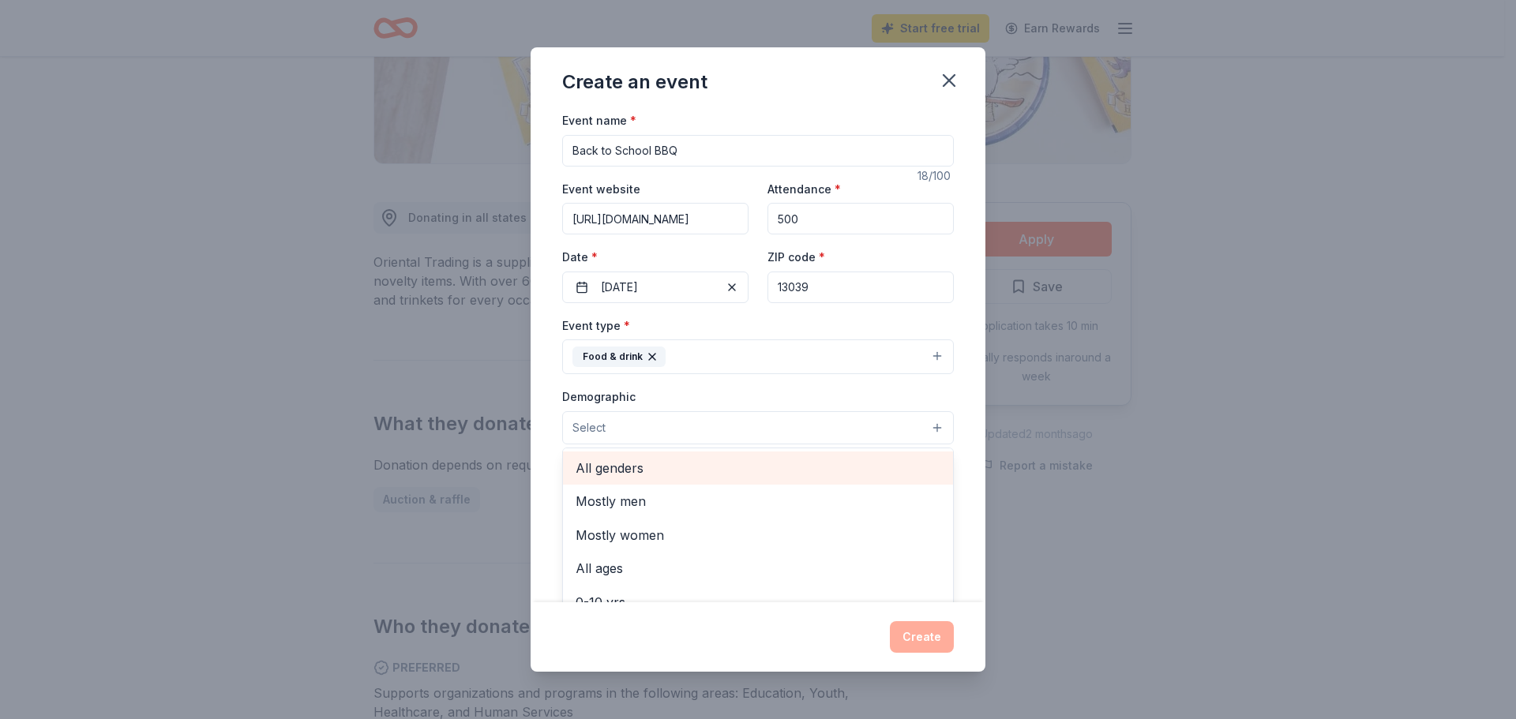
click at [630, 474] on span "All genders" at bounding box center [757, 468] width 365 height 21
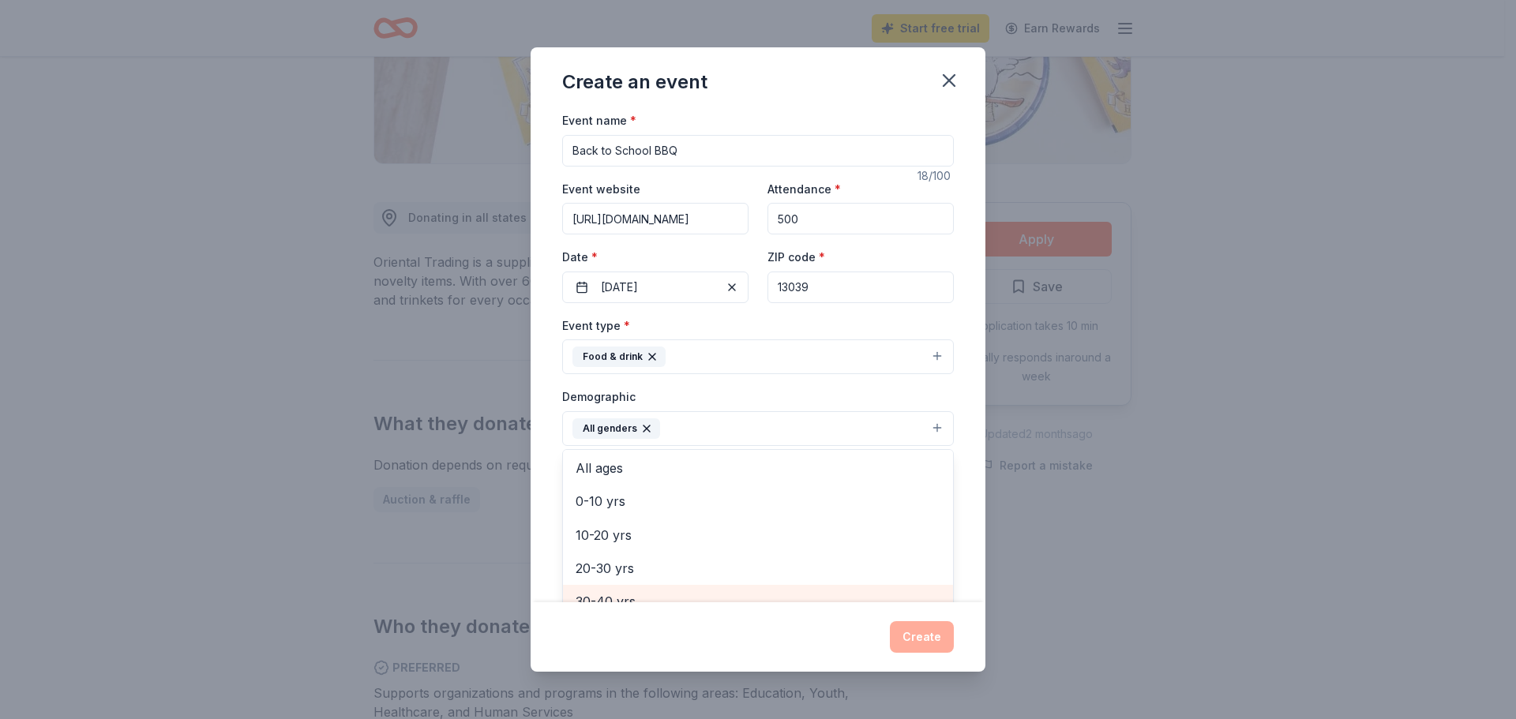
scroll to position [62, 0]
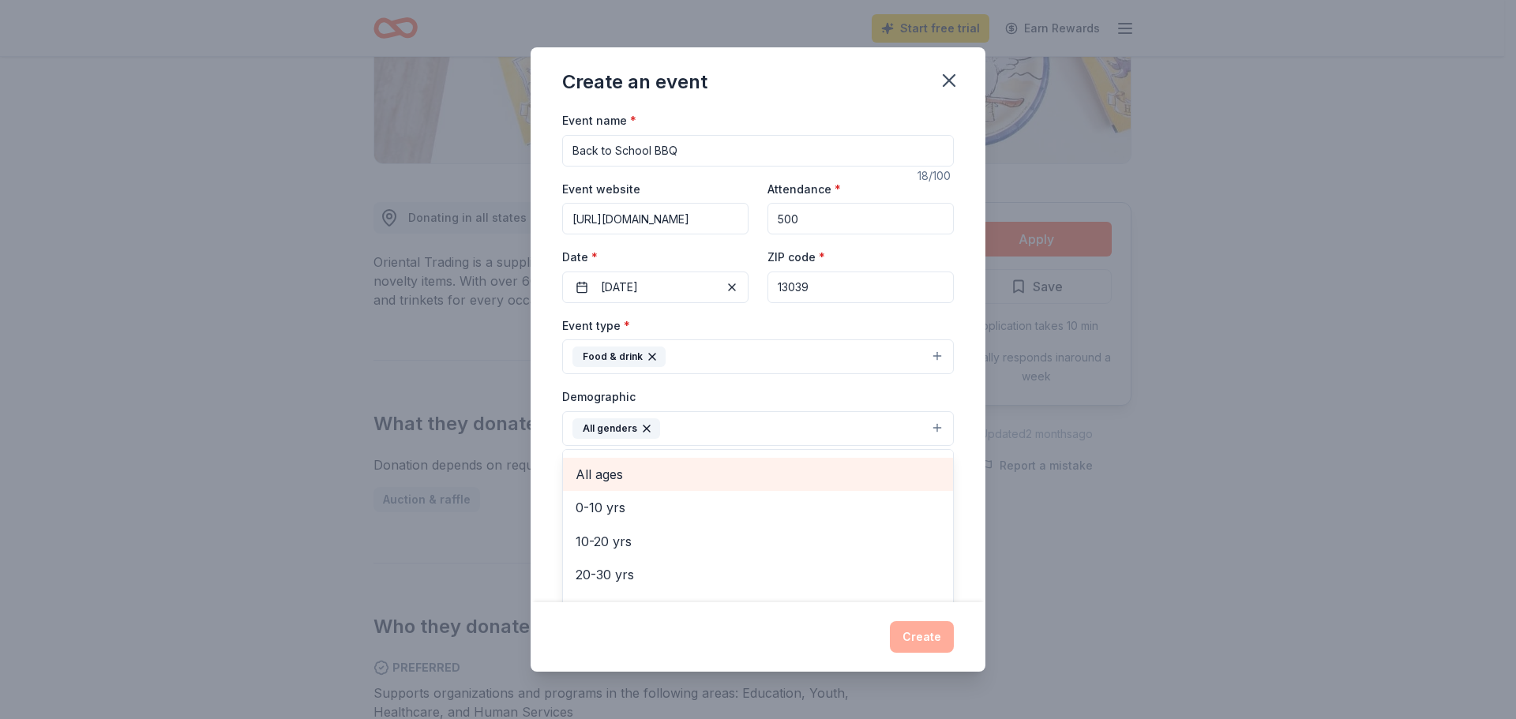
click at [630, 474] on span "All ages" at bounding box center [757, 474] width 365 height 21
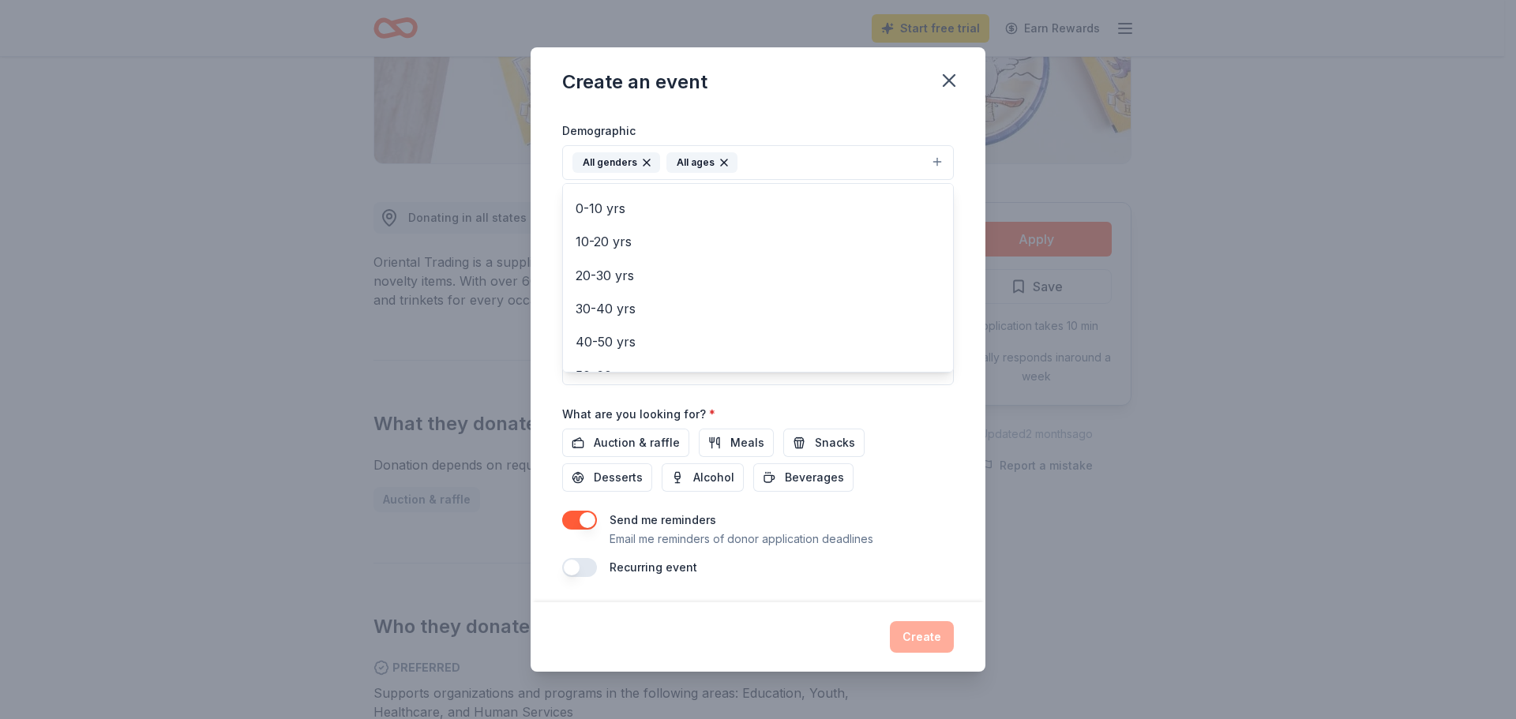
click at [627, 442] on div "Event name * Back to School BBQ 18 /100 Event website https://sites.google.com/…" at bounding box center [758, 210] width 392 height 733
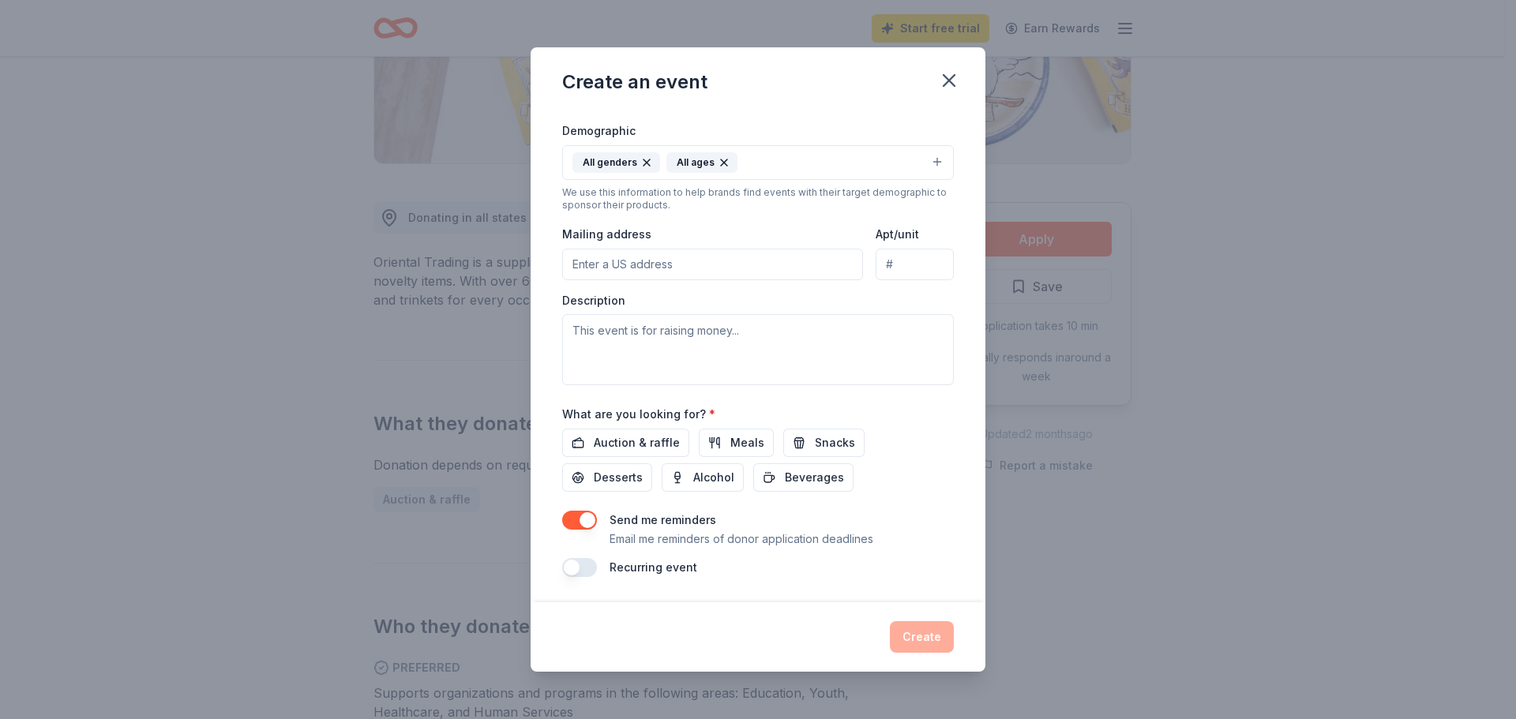
click at [585, 568] on button "button" at bounding box center [579, 567] width 35 height 19
click at [593, 335] on textarea at bounding box center [758, 349] width 392 height 71
paste textarea "https://sites.google.com/view/gilletteroadptg/about-us"
drag, startPoint x: 878, startPoint y: 334, endPoint x: 480, endPoint y: 336, distance: 397.8
click at [480, 336] on div "Create an event Event name * Back to School BBQ 18 /100 Event website https://s…" at bounding box center [758, 359] width 1516 height 719
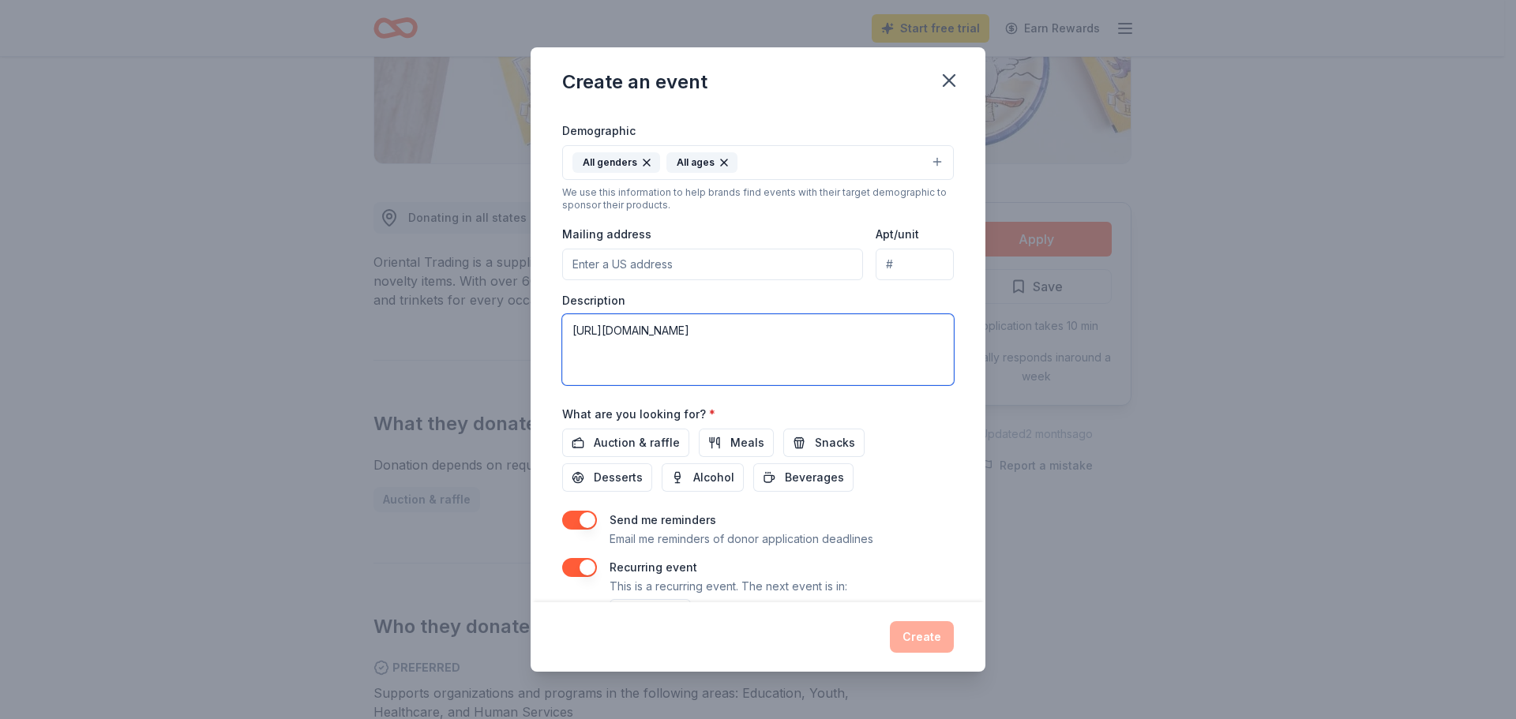
paste textarea "I hope this letter finds you well. I am writing on behalf of the Gillette Middl…"
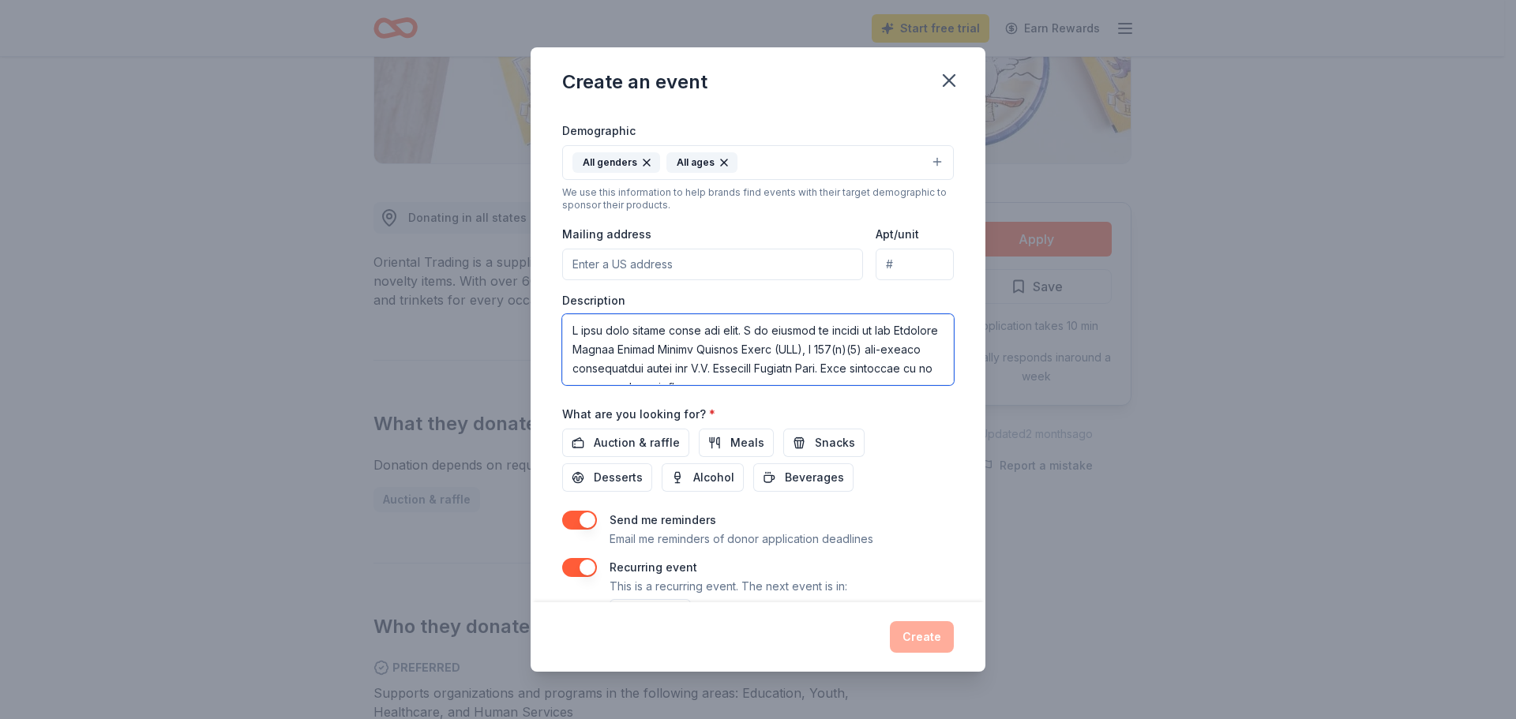
scroll to position [673, 0]
type textarea "I hope this letter finds you well. I am writing on behalf of the Gillette Middl…"
click at [599, 440] on span "Auction & raffle" at bounding box center [637, 442] width 86 height 19
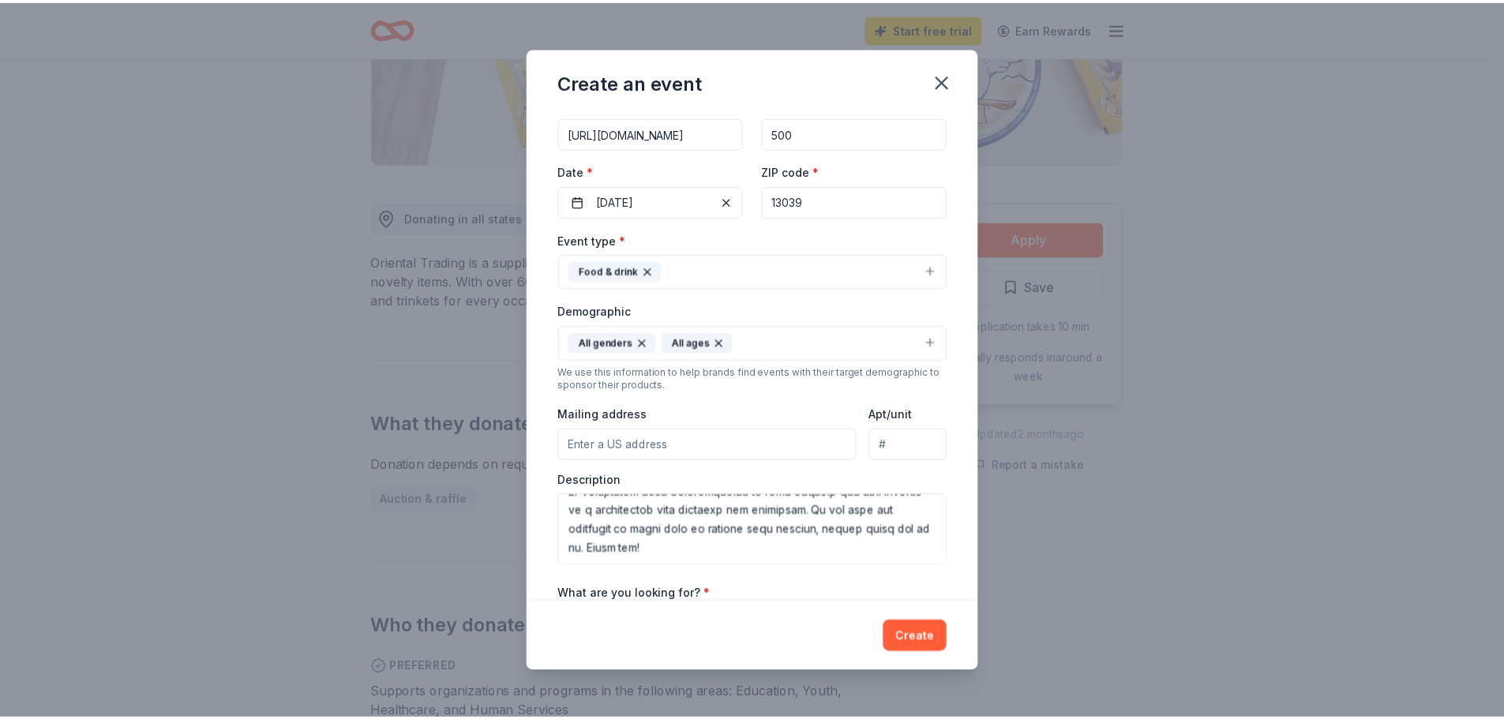
scroll to position [682, 0]
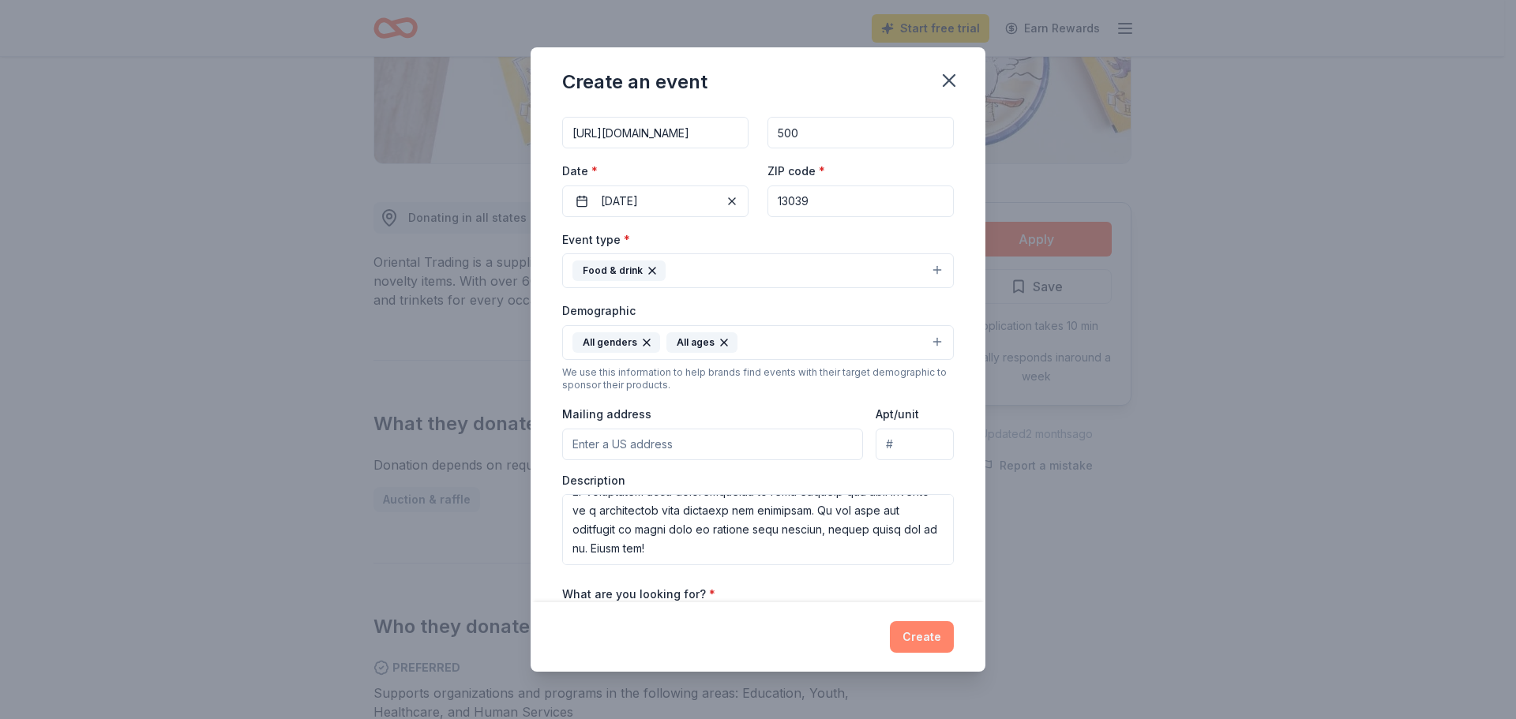
click at [916, 639] on button "Create" at bounding box center [922, 637] width 64 height 32
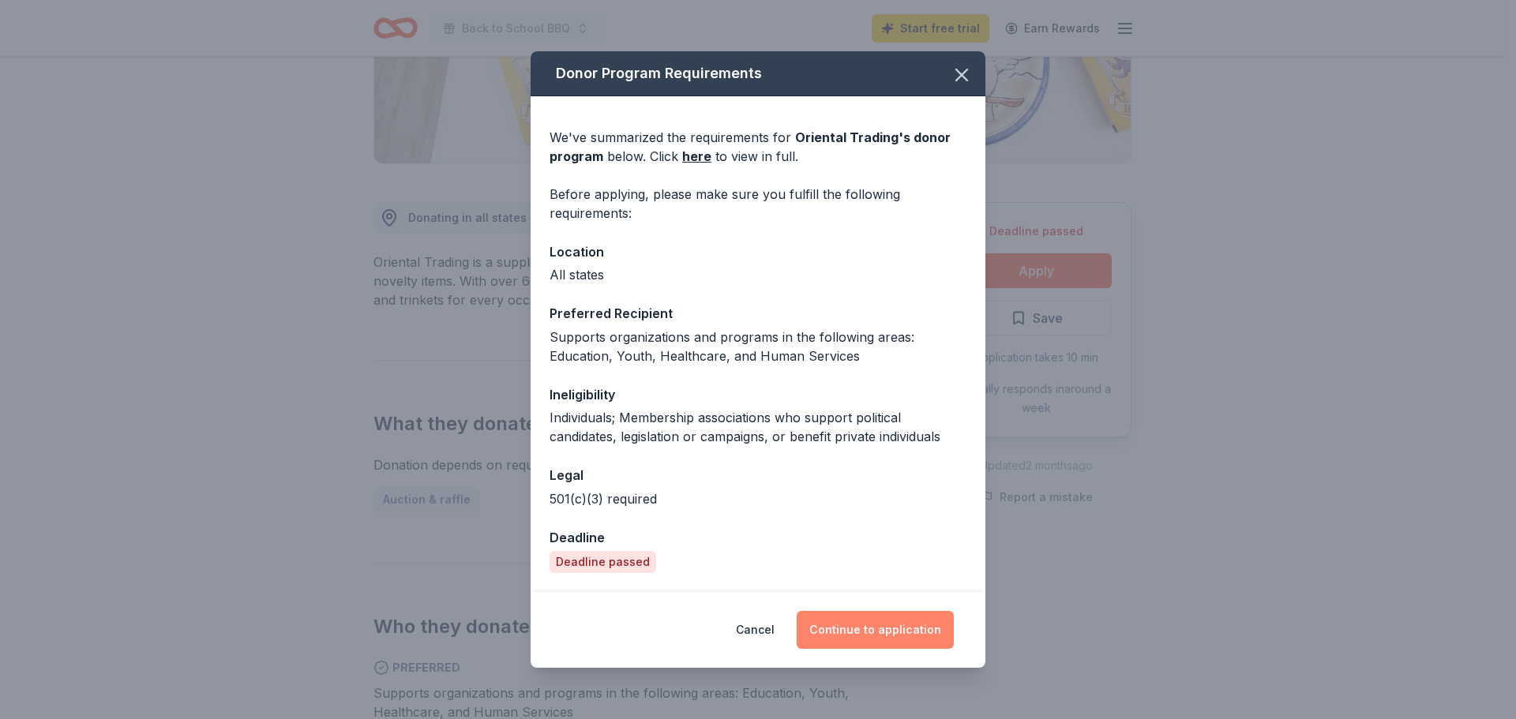
click at [857, 630] on button "Continue to application" at bounding box center [874, 630] width 157 height 38
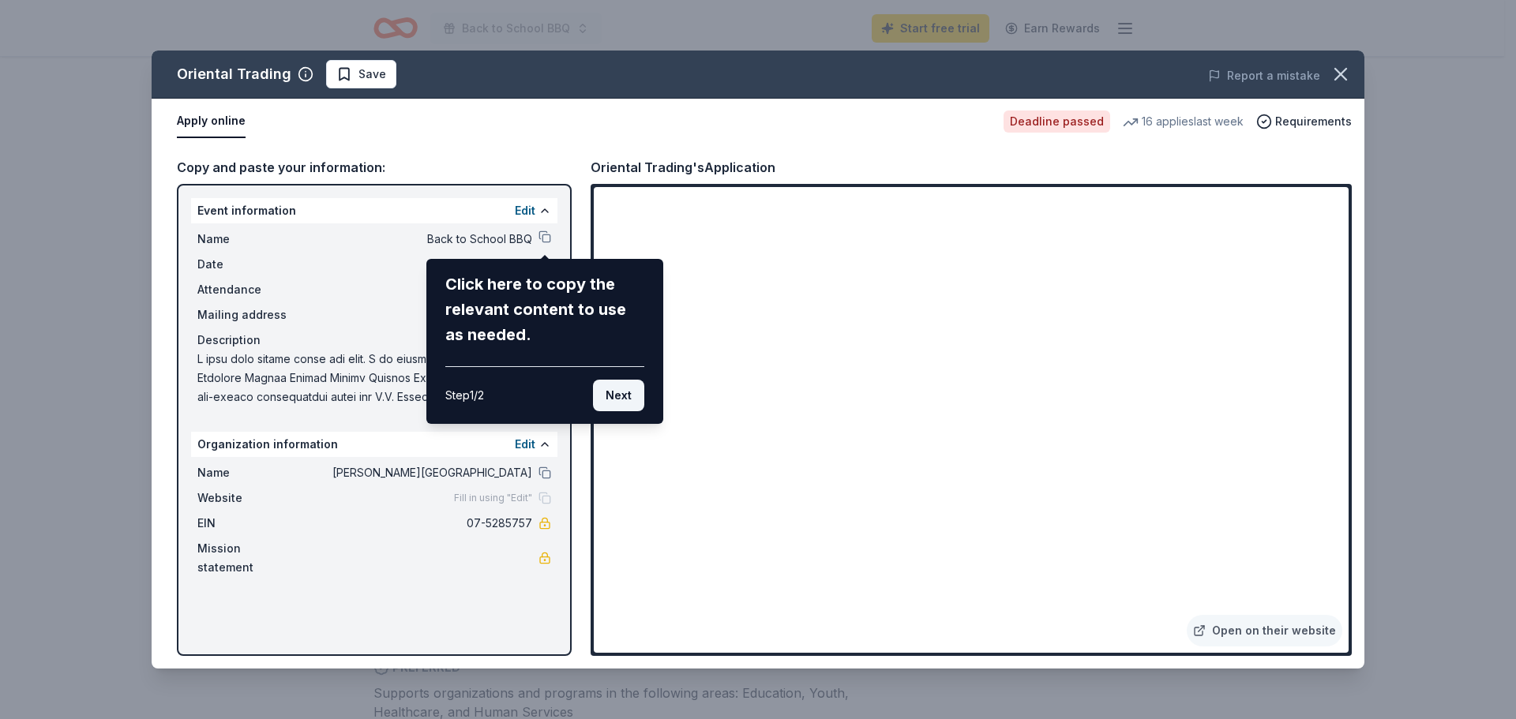
click at [612, 401] on button "Next" at bounding box center [618, 396] width 51 height 32
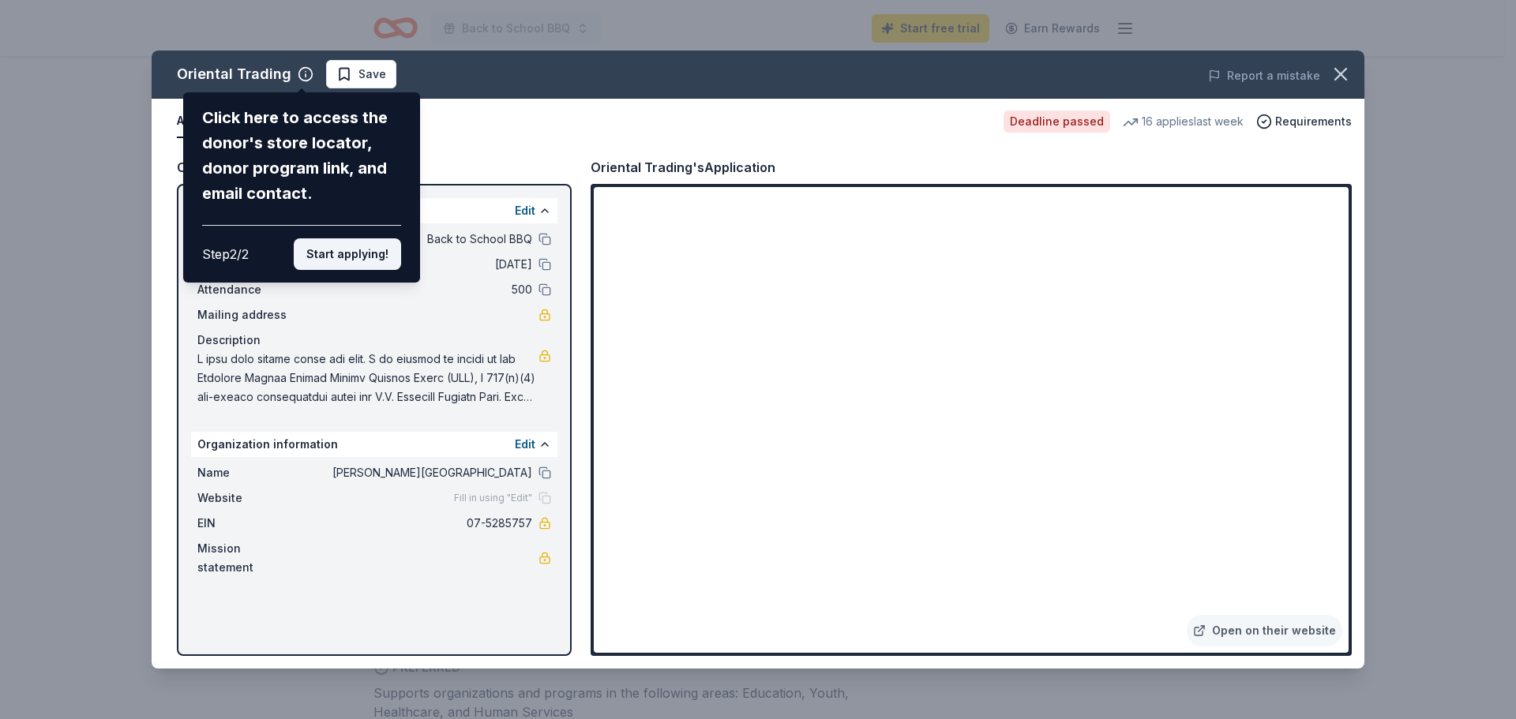
click at [335, 249] on button "Start applying!" at bounding box center [347, 254] width 107 height 32
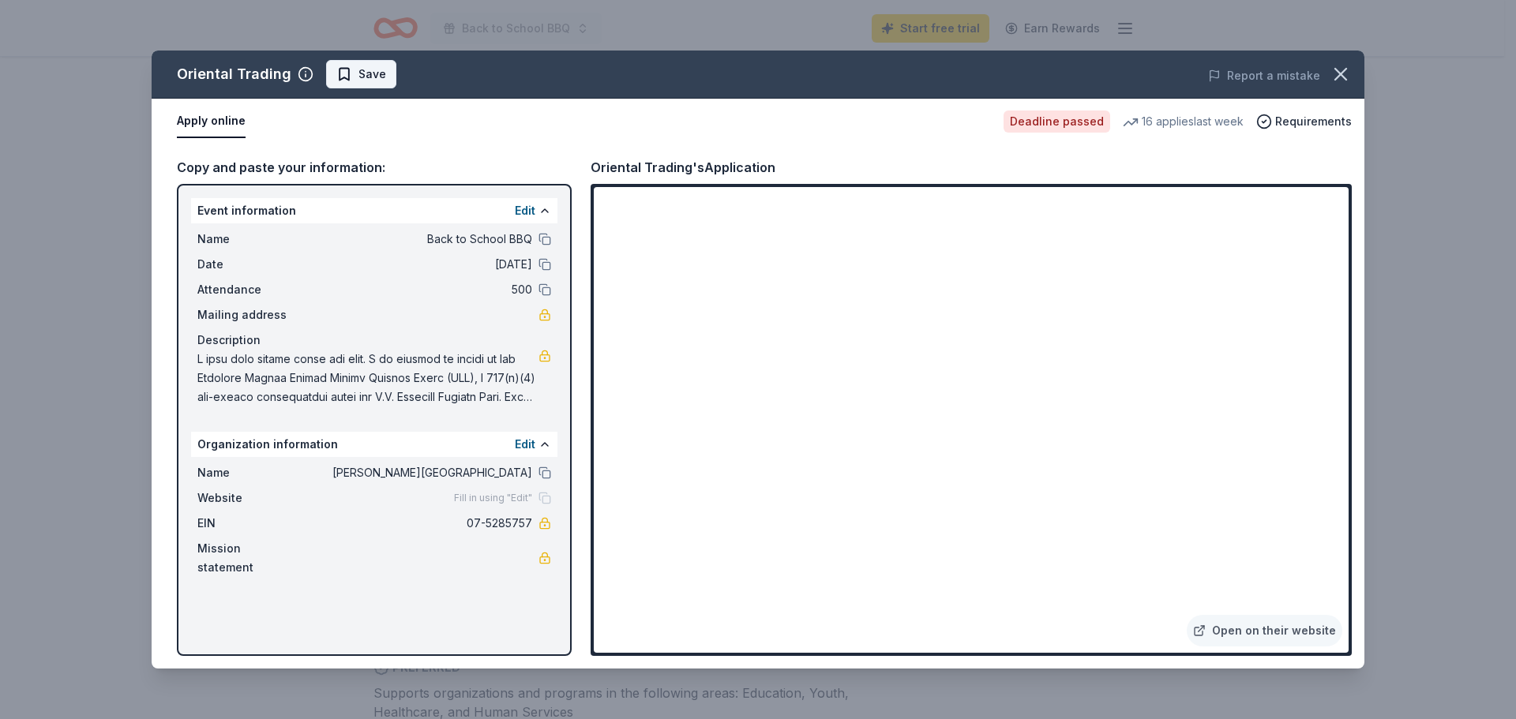
click at [358, 73] on span "Save" at bounding box center [372, 74] width 28 height 19
click at [1340, 69] on icon "button" at bounding box center [1340, 74] width 22 height 22
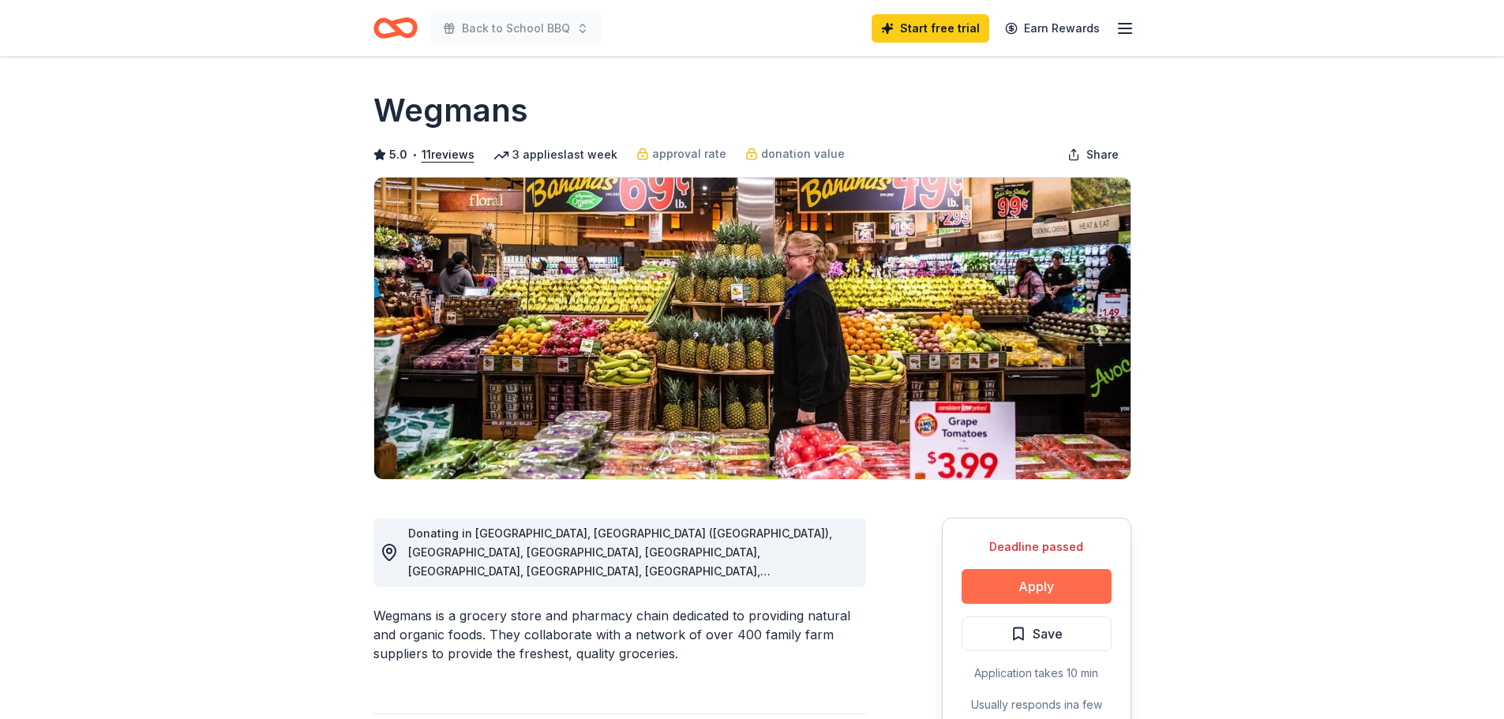
click at [1059, 583] on button "Apply" at bounding box center [1036, 586] width 150 height 35
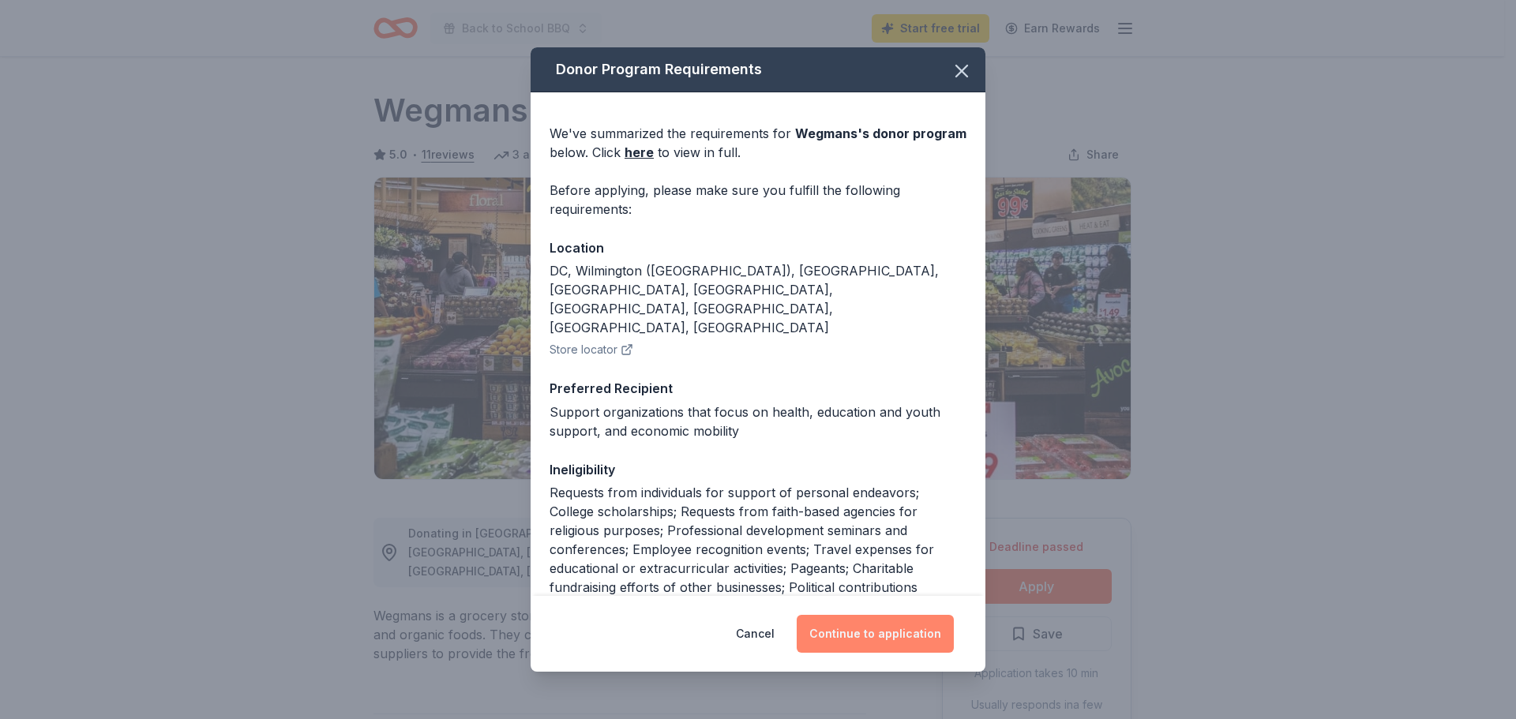
click at [895, 632] on button "Continue to application" at bounding box center [874, 634] width 157 height 38
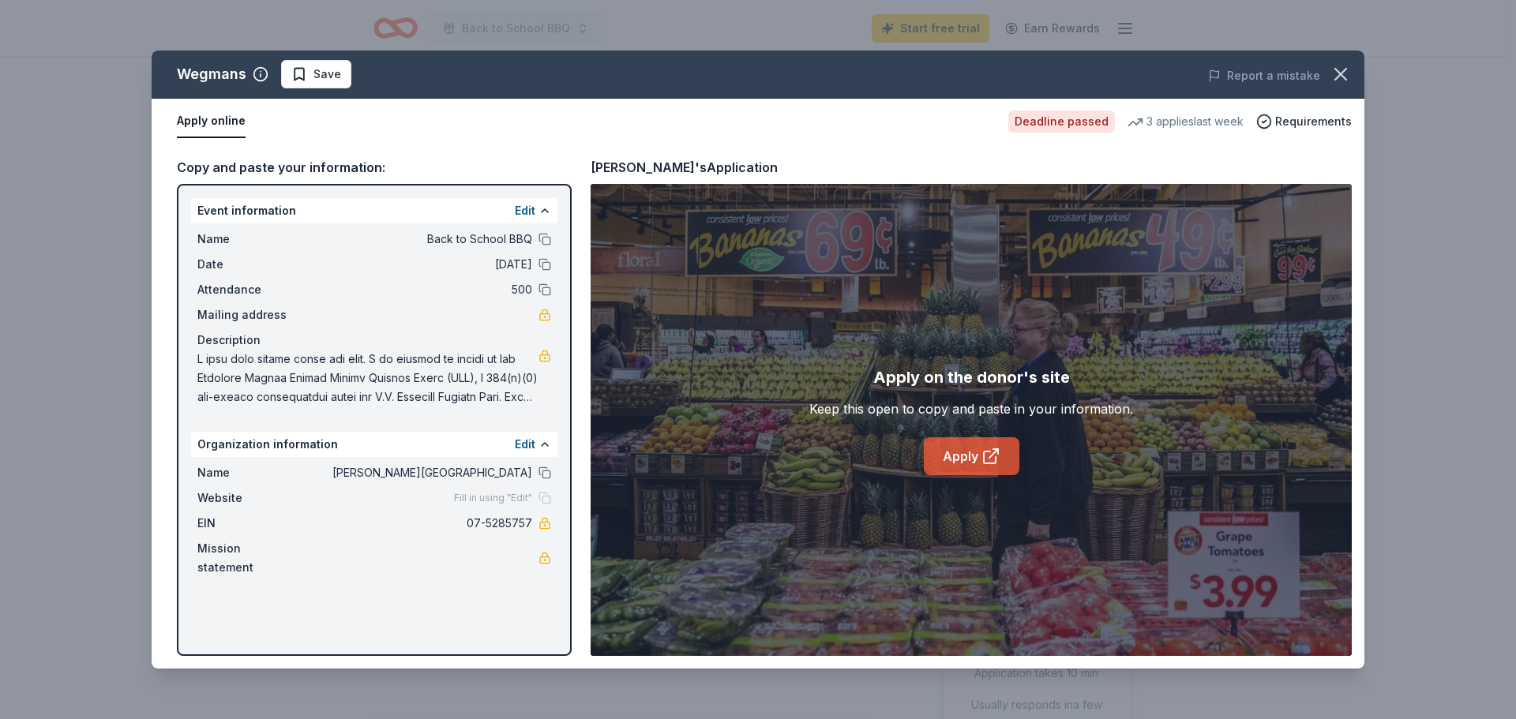
click at [975, 460] on link "Apply" at bounding box center [972, 456] width 96 height 38
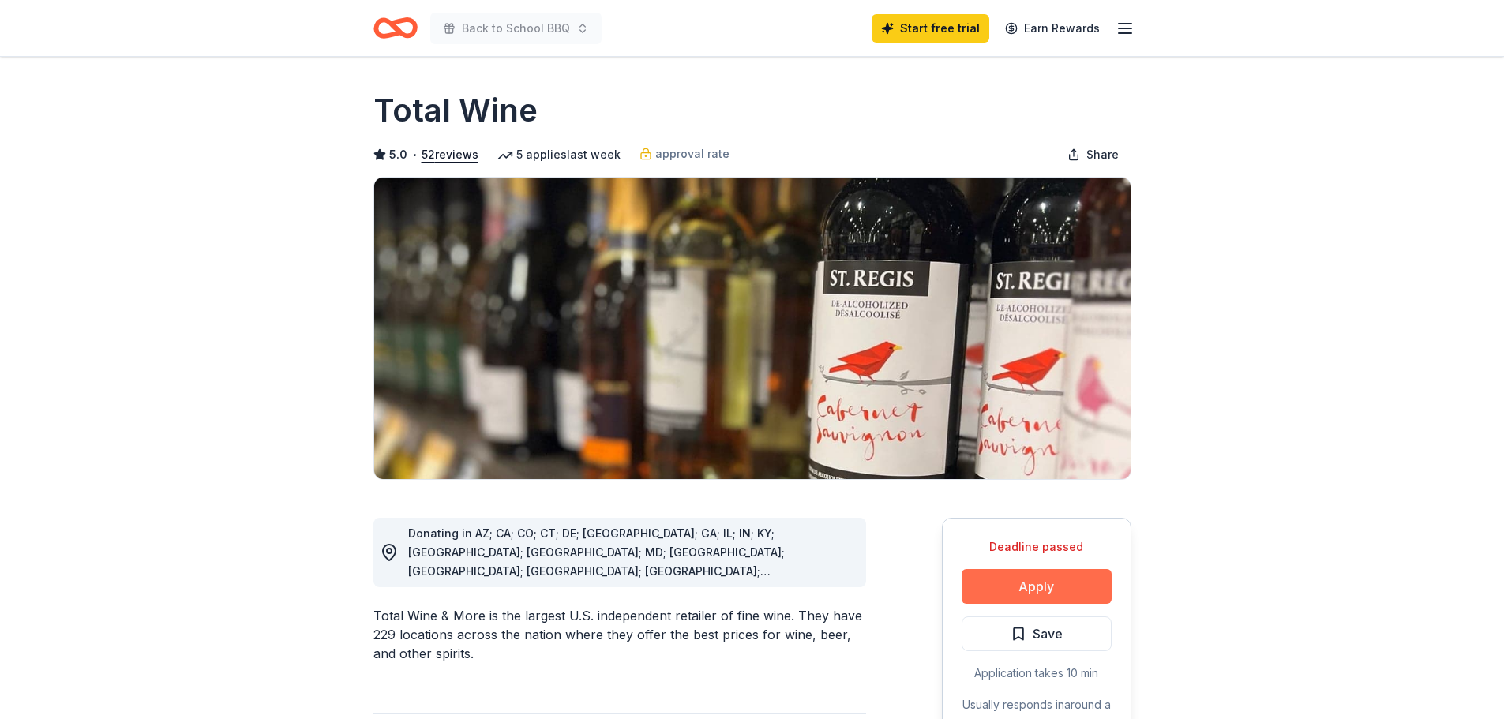
click at [1063, 575] on button "Apply" at bounding box center [1036, 586] width 150 height 35
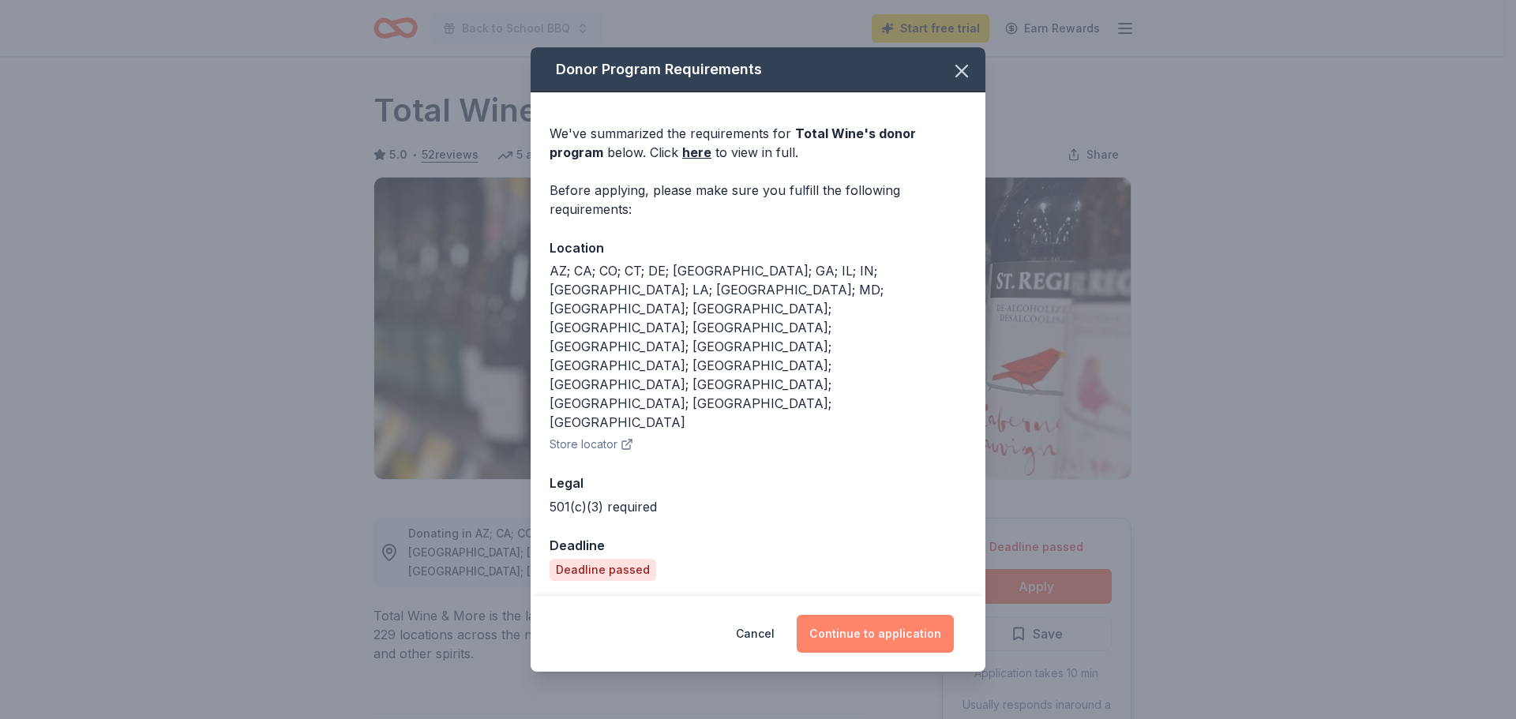
click at [889, 615] on button "Continue to application" at bounding box center [874, 634] width 157 height 38
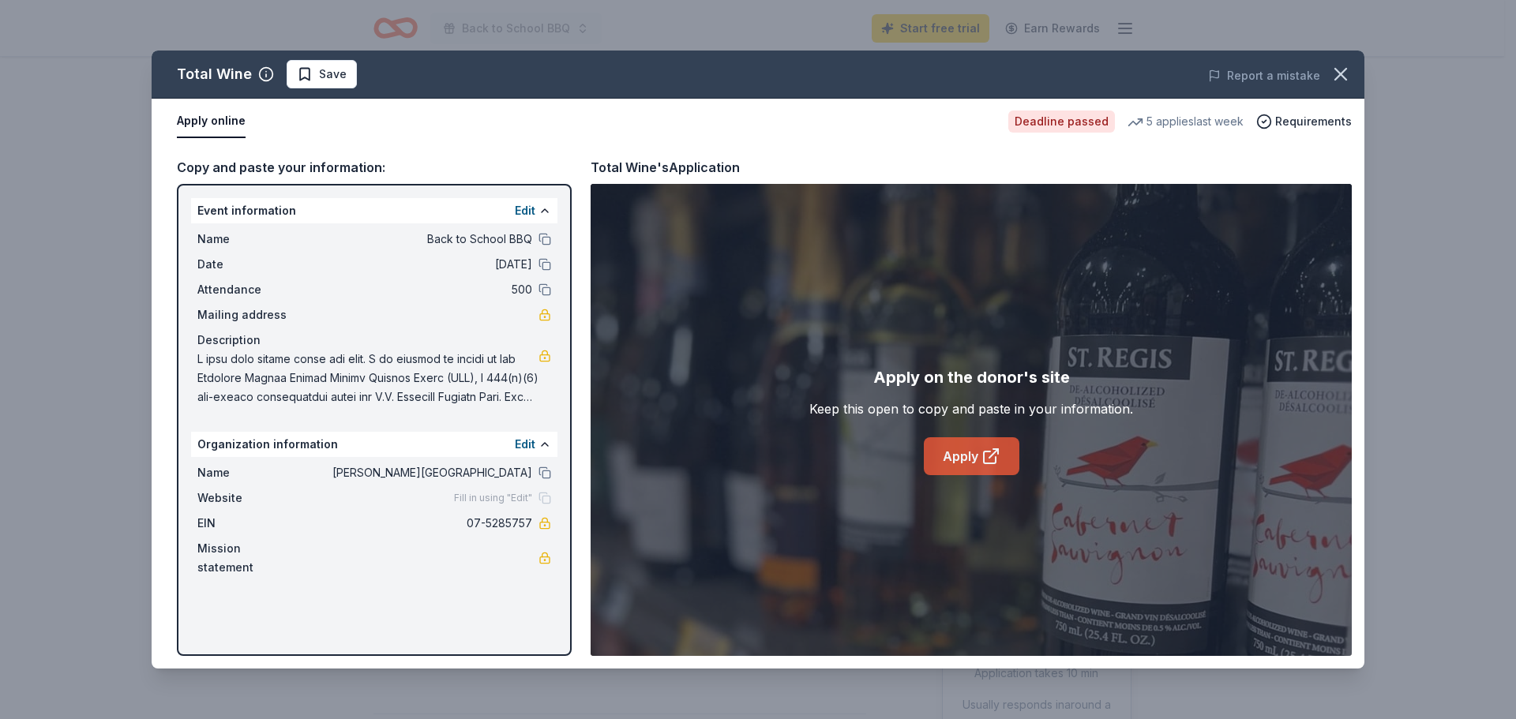
click at [963, 457] on link "Apply" at bounding box center [972, 456] width 96 height 38
click at [950, 460] on link "Apply" at bounding box center [972, 456] width 96 height 38
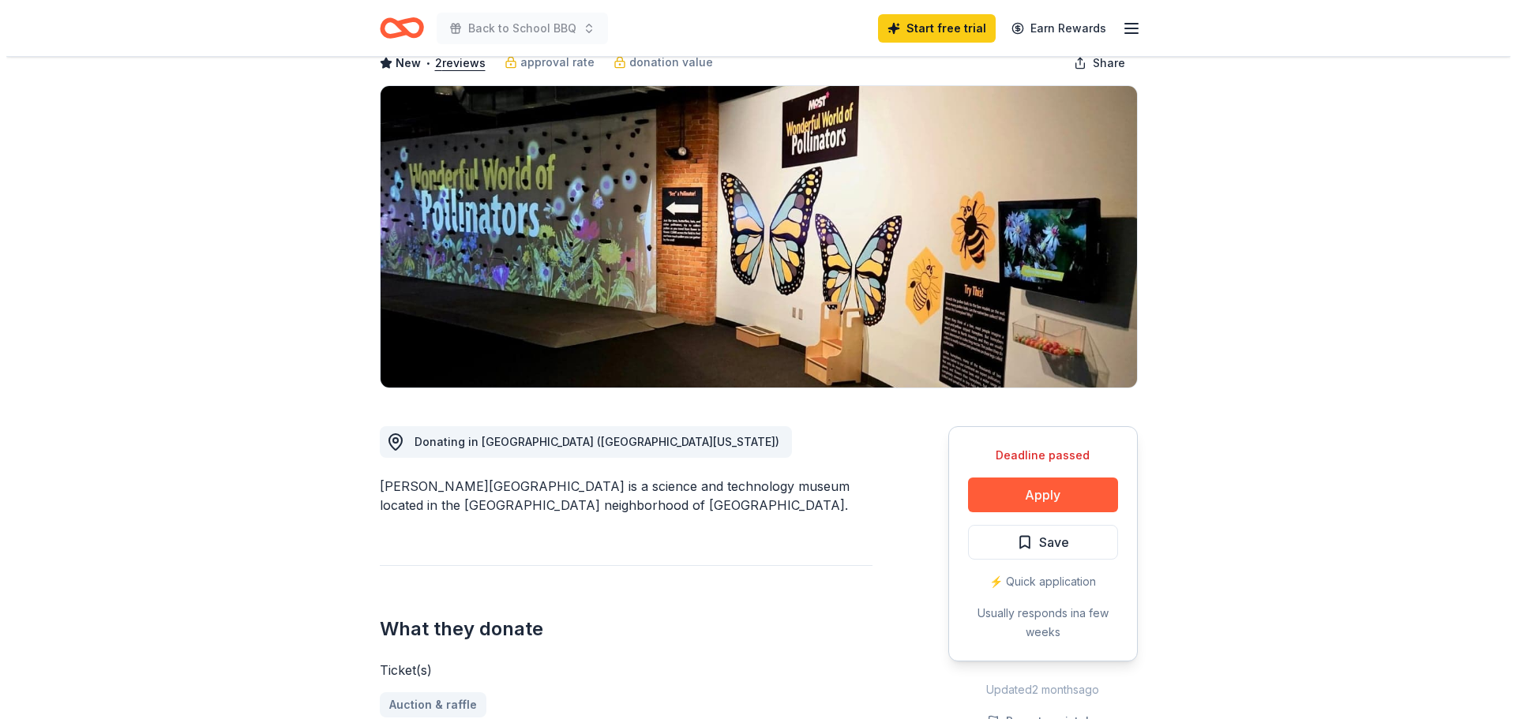
scroll to position [158, 0]
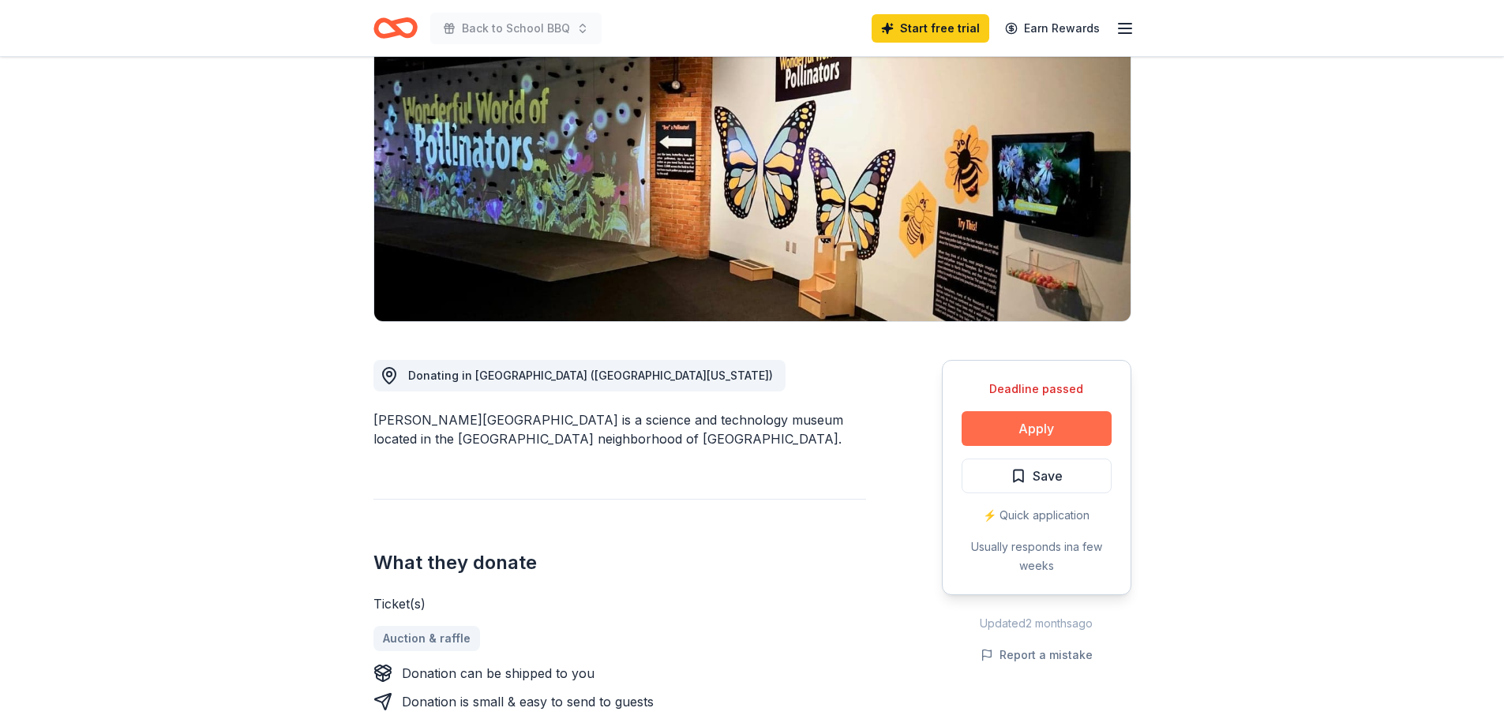
click at [1045, 446] on button "Apply" at bounding box center [1036, 428] width 150 height 35
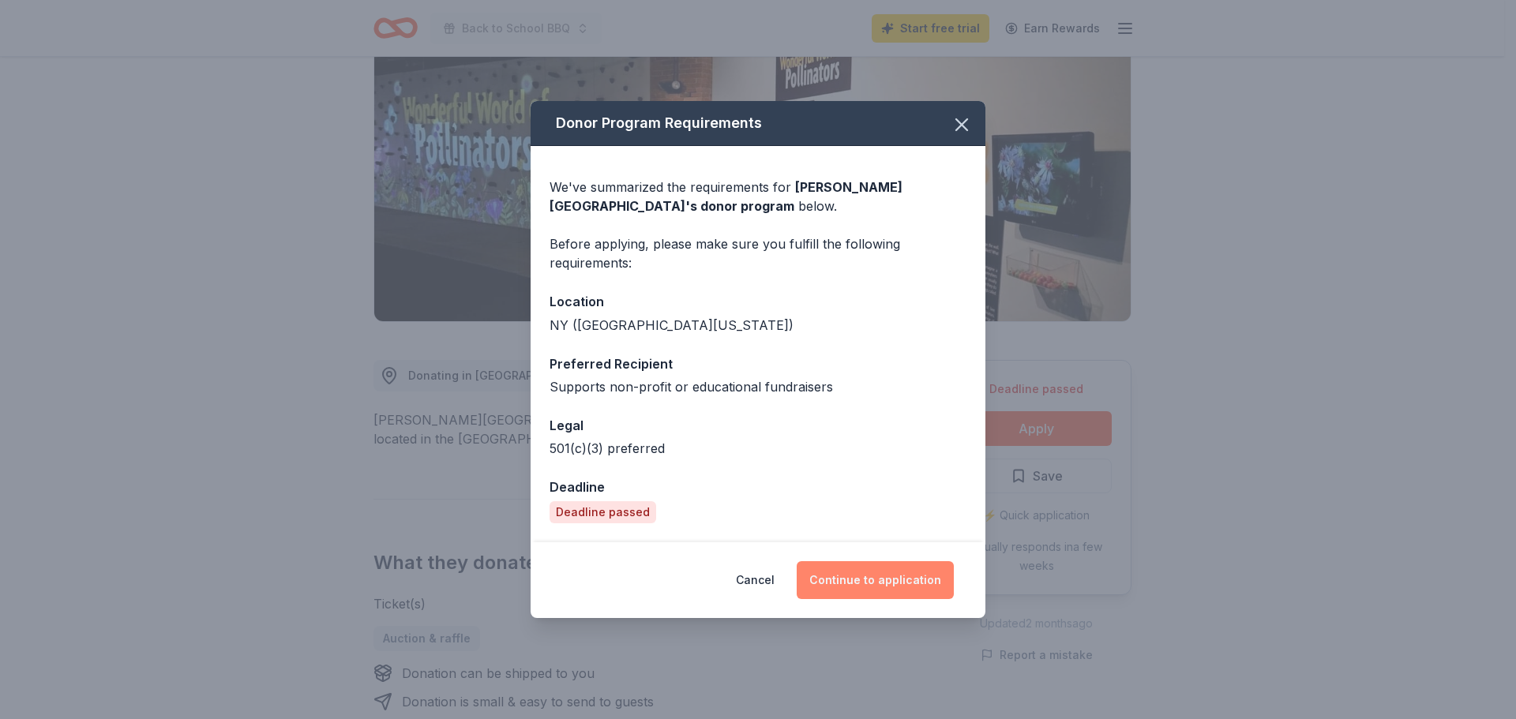
click at [882, 584] on button "Continue to application" at bounding box center [874, 580] width 157 height 38
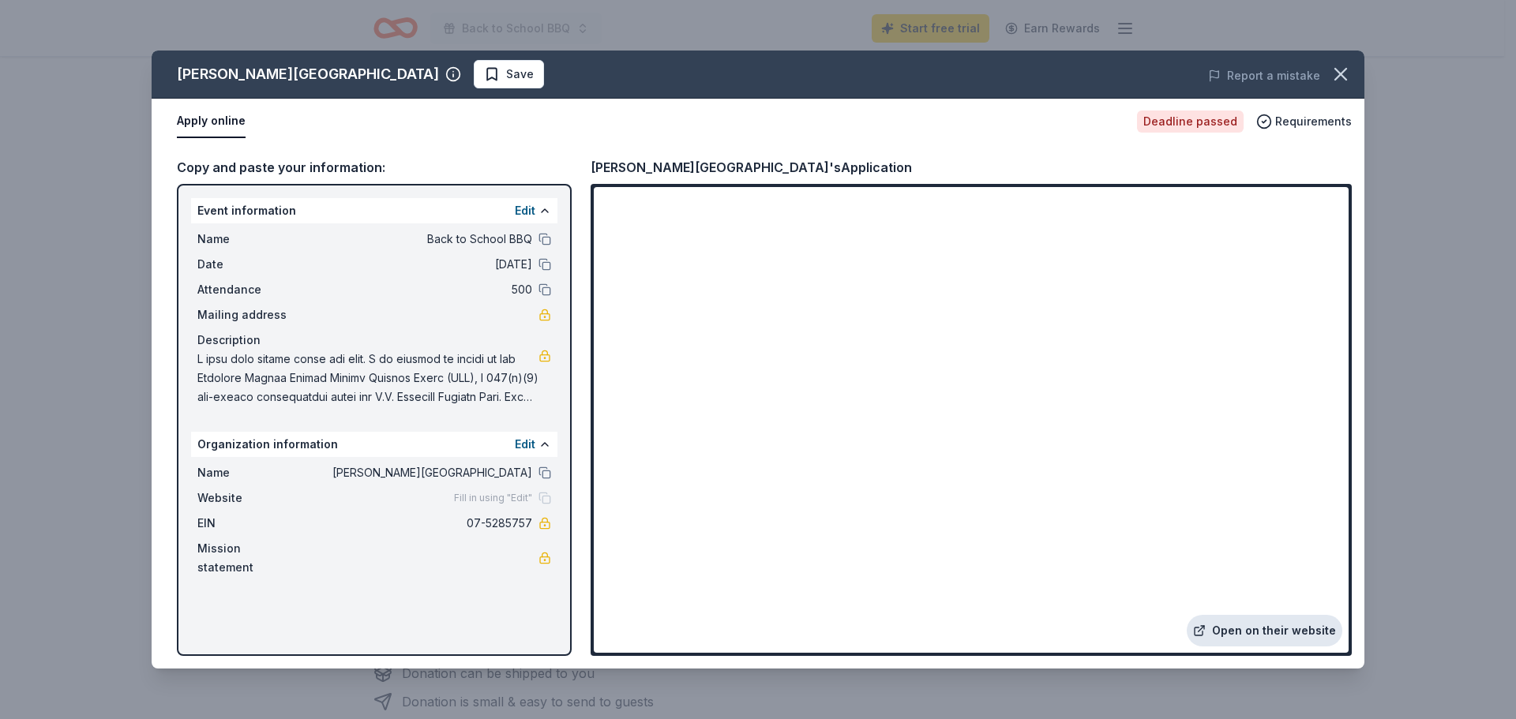
click at [1265, 631] on link "Open on their website" at bounding box center [1264, 631] width 156 height 32
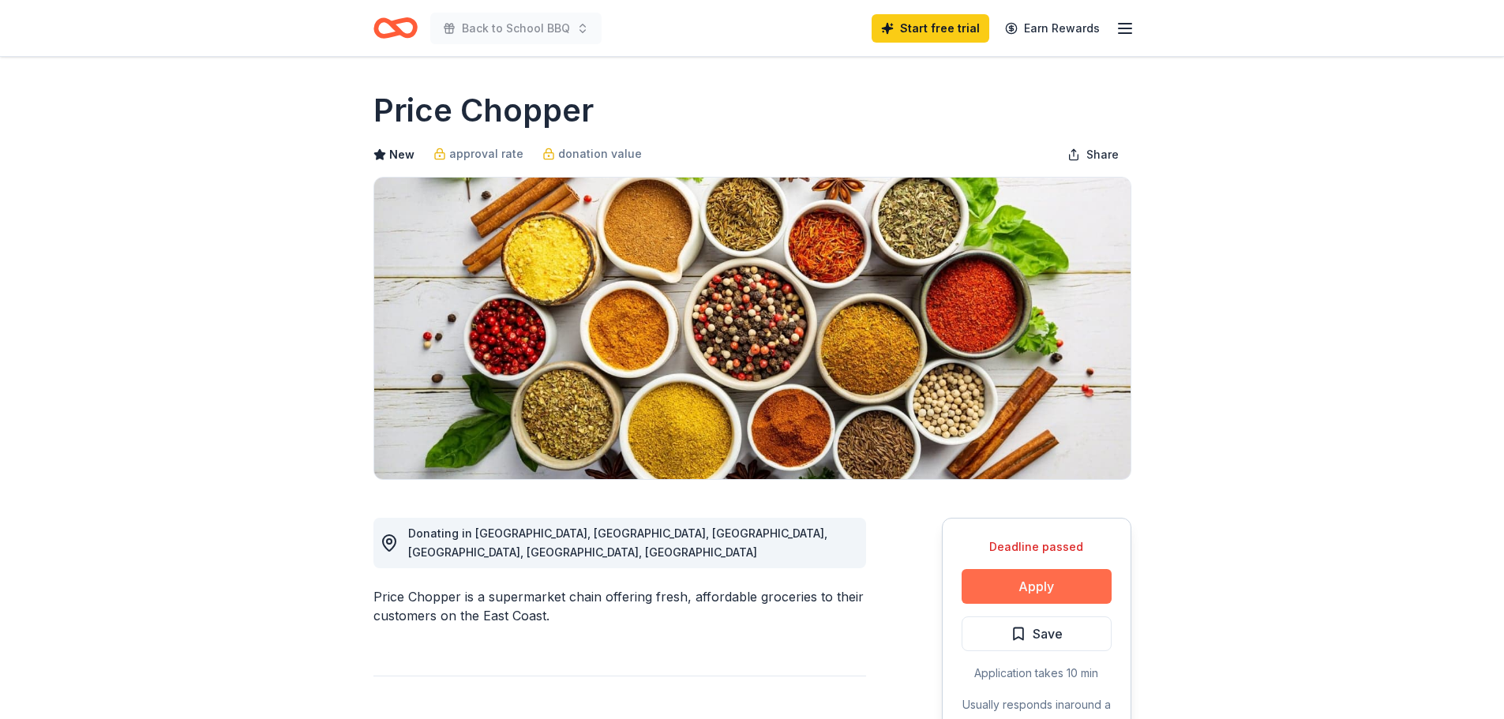
click at [1003, 581] on button "Apply" at bounding box center [1036, 586] width 150 height 35
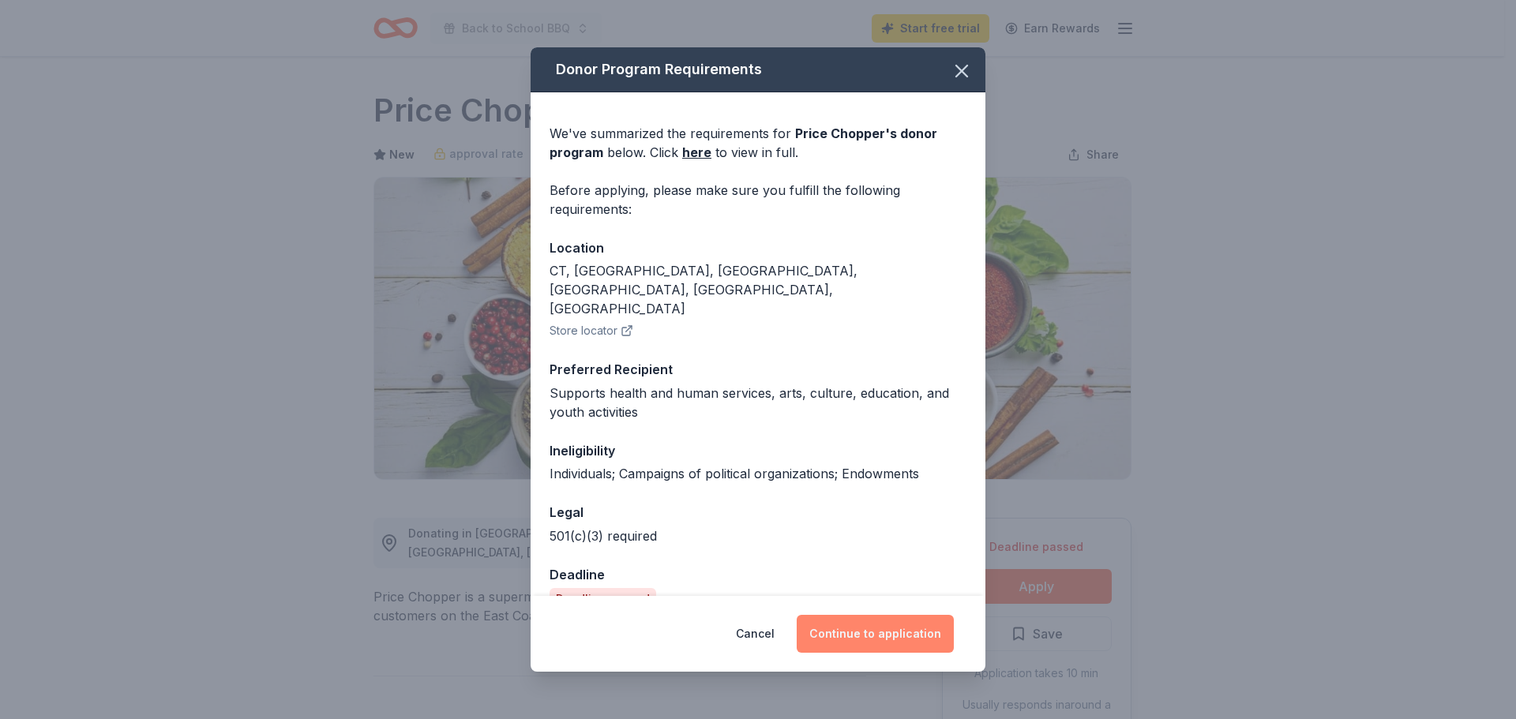
click at [886, 635] on button "Continue to application" at bounding box center [874, 634] width 157 height 38
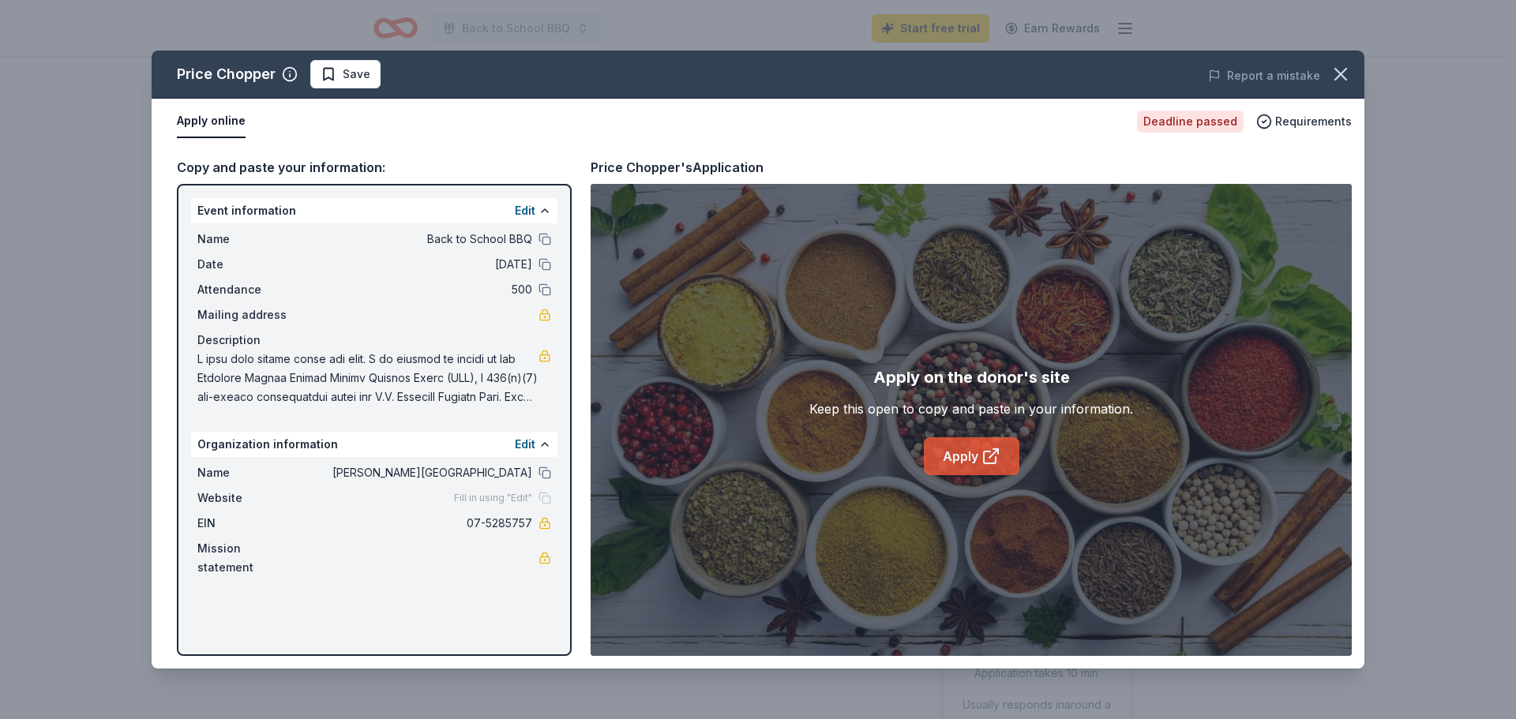
click at [985, 457] on icon at bounding box center [990, 456] width 19 height 19
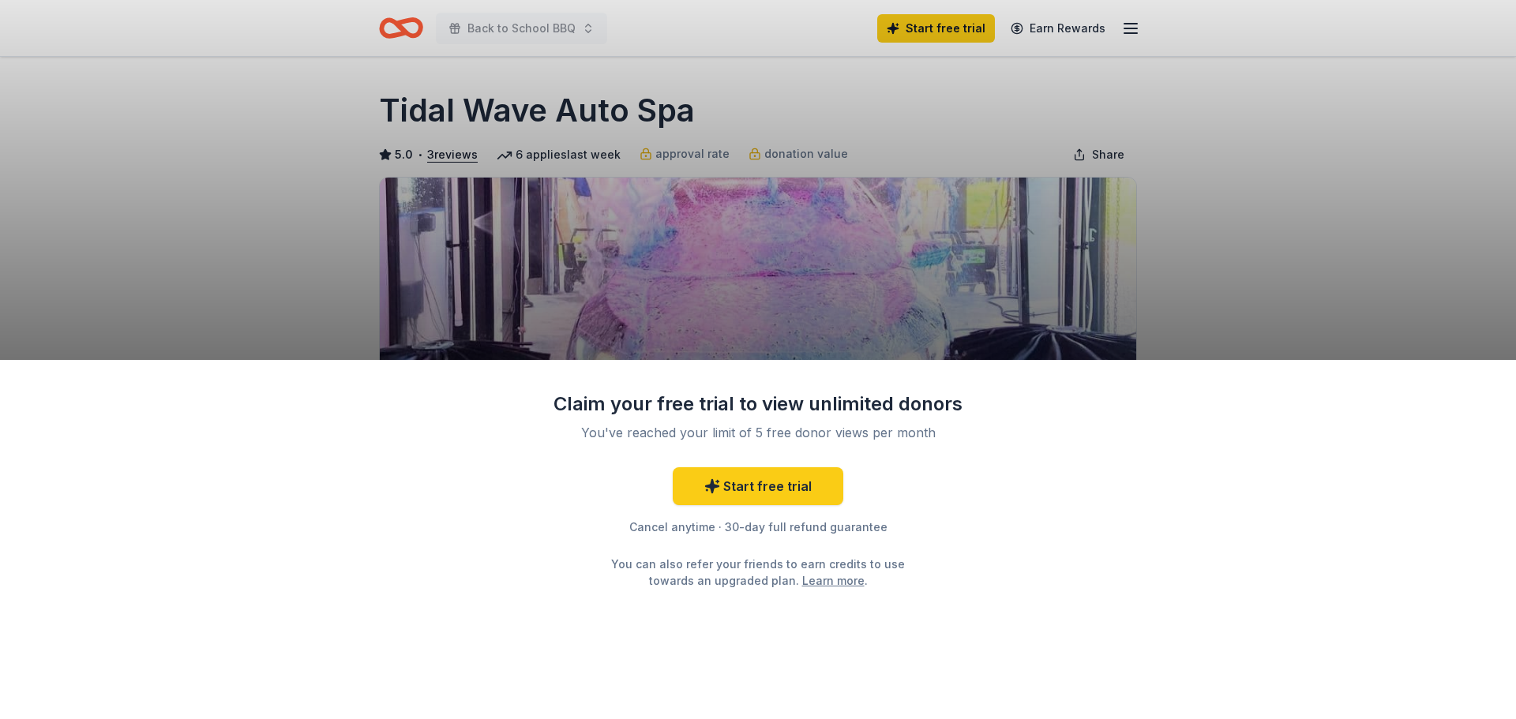
click at [1253, 68] on div "Claim your free trial to view unlimited donors You've reached your limit of 5 f…" at bounding box center [758, 359] width 1516 height 719
click at [1155, 10] on div "Claim your free trial to view unlimited donors You've reached your limit of 5 f…" at bounding box center [758, 359] width 1516 height 719
click at [1068, 88] on div "Claim your free trial to view unlimited donors You've reached your limit of 5 f…" at bounding box center [758, 359] width 1516 height 719
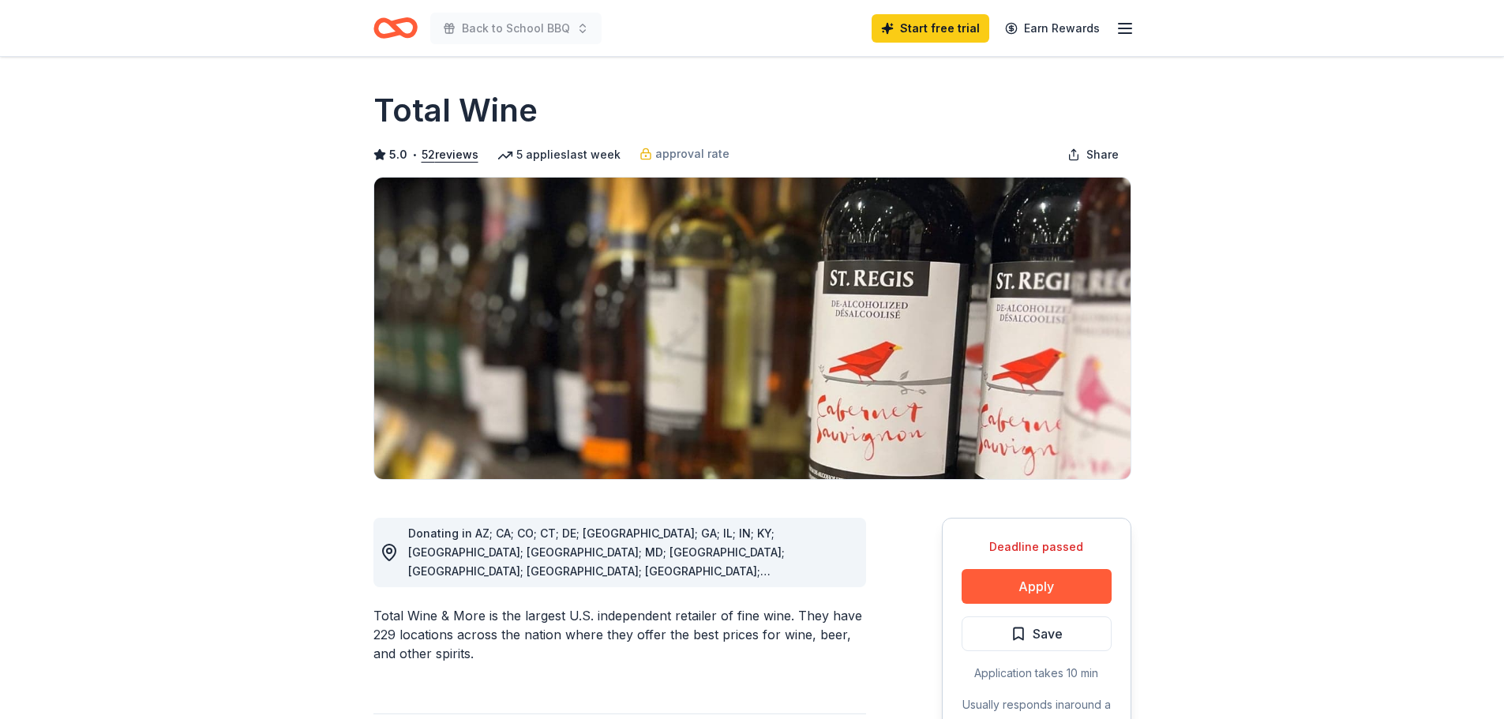
click at [407, 32] on icon "Home" at bounding box center [395, 27] width 44 height 37
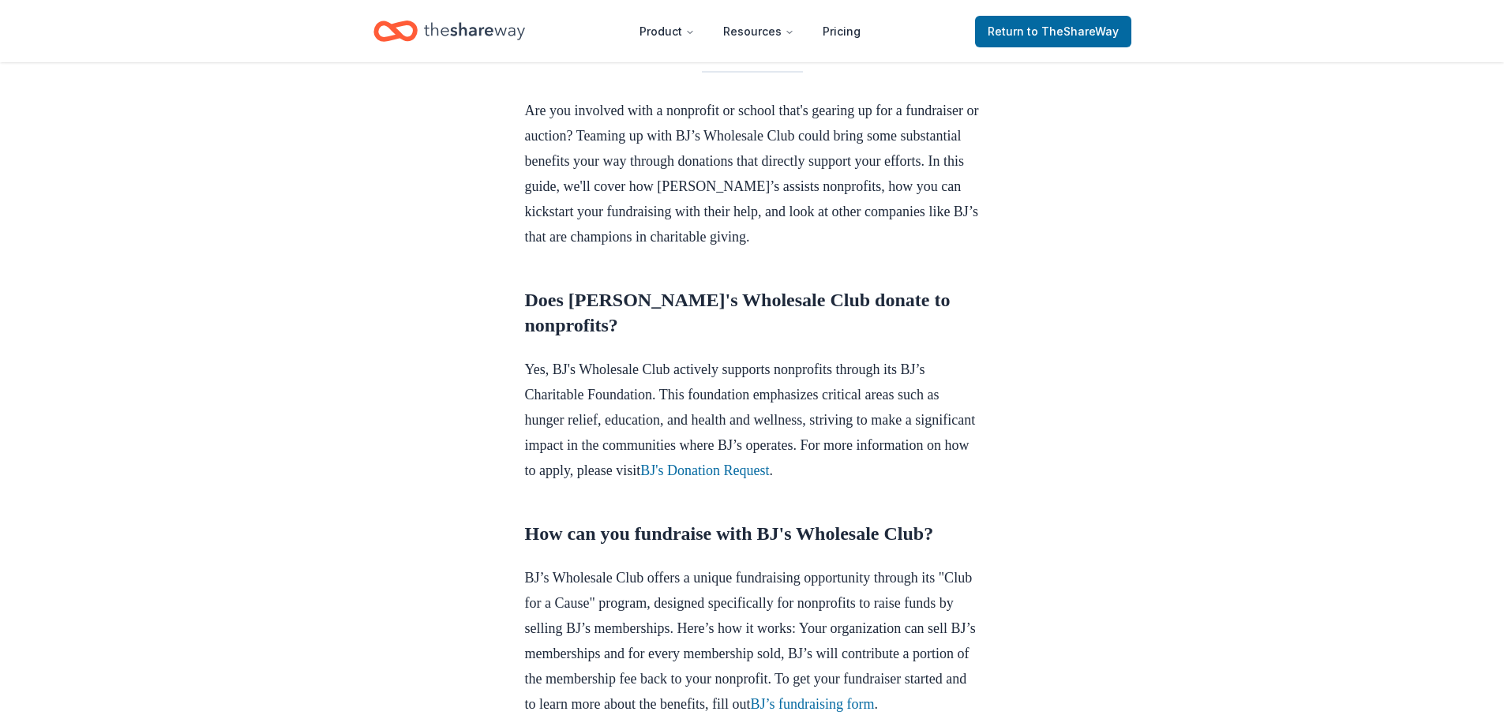
scroll to position [474, 0]
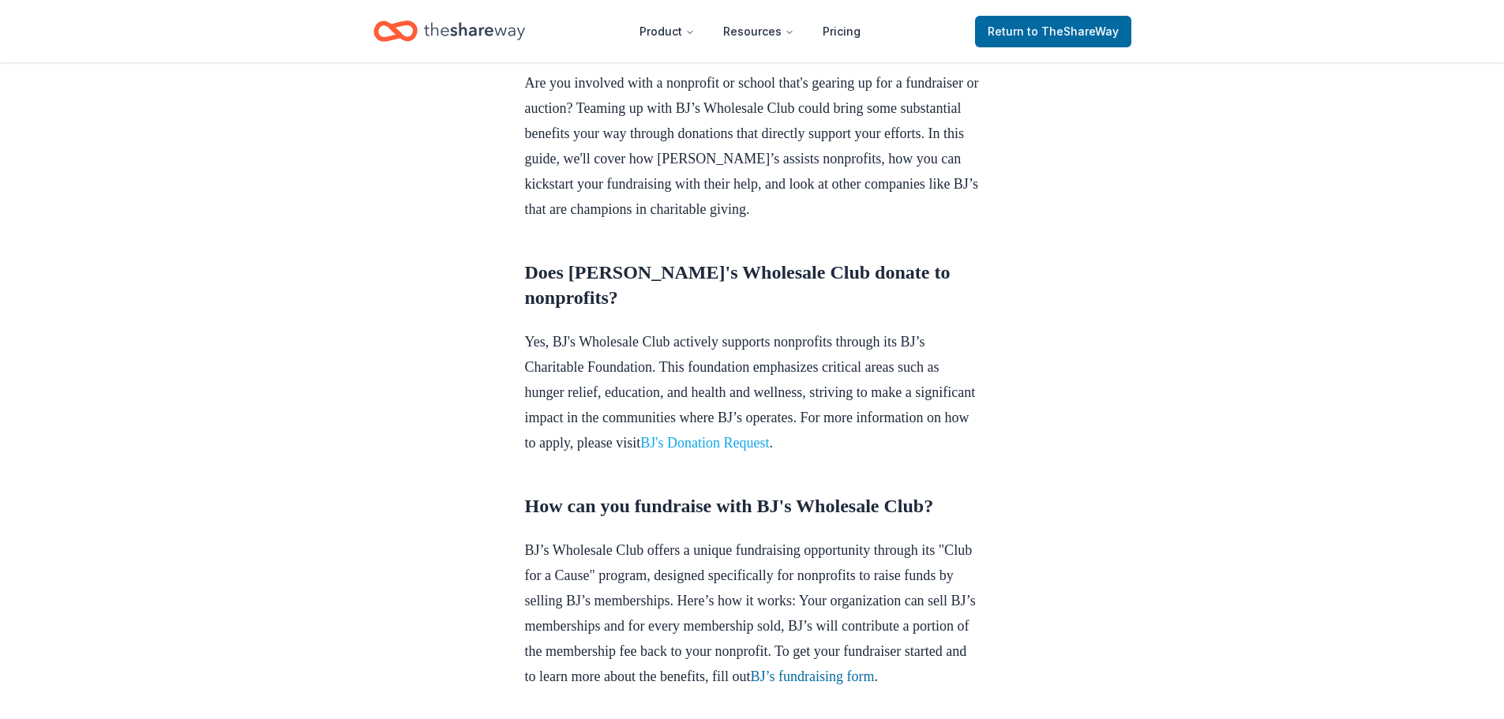
click at [769, 451] on link "BJ's Donation Request" at bounding box center [704, 443] width 129 height 16
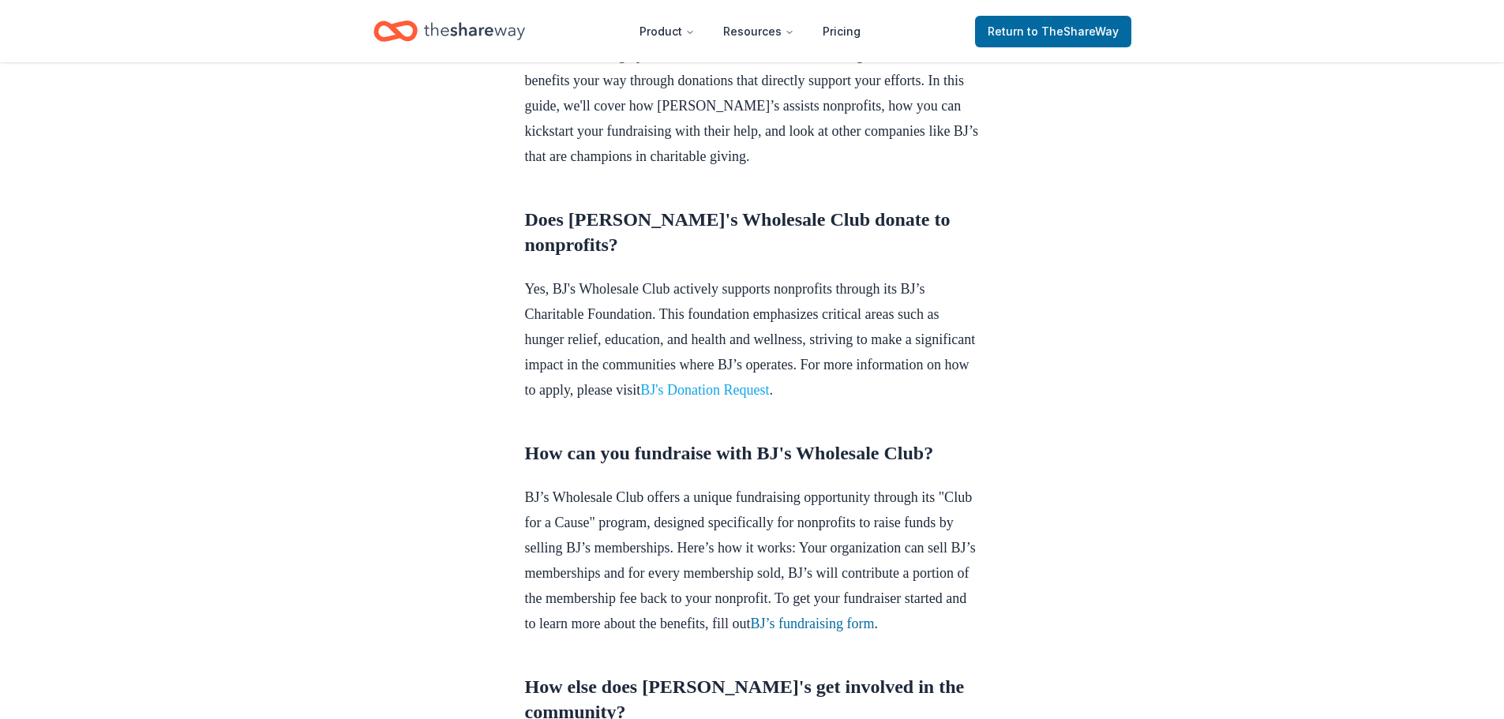
scroll to position [631, 0]
